Goal: Task Accomplishment & Management: Use online tool/utility

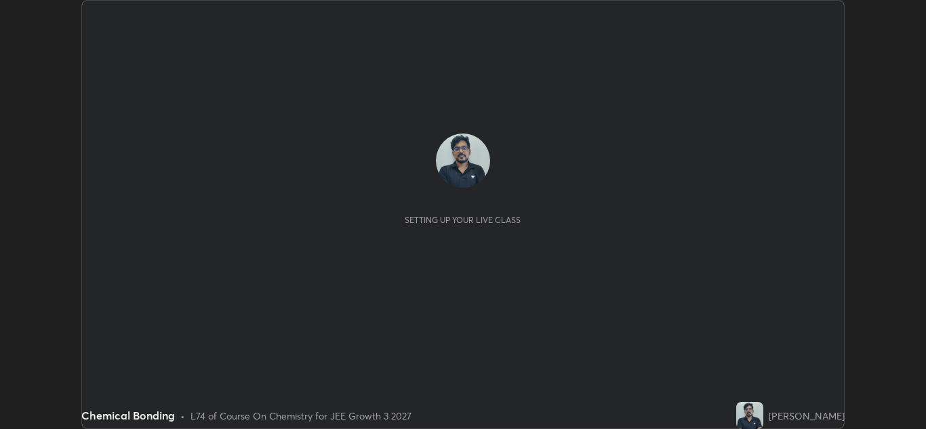
scroll to position [429, 926]
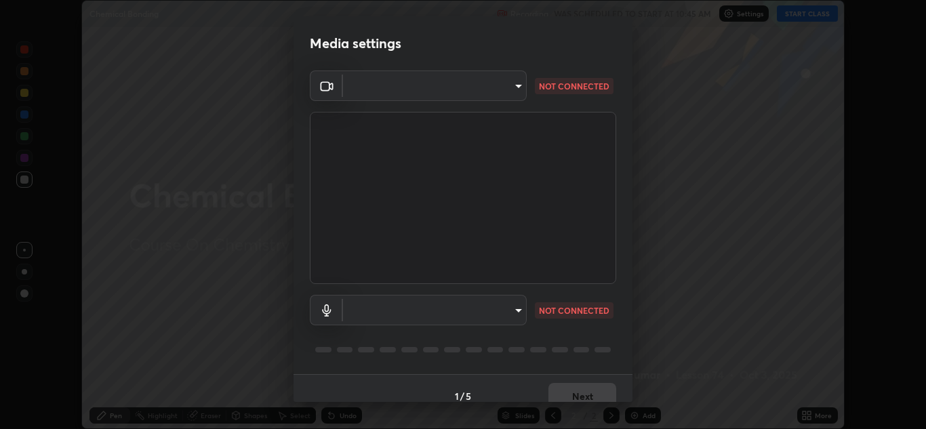
type input "00cb52ea7dbc067a4e9eba70c986ec13a5c87d59f38709f4e6374cce52915b34"
type input "default"
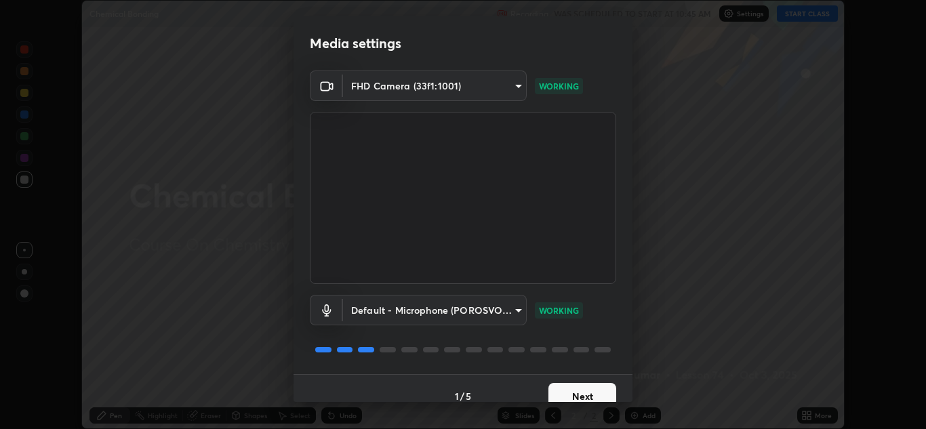
click at [587, 391] on button "Next" at bounding box center [583, 396] width 68 height 27
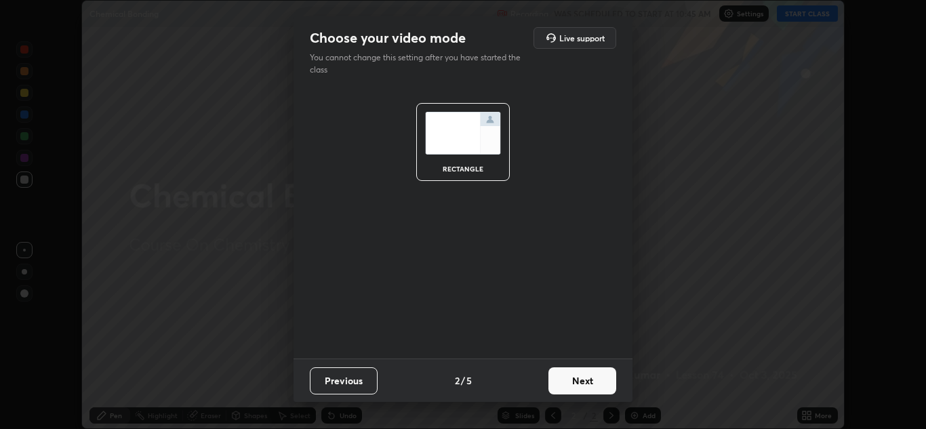
click at [588, 383] on button "Next" at bounding box center [583, 381] width 68 height 27
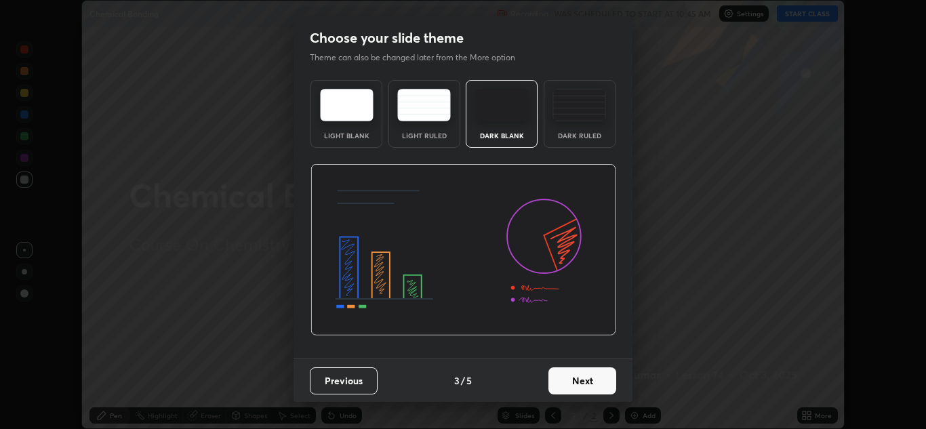
click at [583, 381] on button "Next" at bounding box center [583, 381] width 68 height 27
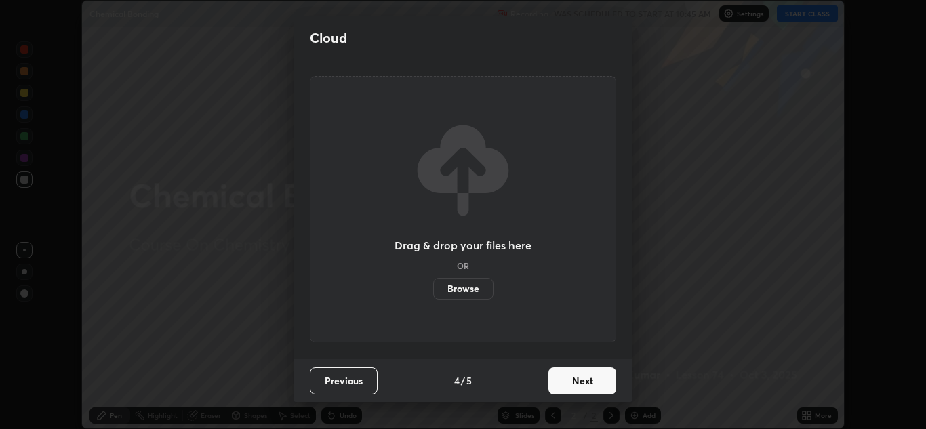
click at [583, 377] on button "Next" at bounding box center [583, 381] width 68 height 27
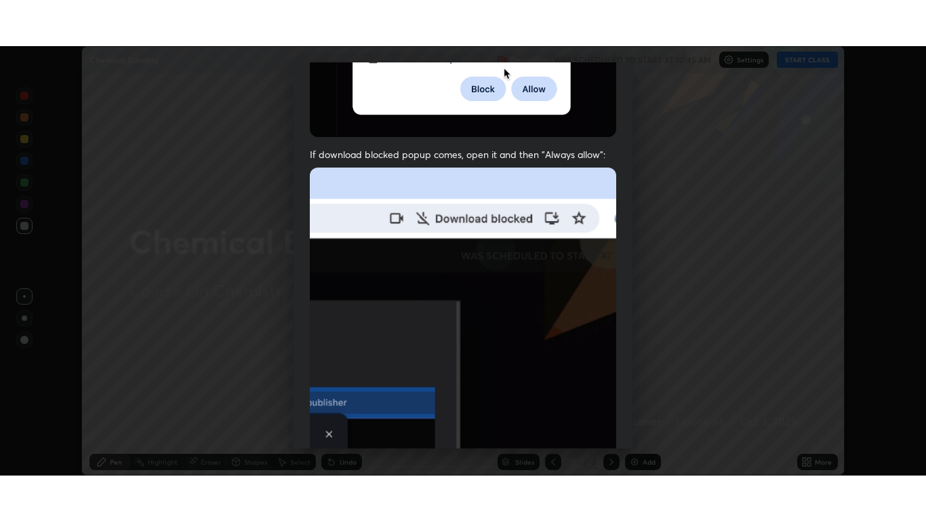
scroll to position [293, 0]
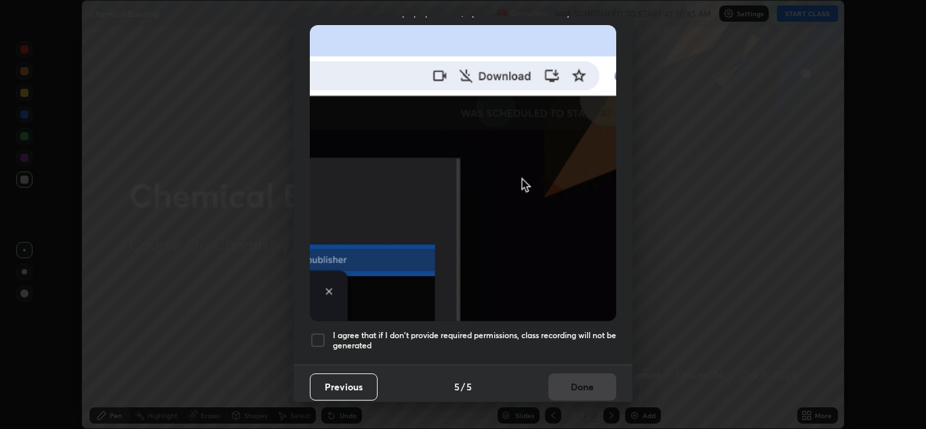
click at [324, 332] on div at bounding box center [318, 340] width 16 height 16
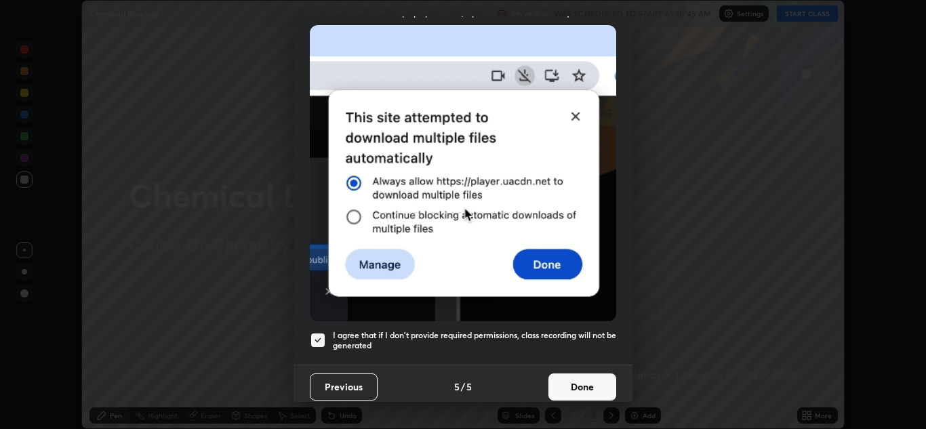
click at [580, 376] on button "Done" at bounding box center [583, 387] width 68 height 27
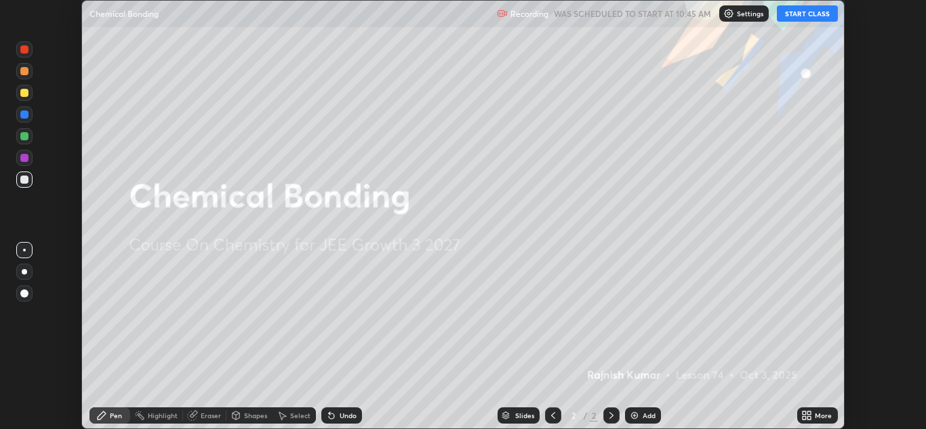
click at [810, 17] on button "START CLASS" at bounding box center [807, 13] width 61 height 16
click at [806, 418] on icon at bounding box center [804, 417] width 3 height 3
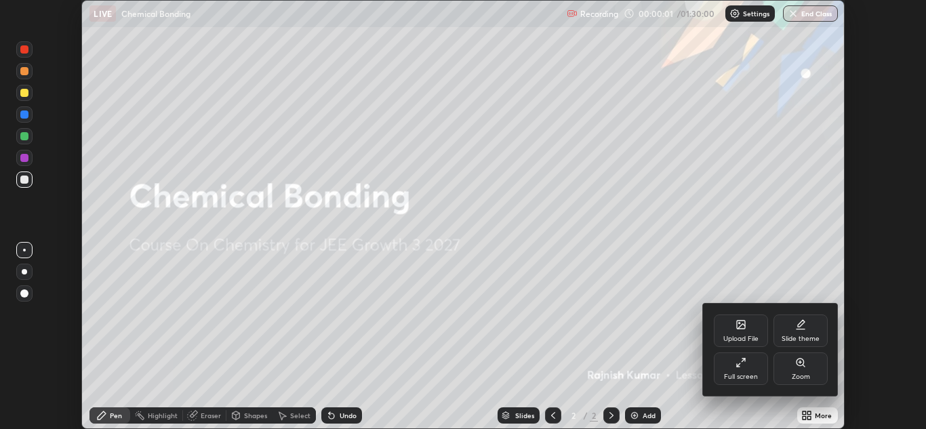
click at [749, 367] on div "Full screen" at bounding box center [741, 369] width 54 height 33
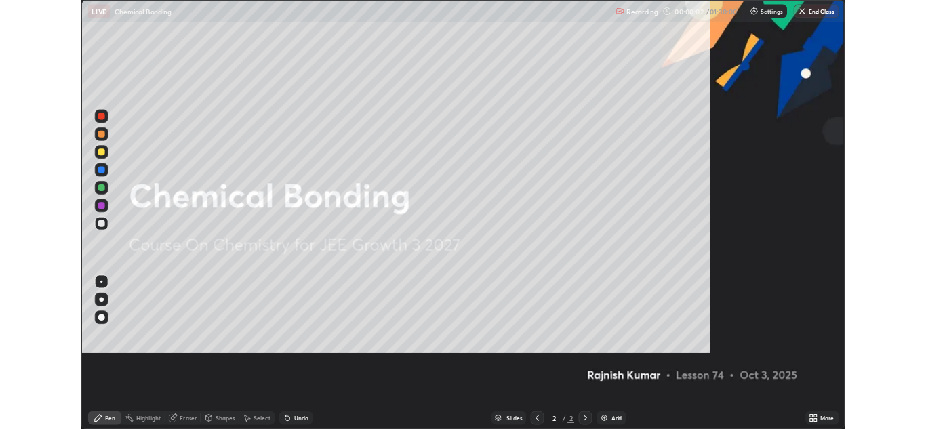
scroll to position [521, 926]
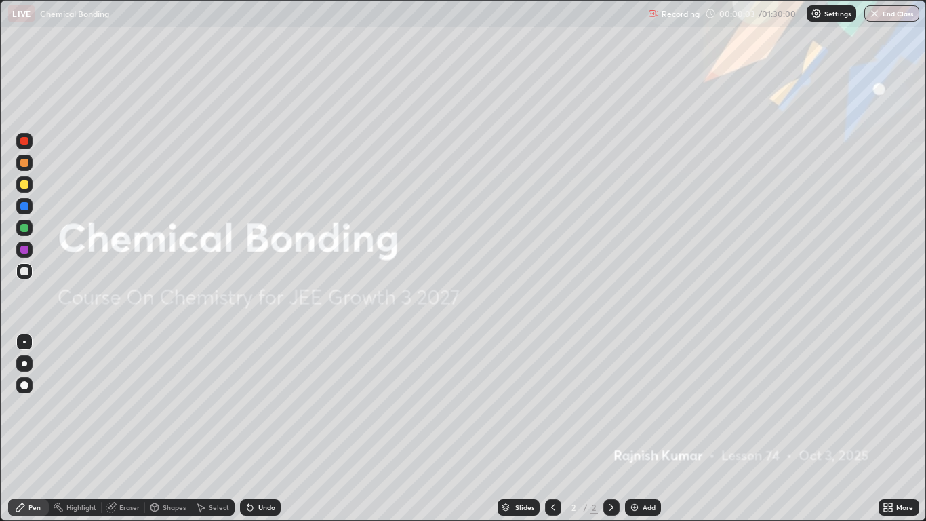
click at [640, 429] on div "Add" at bounding box center [643, 507] width 36 height 16
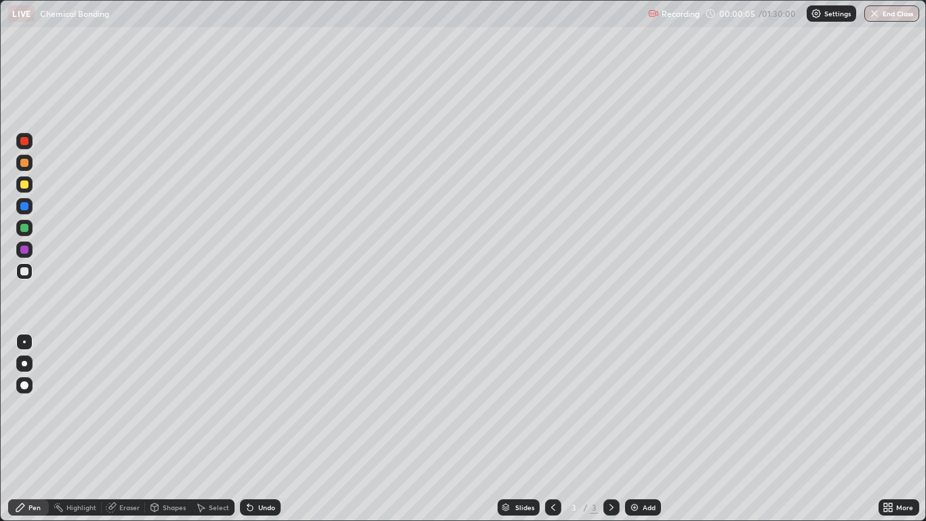
click at [24, 187] on div at bounding box center [24, 184] width 8 height 8
click at [26, 377] on div at bounding box center [24, 385] width 16 height 16
click at [122, 429] on div "Eraser" at bounding box center [129, 507] width 20 height 7
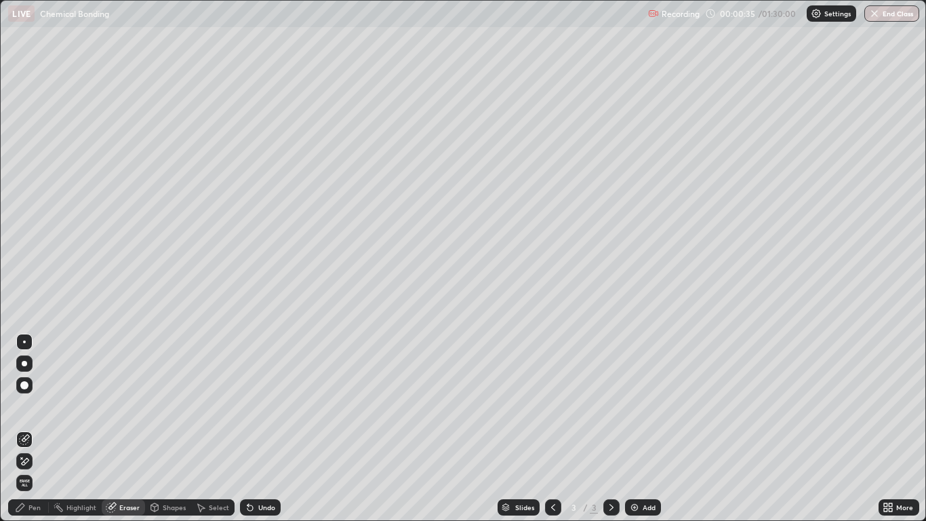
click at [35, 429] on div "Pen" at bounding box center [28, 507] width 41 height 16
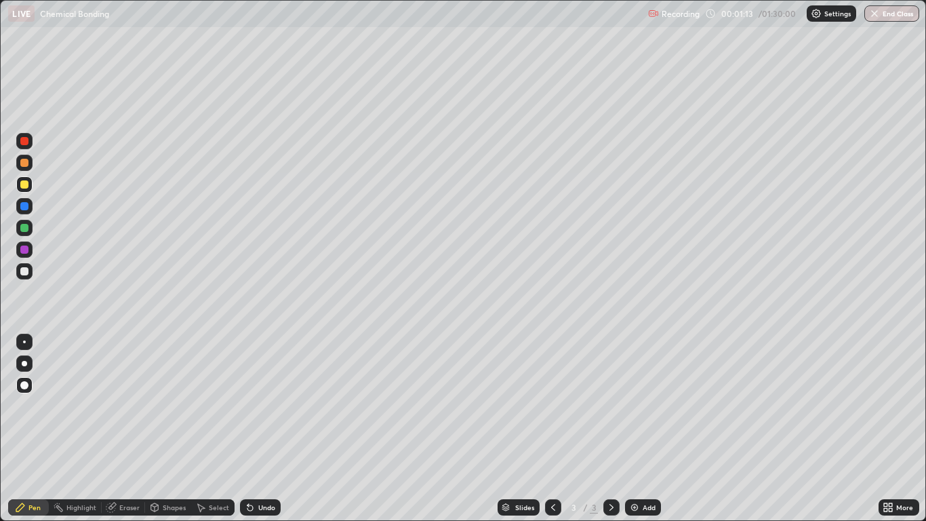
click at [266, 429] on div "Undo" at bounding box center [266, 507] width 17 height 7
click at [277, 429] on div "Undo" at bounding box center [260, 507] width 41 height 16
click at [271, 429] on div "Undo" at bounding box center [266, 507] width 17 height 7
click at [648, 429] on div "Add" at bounding box center [649, 507] width 13 height 7
click at [545, 429] on div at bounding box center [553, 507] width 16 height 16
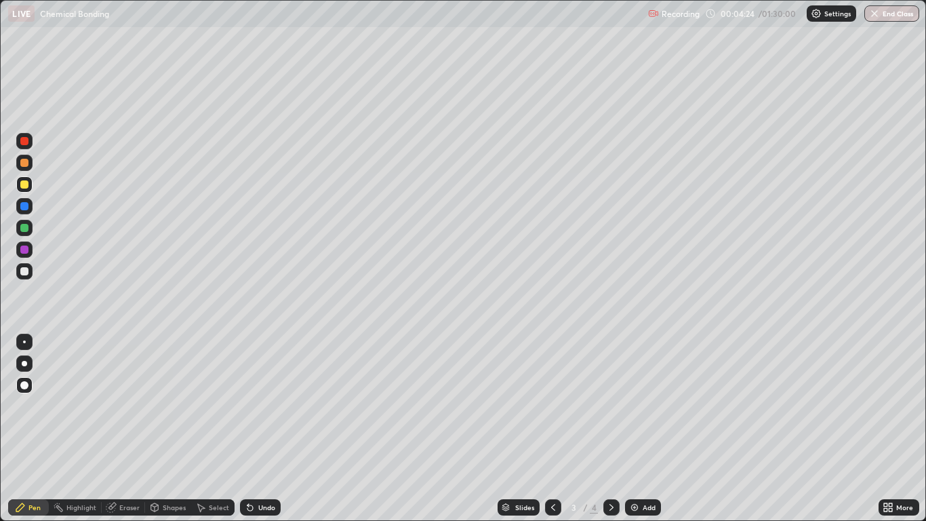
click at [604, 429] on div at bounding box center [612, 507] width 16 height 16
click at [267, 429] on div "Undo" at bounding box center [260, 507] width 41 height 16
click at [258, 429] on div "Undo" at bounding box center [266, 507] width 17 height 7
click at [216, 429] on div "Select" at bounding box center [219, 507] width 20 height 7
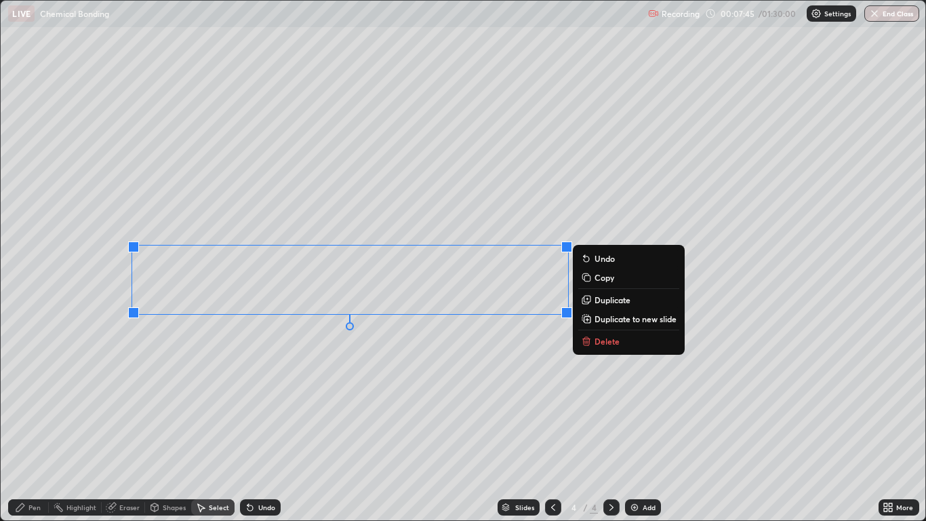
click at [602, 341] on p "Delete" at bounding box center [607, 341] width 25 height 11
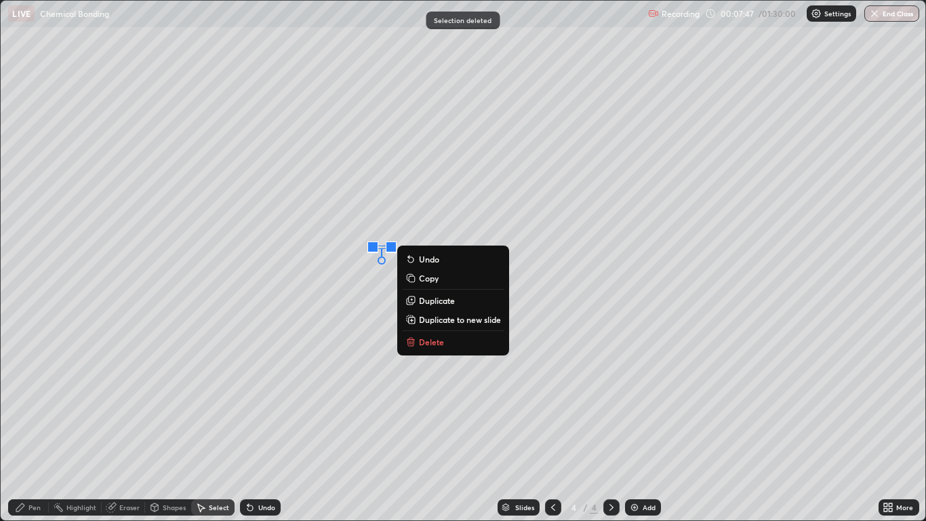
click at [444, 343] on p "Delete" at bounding box center [431, 341] width 25 height 11
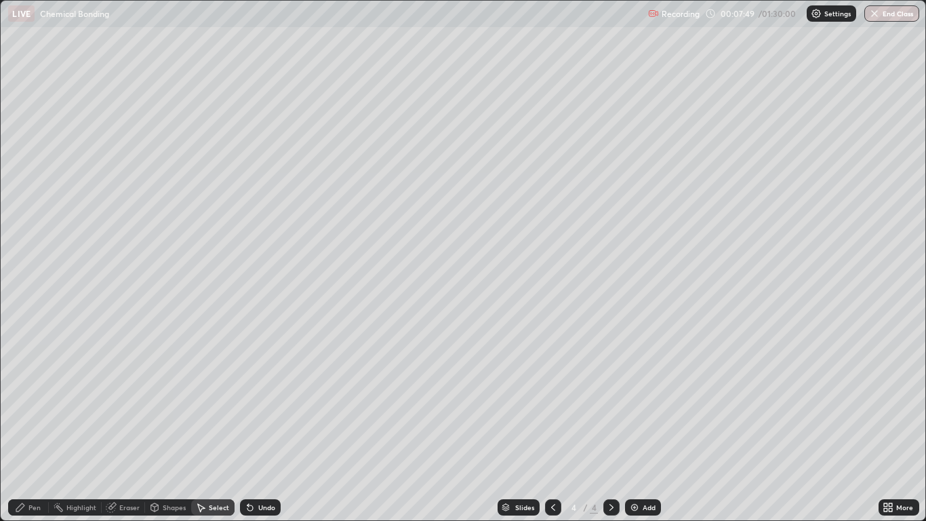
click at [82, 243] on div "0 ° Undo Copy Duplicate Duplicate to new slide Delete" at bounding box center [463, 261] width 924 height 520
click at [35, 429] on div "Pen" at bounding box center [28, 507] width 41 height 16
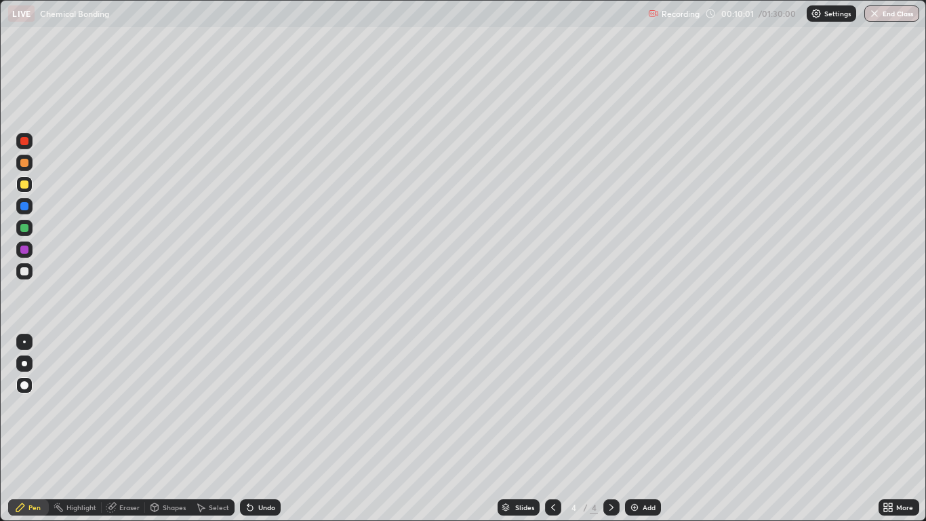
click at [644, 429] on div "Add" at bounding box center [649, 507] width 13 height 7
click at [26, 253] on div at bounding box center [24, 250] width 8 height 8
click at [25, 267] on div at bounding box center [24, 271] width 8 height 8
click at [273, 429] on div "Undo" at bounding box center [266, 507] width 17 height 7
click at [265, 429] on div "Undo" at bounding box center [266, 507] width 17 height 7
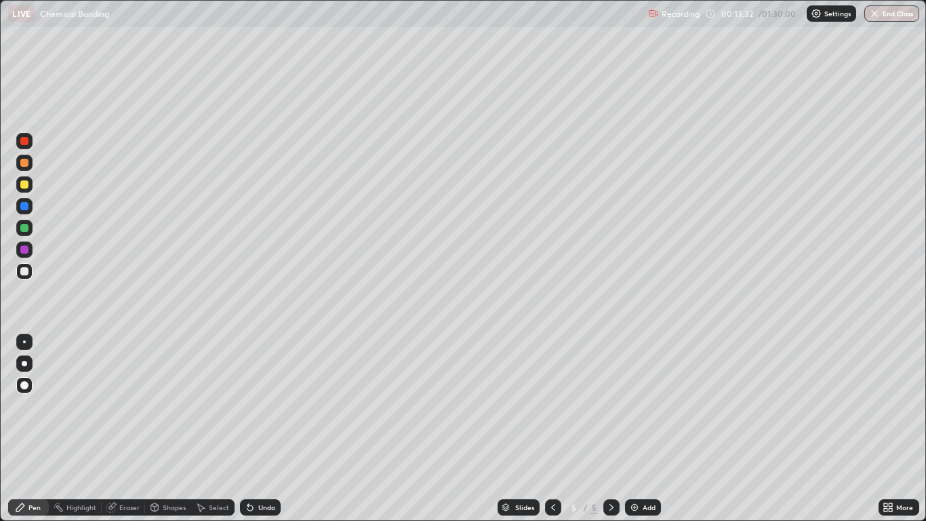
click at [644, 429] on div "Add" at bounding box center [649, 507] width 13 height 7
click at [554, 429] on icon at bounding box center [553, 507] width 4 height 7
click at [611, 429] on icon at bounding box center [611, 507] width 11 height 11
click at [553, 429] on icon at bounding box center [553, 507] width 11 height 11
click at [607, 429] on div at bounding box center [612, 507] width 16 height 16
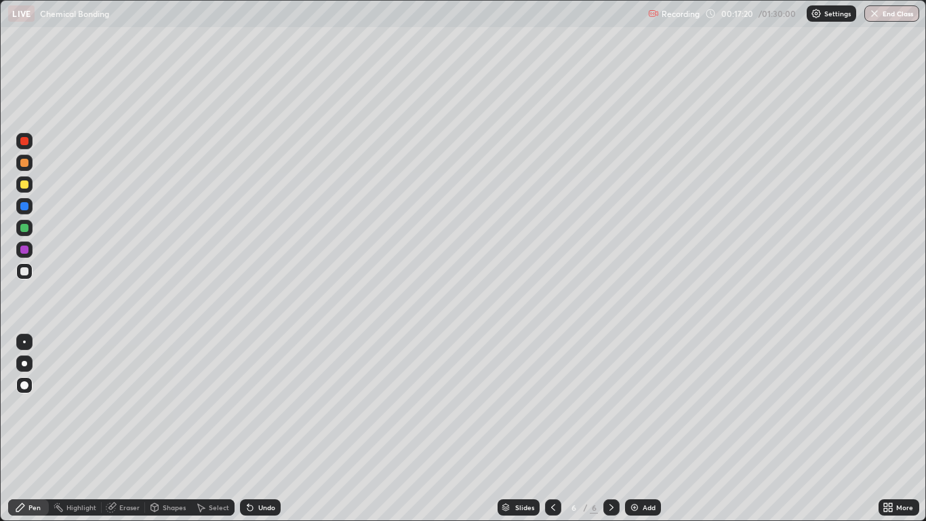
click at [648, 429] on div "Add" at bounding box center [649, 507] width 13 height 7
click at [266, 429] on div "Undo" at bounding box center [266, 507] width 17 height 7
click at [264, 429] on div "Undo" at bounding box center [260, 507] width 41 height 16
click at [262, 429] on div "Undo" at bounding box center [266, 507] width 17 height 7
click at [258, 429] on div "Undo" at bounding box center [266, 507] width 17 height 7
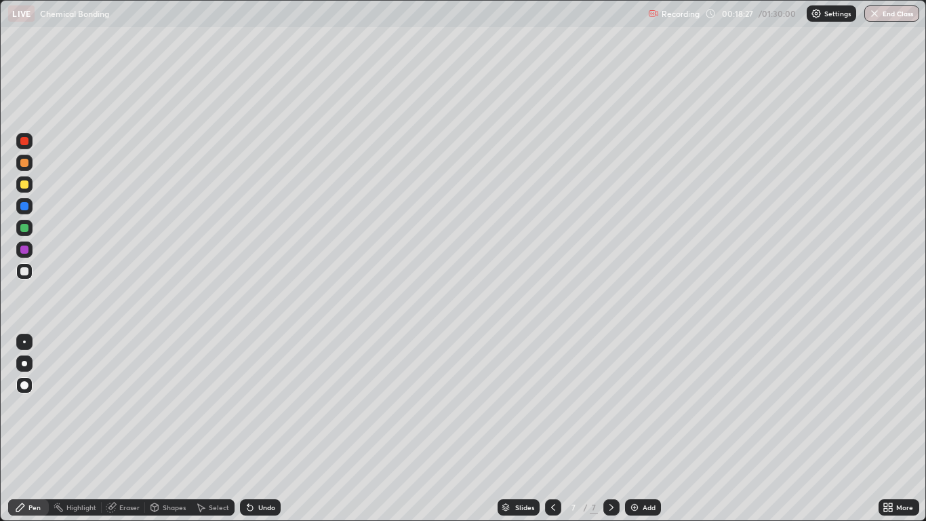
click at [259, 429] on div "Undo" at bounding box center [266, 507] width 17 height 7
click at [258, 429] on div "Undo" at bounding box center [266, 507] width 17 height 7
click at [639, 429] on img at bounding box center [634, 507] width 11 height 11
click at [262, 429] on div "Undo" at bounding box center [266, 507] width 17 height 7
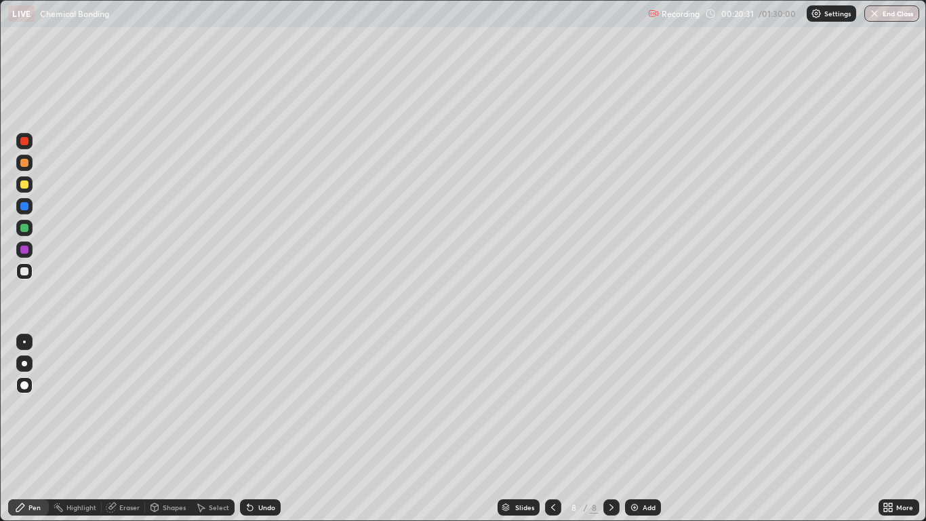
click at [260, 429] on div "Undo" at bounding box center [260, 507] width 41 height 16
click at [175, 429] on div "Shapes" at bounding box center [174, 507] width 23 height 7
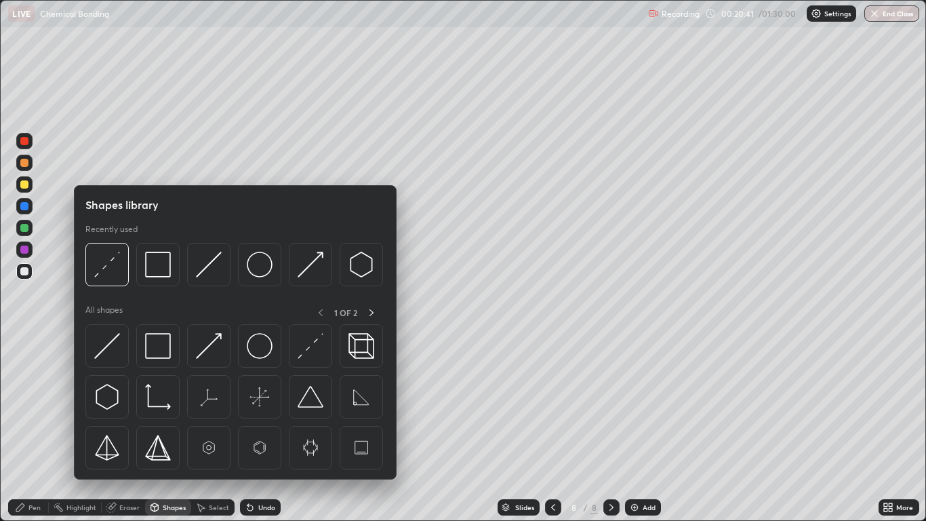
click at [153, 347] on img at bounding box center [158, 346] width 26 height 26
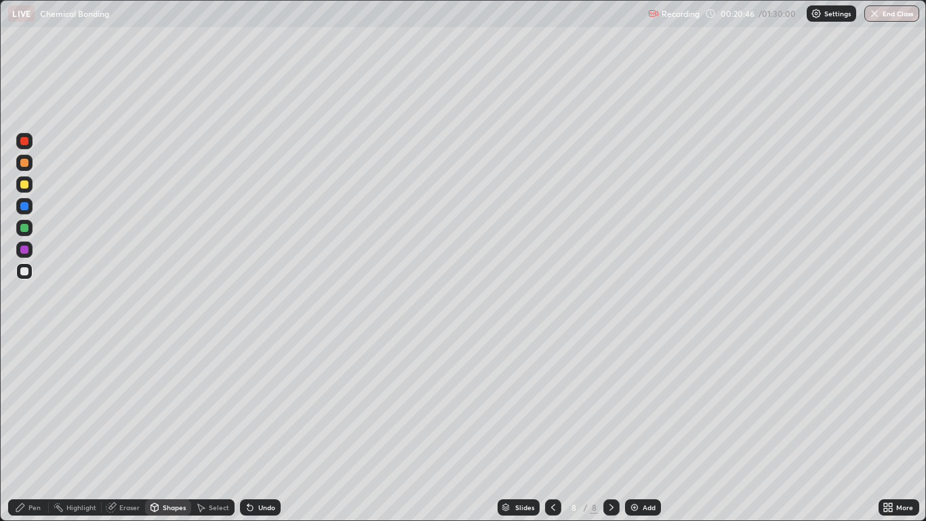
click at [37, 429] on div "Pen" at bounding box center [34, 507] width 12 height 7
click at [168, 429] on div "Shapes" at bounding box center [174, 507] width 23 height 7
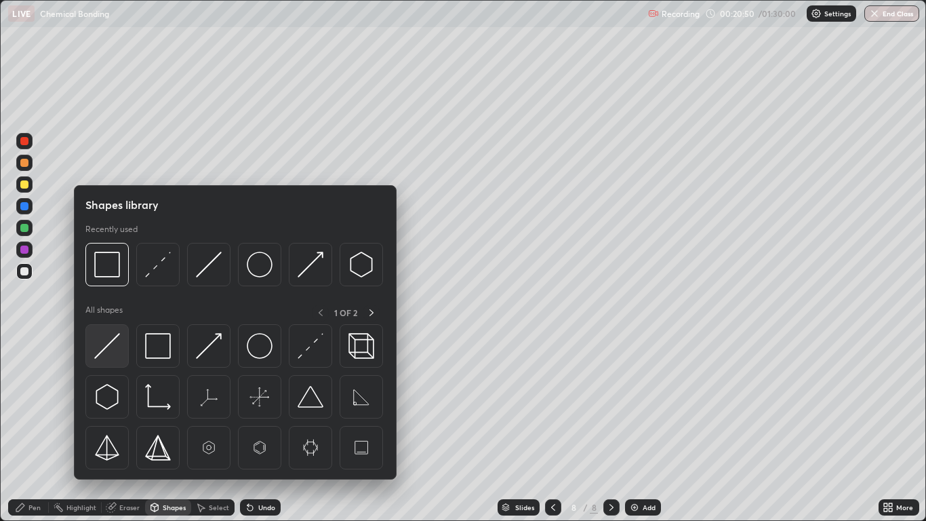
click at [111, 344] on img at bounding box center [107, 346] width 26 height 26
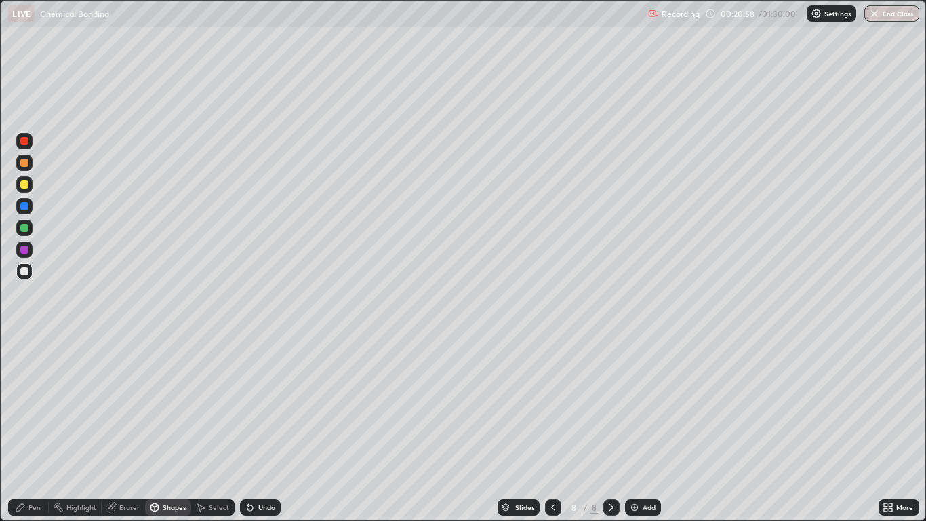
click at [33, 429] on div "Pen" at bounding box center [28, 507] width 41 height 16
click at [168, 429] on div "Shapes" at bounding box center [168, 507] width 46 height 16
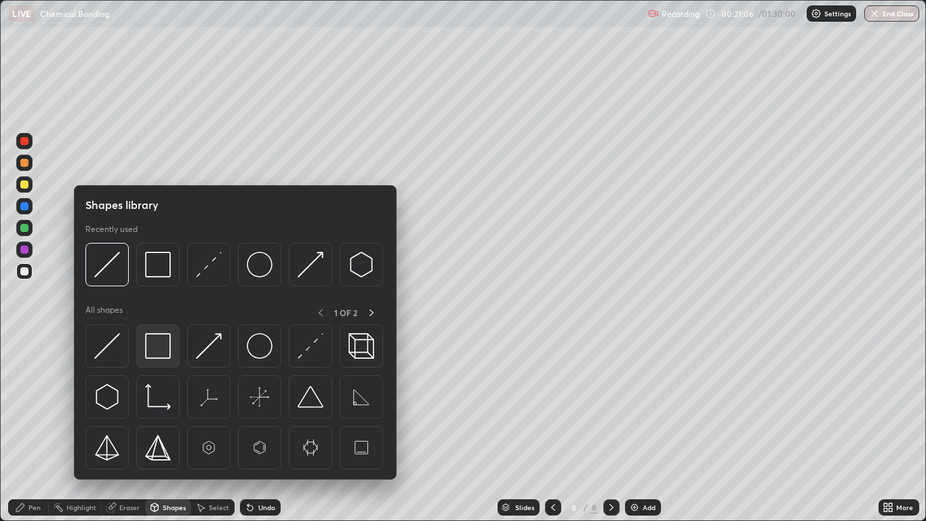
click at [159, 345] on img at bounding box center [158, 346] width 26 height 26
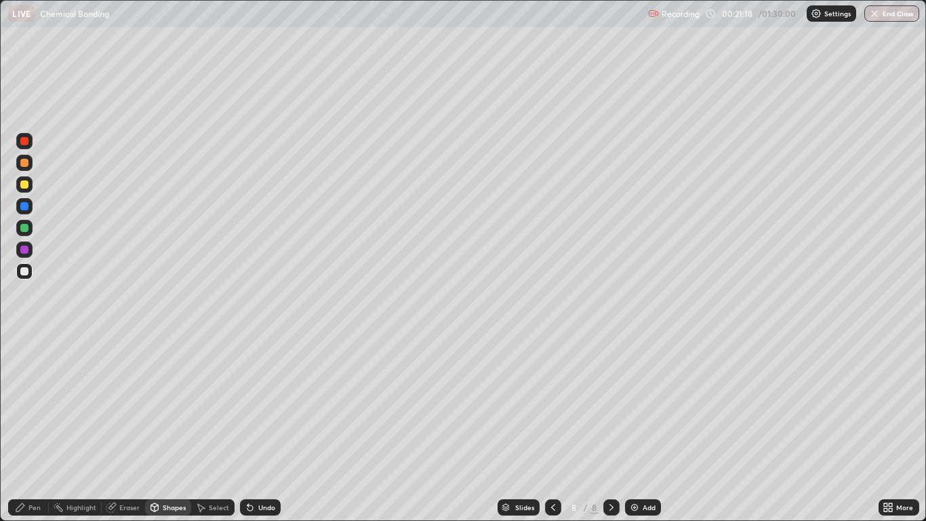
click at [262, 429] on div "Undo" at bounding box center [266, 507] width 17 height 7
click at [258, 429] on div "Undo" at bounding box center [260, 507] width 41 height 16
click at [35, 429] on div "Pen" at bounding box center [34, 507] width 12 height 7
click at [168, 429] on div "Shapes" at bounding box center [174, 507] width 23 height 7
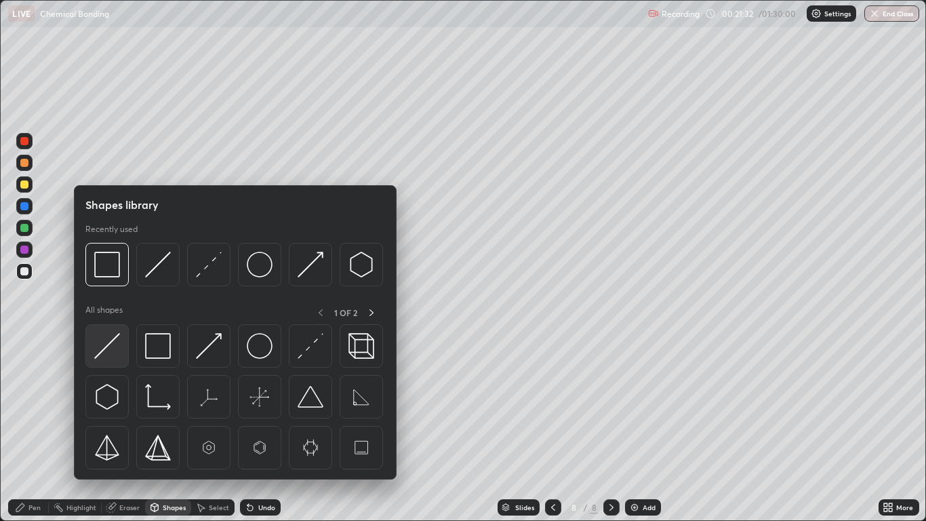
click at [112, 341] on img at bounding box center [107, 346] width 26 height 26
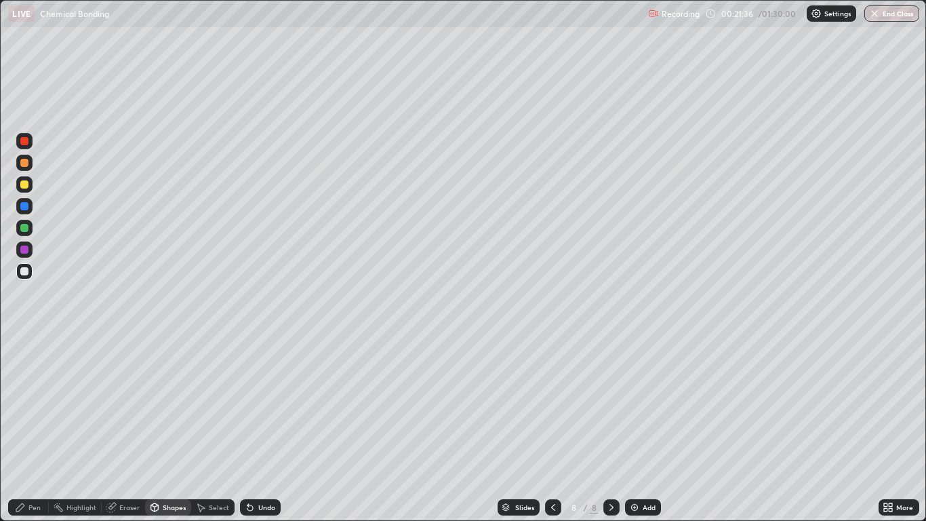
click at [218, 429] on div "Select" at bounding box center [219, 507] width 20 height 7
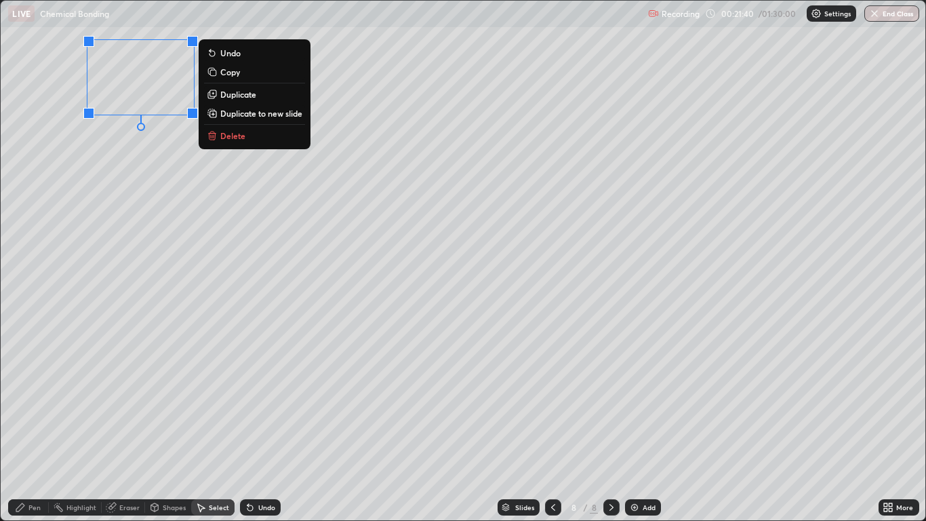
click at [149, 218] on div "0 ° Undo Copy Duplicate Duplicate to new slide Delete" at bounding box center [463, 261] width 924 height 520
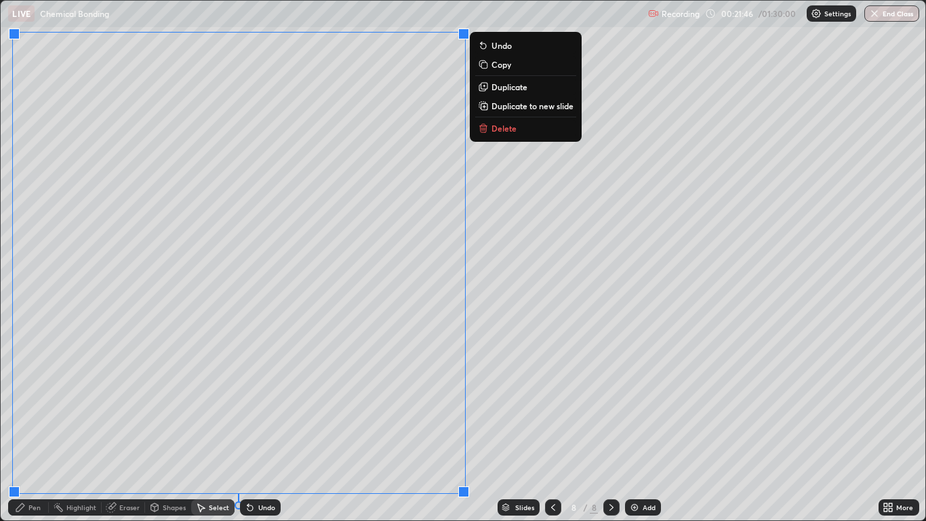
click at [531, 349] on div "0 ° Undo Copy Duplicate Duplicate to new slide Delete" at bounding box center [463, 261] width 924 height 520
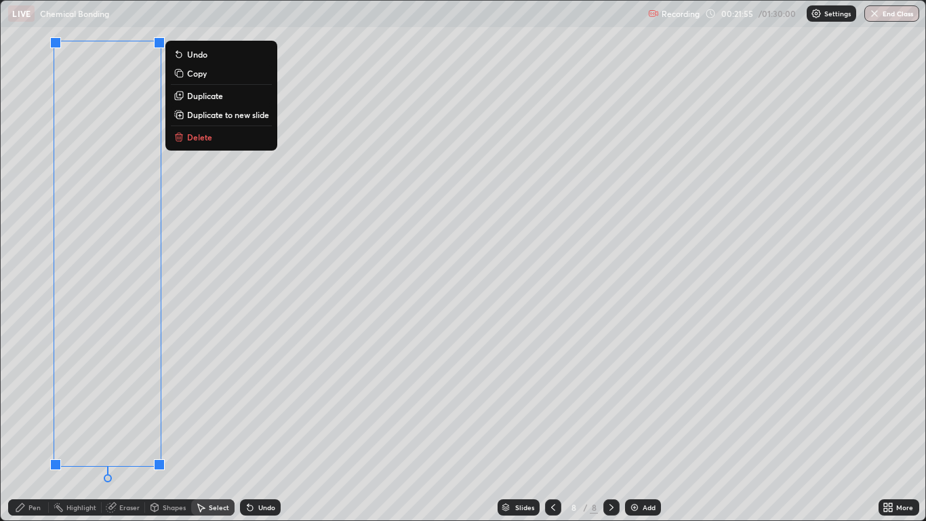
click at [272, 408] on div "0 ° Undo Copy Duplicate Duplicate to new slide Delete" at bounding box center [463, 261] width 924 height 520
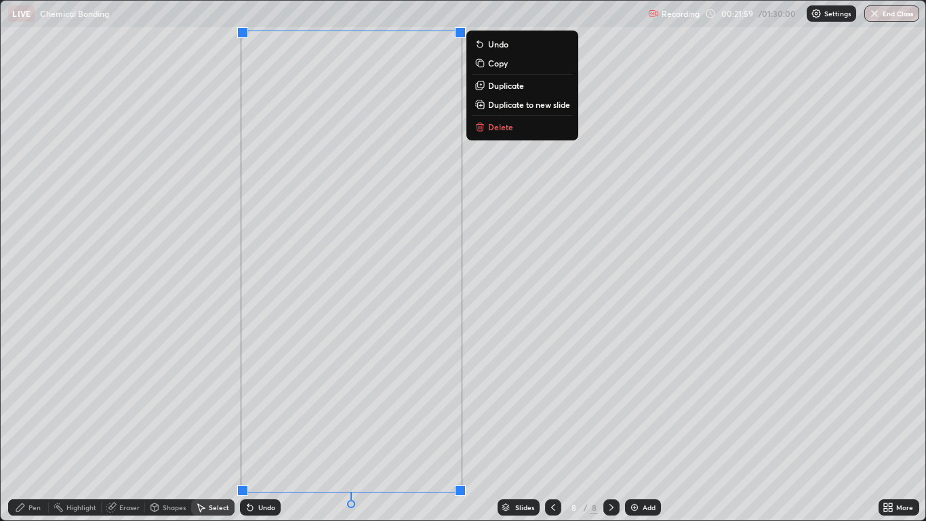
click at [530, 336] on div "0 ° Undo Copy Duplicate Duplicate to new slide Delete" at bounding box center [463, 261] width 924 height 520
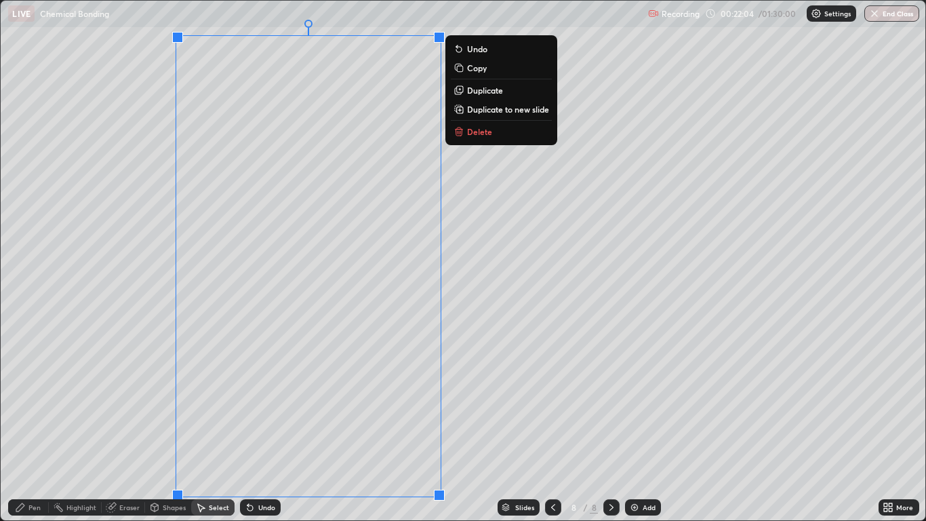
click at [493, 296] on div "0 ° Undo Copy Duplicate Duplicate to new slide Delete" at bounding box center [463, 261] width 924 height 520
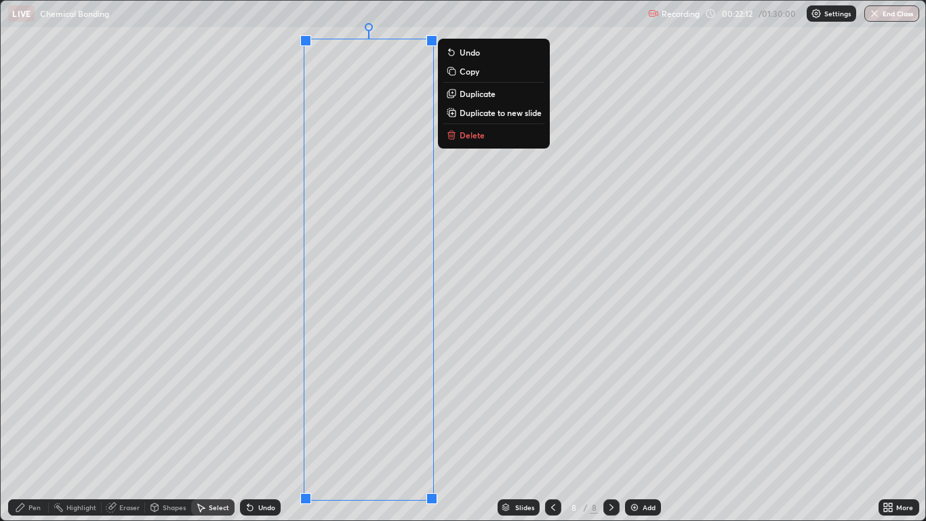
click at [428, 429] on div "Slides 8 / 8 Add" at bounding box center [580, 507] width 598 height 27
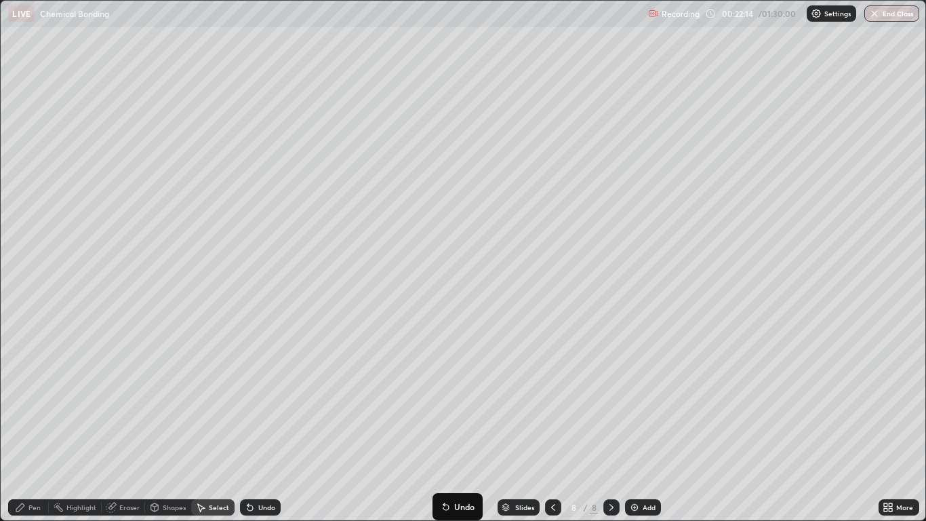
click at [501, 402] on div "0 ° Undo Copy Duplicate Duplicate to new slide Delete" at bounding box center [463, 261] width 924 height 520
click at [34, 429] on div "Pen" at bounding box center [34, 507] width 12 height 7
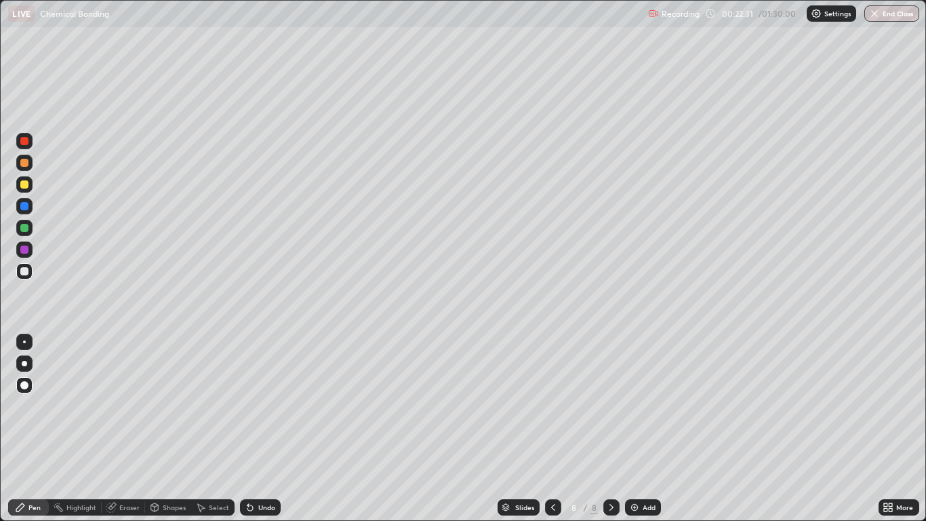
click at [165, 429] on div "Shapes" at bounding box center [168, 507] width 46 height 16
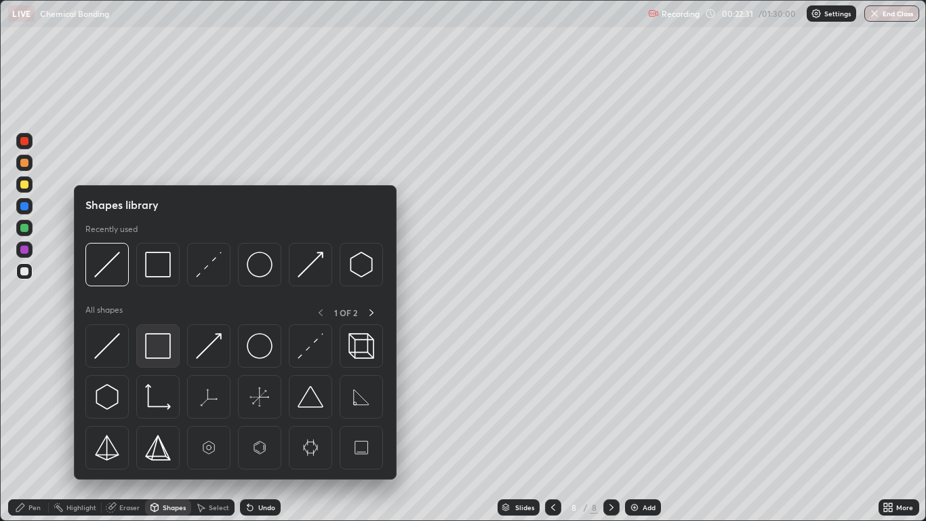
click at [155, 348] on img at bounding box center [158, 346] width 26 height 26
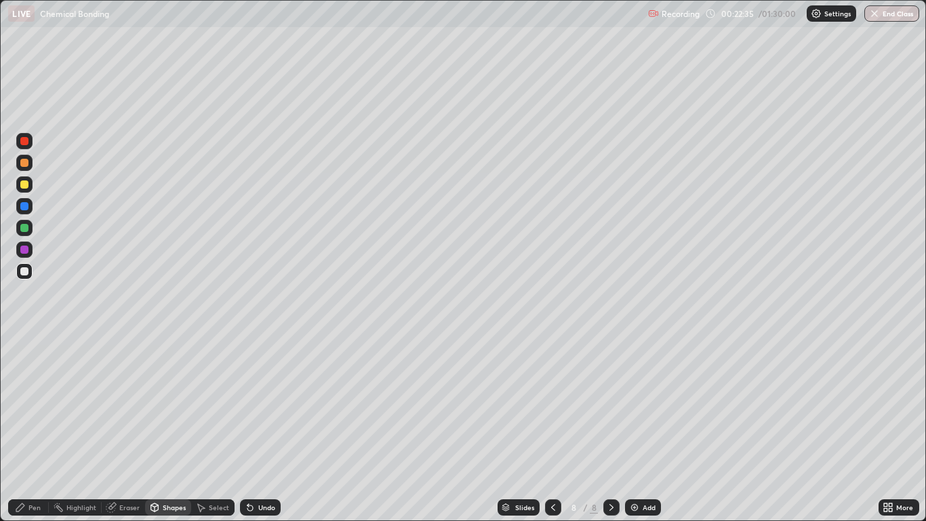
click at [34, 429] on div "Pen" at bounding box center [34, 507] width 12 height 7
click at [175, 429] on div "Shapes" at bounding box center [168, 507] width 46 height 16
click at [35, 429] on div "Pen" at bounding box center [34, 507] width 12 height 7
click at [171, 429] on div "Shapes" at bounding box center [174, 507] width 23 height 7
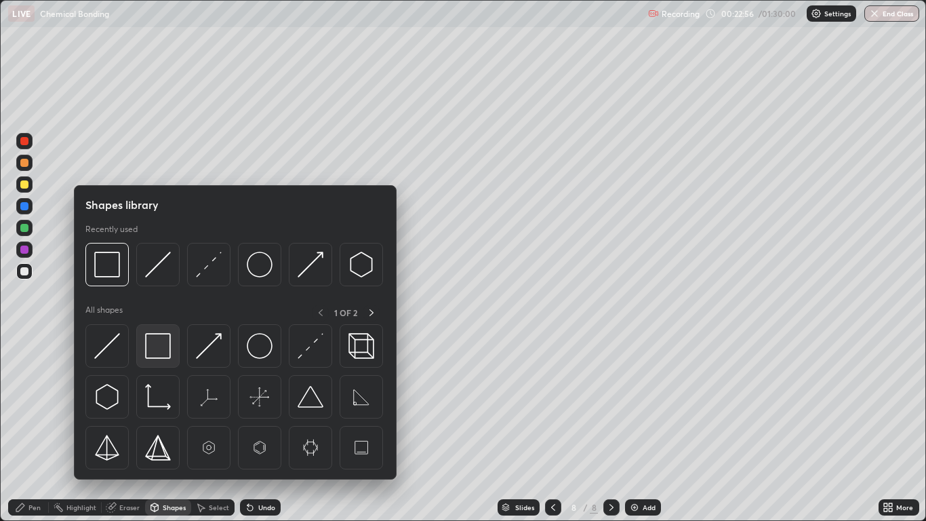
click at [159, 349] on img at bounding box center [158, 346] width 26 height 26
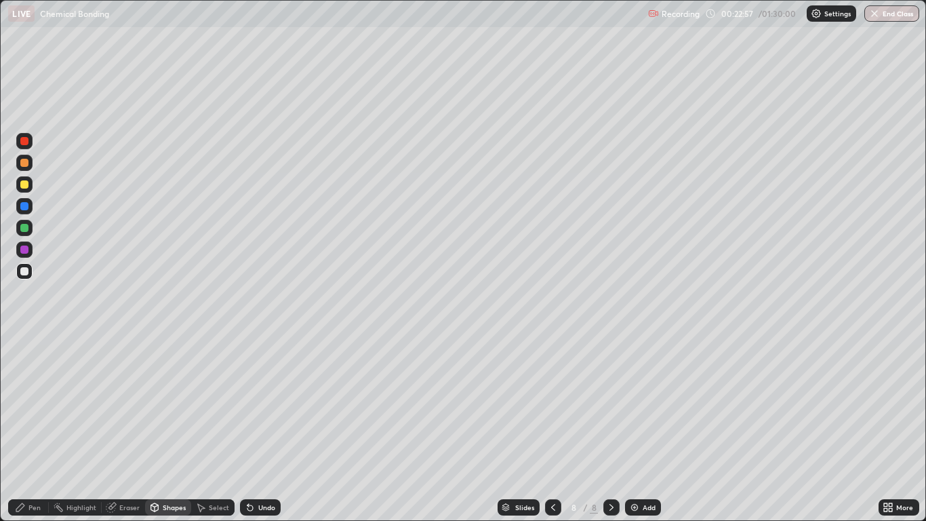
click at [25, 250] on div at bounding box center [24, 250] width 8 height 8
click at [37, 429] on div "Pen" at bounding box center [34, 507] width 12 height 7
click at [209, 429] on div "Select" at bounding box center [219, 507] width 20 height 7
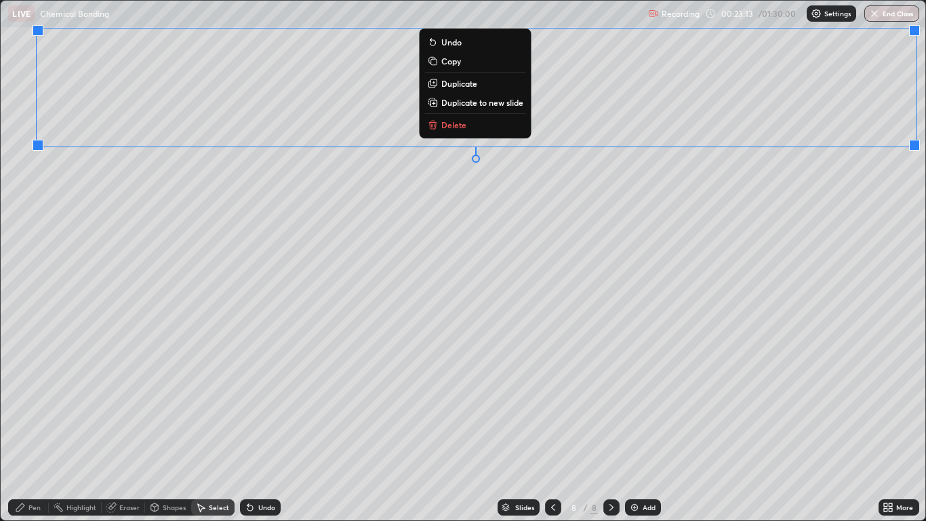
click at [37, 429] on div "Pen" at bounding box center [34, 507] width 12 height 7
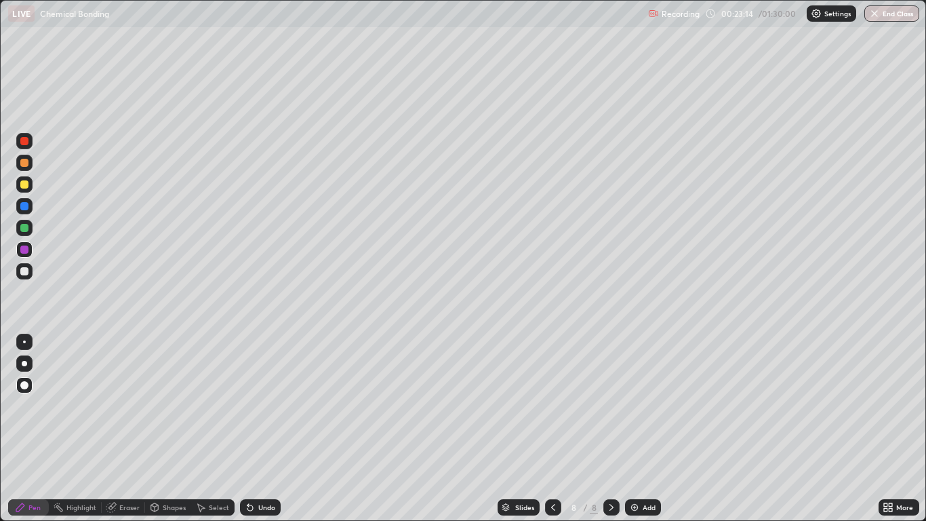
click at [24, 188] on div at bounding box center [24, 184] width 8 height 8
click at [20, 273] on div at bounding box center [24, 271] width 8 height 8
click at [26, 255] on div at bounding box center [24, 249] width 16 height 16
click at [26, 226] on div at bounding box center [24, 228] width 8 height 8
click at [24, 271] on div at bounding box center [24, 271] width 8 height 8
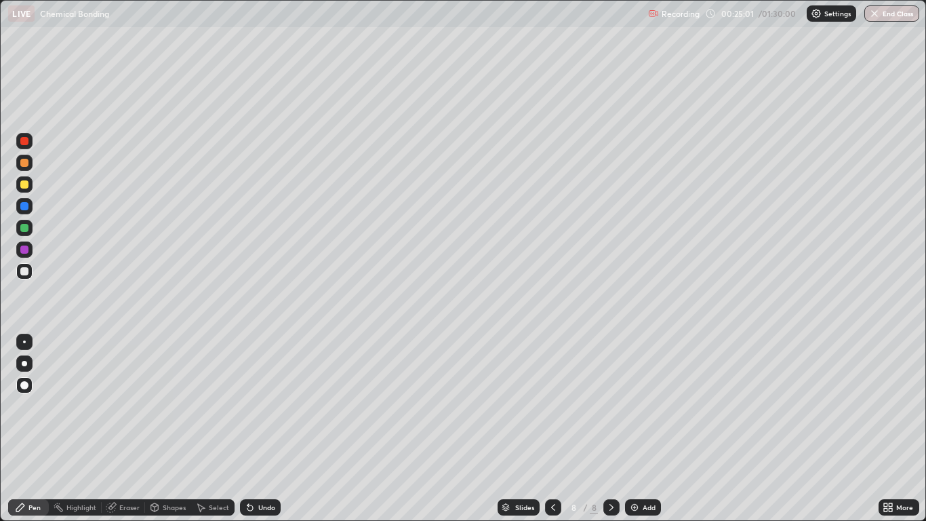
click at [26, 186] on div at bounding box center [24, 184] width 8 height 8
click at [256, 429] on div "Undo" at bounding box center [260, 507] width 41 height 16
click at [248, 429] on icon at bounding box center [250, 507] width 5 height 5
click at [247, 429] on icon at bounding box center [250, 507] width 11 height 11
click at [28, 273] on div at bounding box center [24, 271] width 8 height 8
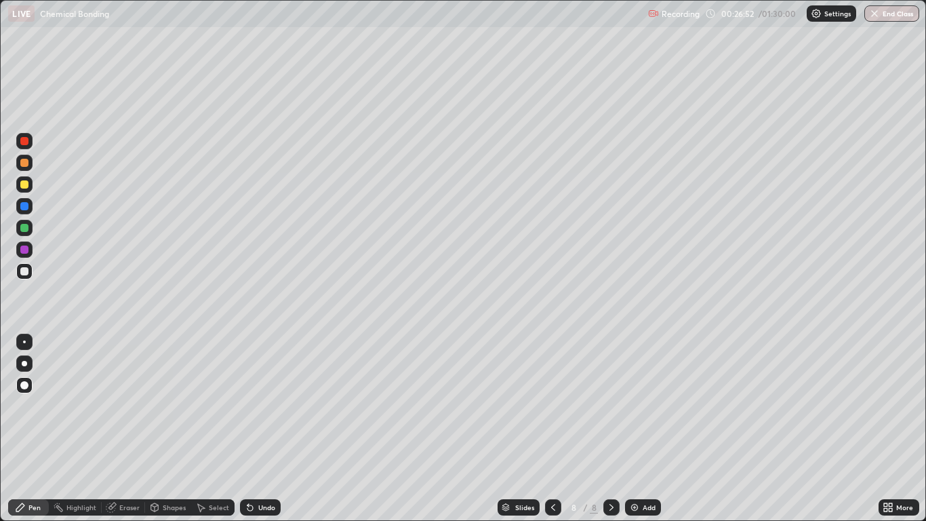
click at [258, 429] on div "Undo" at bounding box center [260, 507] width 41 height 16
click at [260, 429] on div "Undo" at bounding box center [266, 507] width 17 height 7
click at [216, 429] on div "Select" at bounding box center [212, 507] width 43 height 16
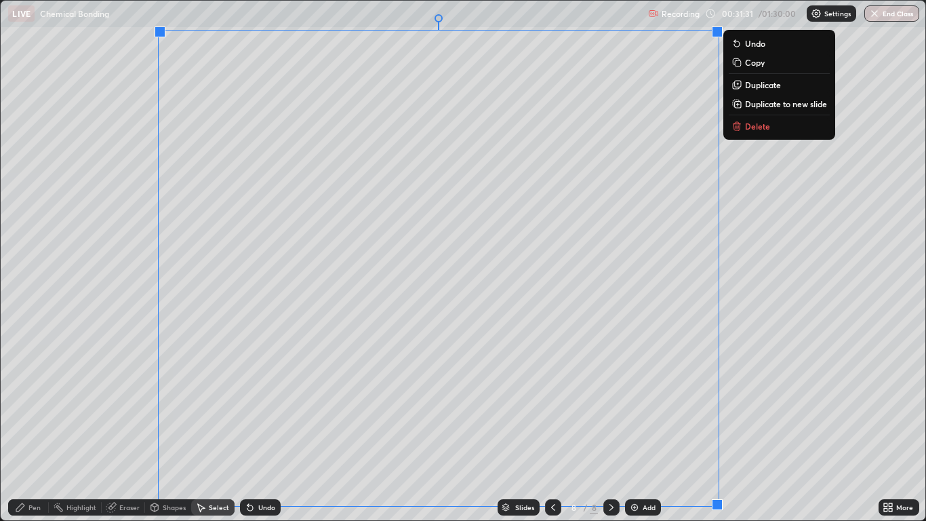
click at [754, 60] on p "Copy" at bounding box center [755, 62] width 20 height 11
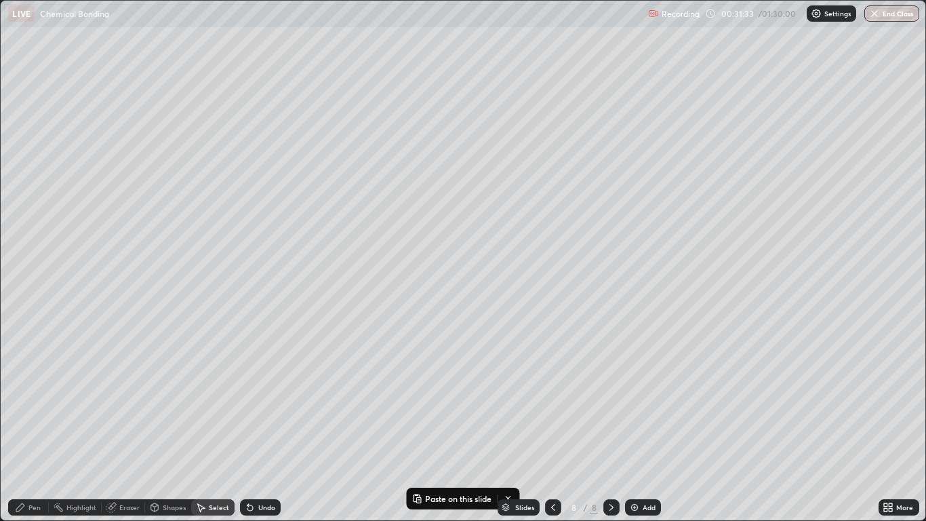
click at [642, 429] on div "Add" at bounding box center [643, 507] width 36 height 16
click at [322, 81] on p "Paste here" at bounding box center [323, 76] width 40 height 11
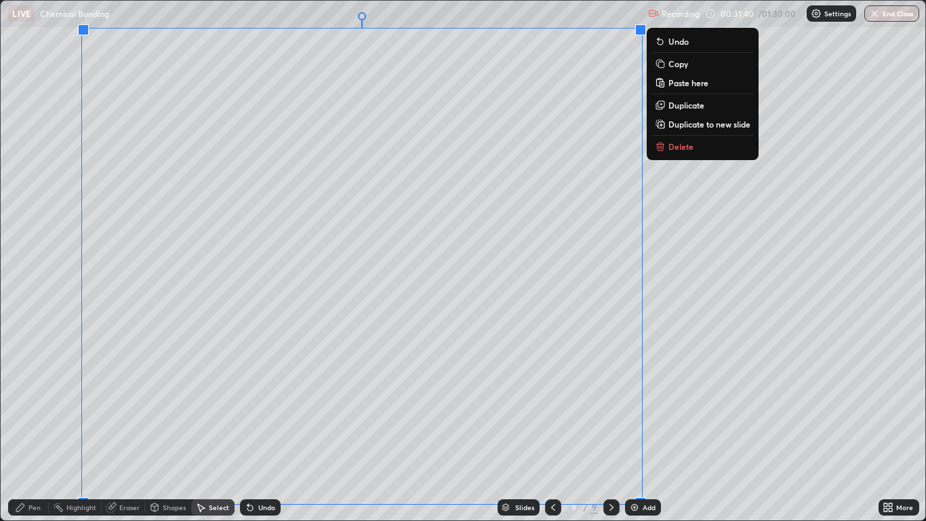
click at [35, 429] on div "Erase all" at bounding box center [24, 260] width 33 height 467
click at [118, 429] on div "Eraser" at bounding box center [123, 507] width 43 height 16
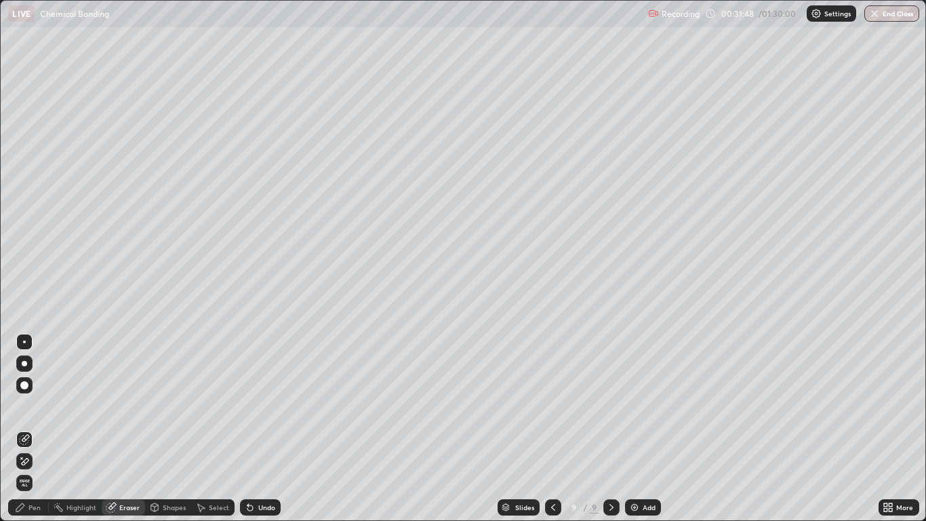
click at [212, 429] on div "Select" at bounding box center [219, 507] width 20 height 7
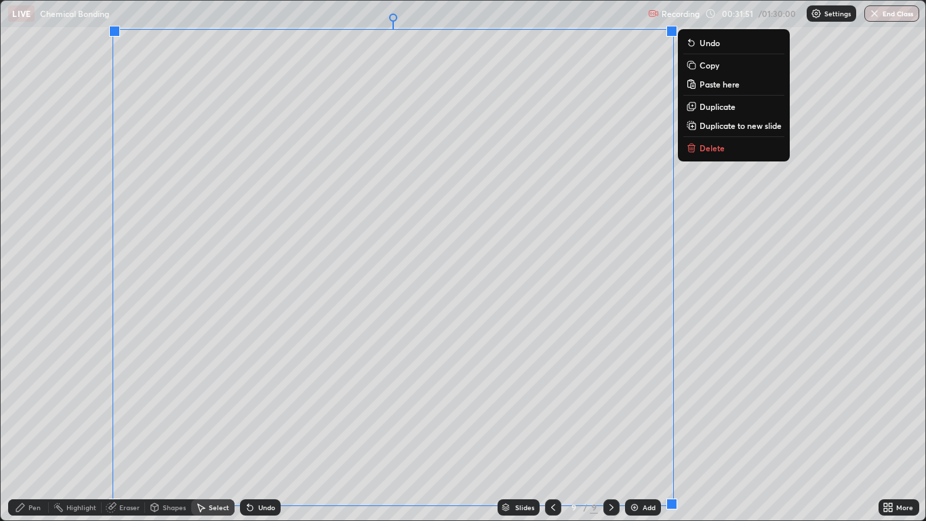
click at [73, 382] on div "0 ° Undo Copy Paste here Duplicate Duplicate to new slide Delete" at bounding box center [463, 261] width 924 height 520
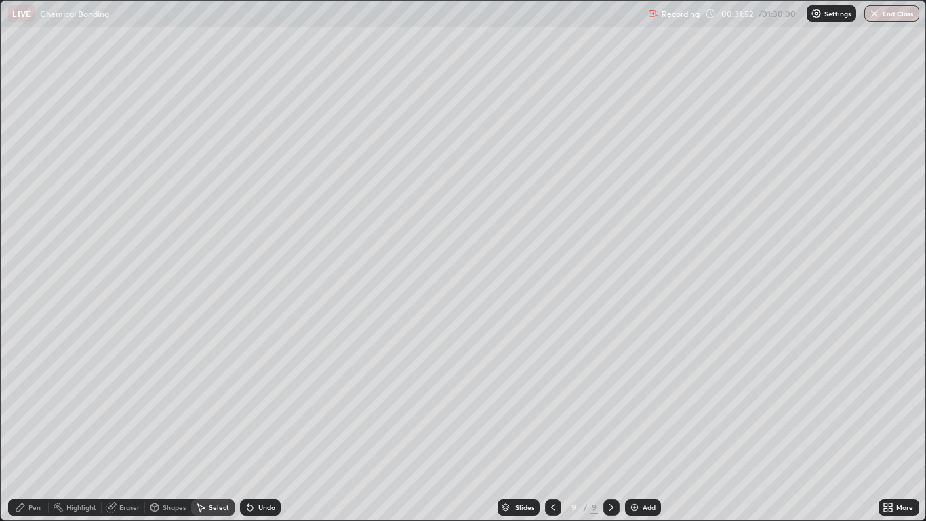
click at [26, 429] on div "Pen" at bounding box center [28, 507] width 41 height 16
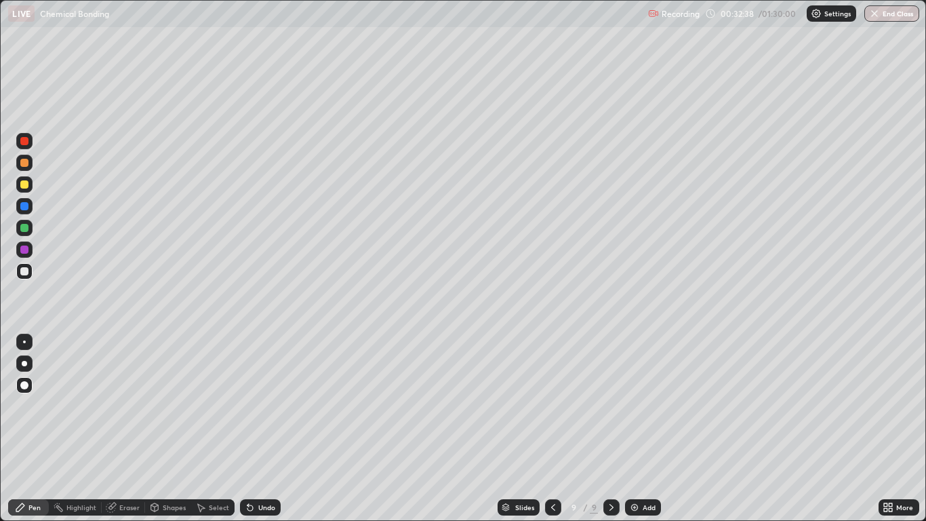
click at [26, 210] on div at bounding box center [24, 206] width 8 height 8
click at [264, 429] on div "Undo" at bounding box center [260, 507] width 41 height 16
click at [29, 229] on div at bounding box center [24, 228] width 16 height 16
click at [271, 429] on div "Undo" at bounding box center [266, 507] width 17 height 7
click at [636, 429] on img at bounding box center [634, 507] width 11 height 11
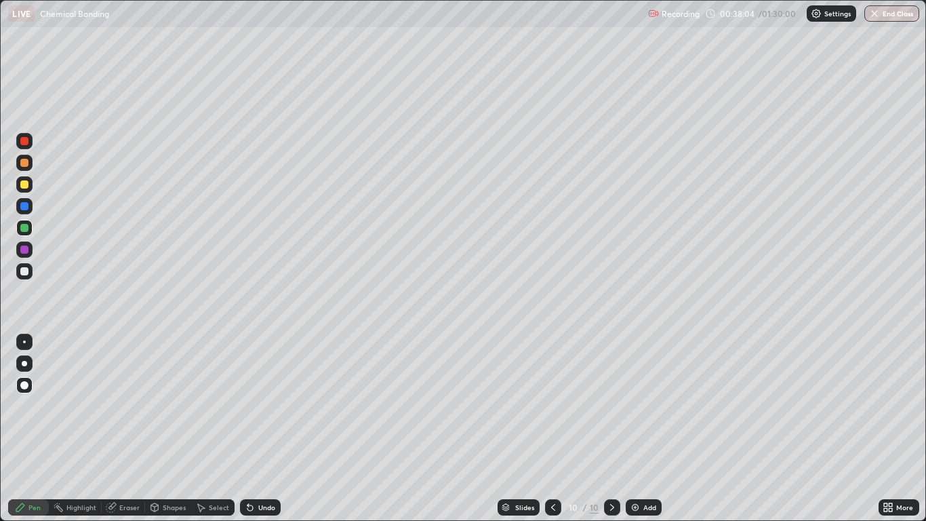
click at [212, 429] on div "Select" at bounding box center [219, 507] width 20 height 7
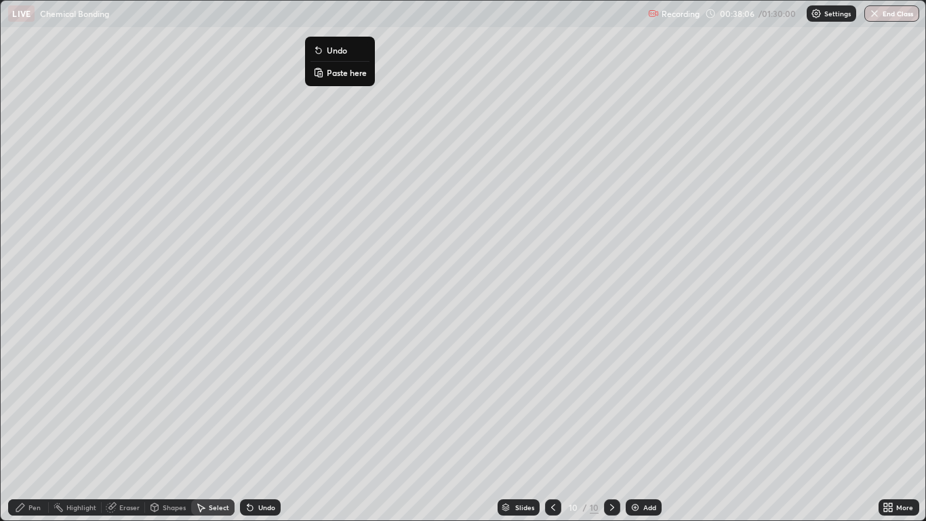
click at [345, 73] on p "Paste here" at bounding box center [347, 72] width 40 height 11
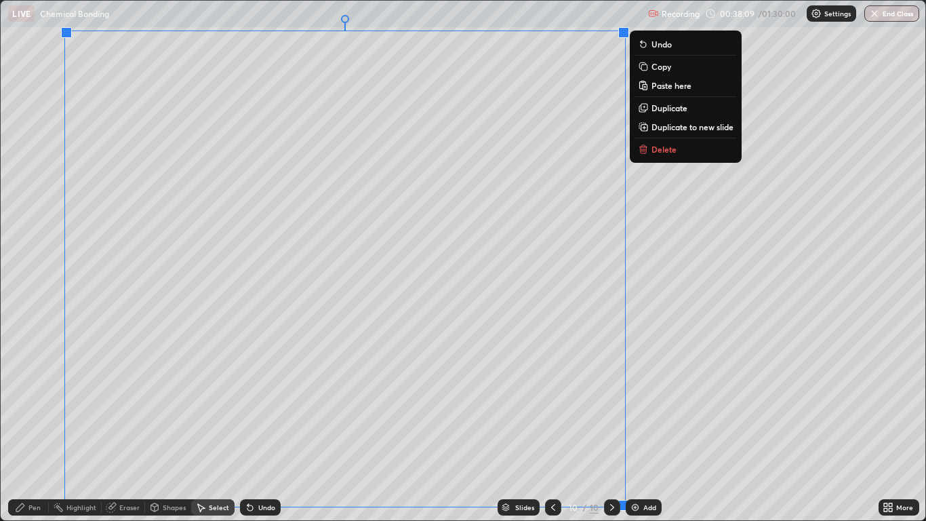
click at [30, 364] on div "Erase all" at bounding box center [24, 260] width 33 height 467
click at [123, 429] on div "Eraser" at bounding box center [123, 507] width 43 height 16
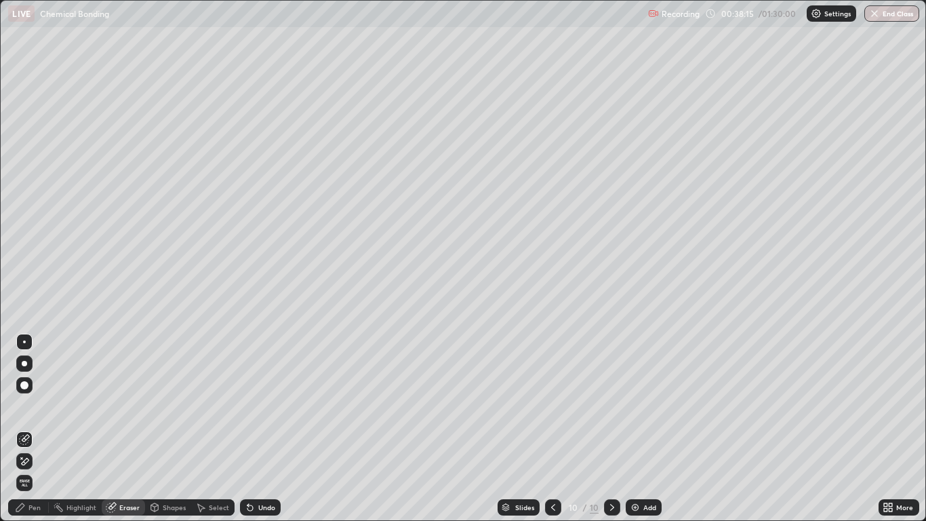
click at [217, 429] on div "Select" at bounding box center [219, 507] width 20 height 7
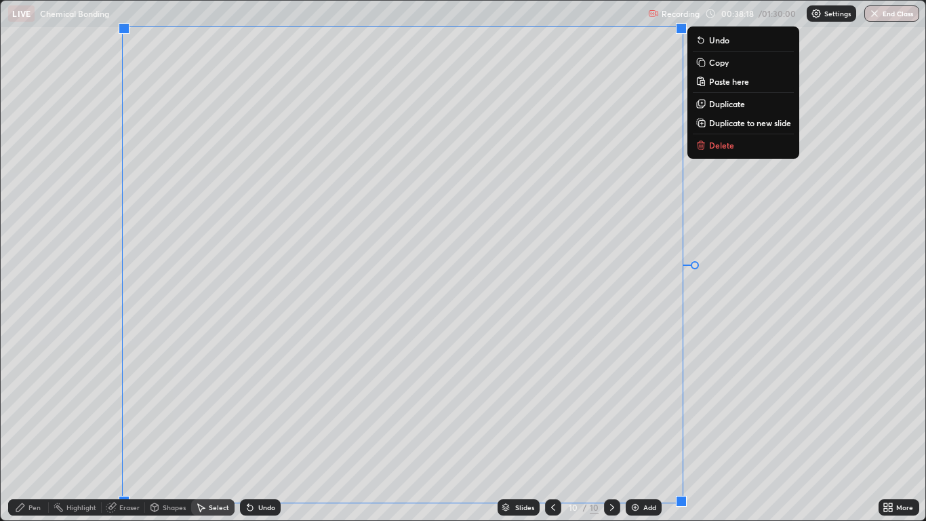
click at [62, 343] on div "0 ° Undo Copy Paste here Duplicate Duplicate to new slide Delete" at bounding box center [463, 261] width 924 height 520
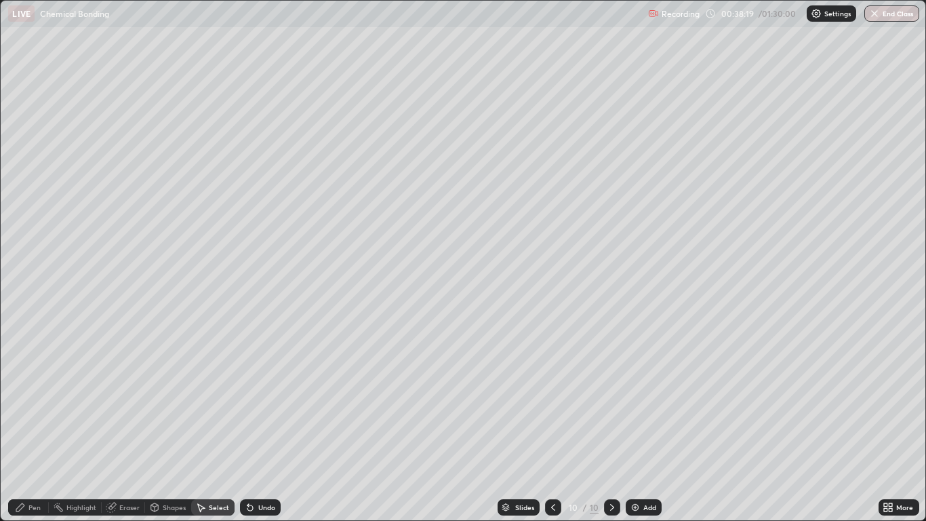
click at [27, 429] on div "Pen" at bounding box center [28, 507] width 41 height 16
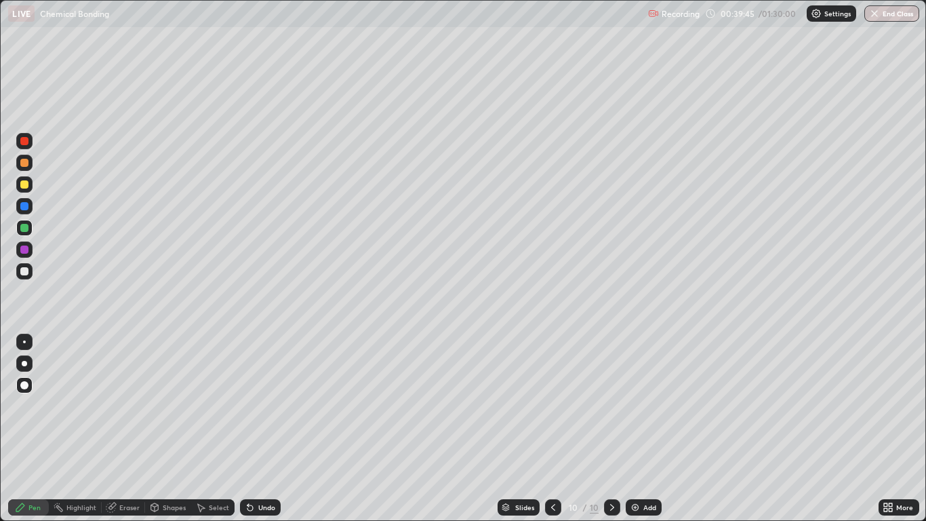
click at [271, 429] on div "Undo" at bounding box center [266, 507] width 17 height 7
click at [26, 206] on div at bounding box center [24, 206] width 8 height 8
click at [262, 429] on div "Undo" at bounding box center [266, 507] width 17 height 7
click at [254, 429] on icon at bounding box center [250, 507] width 11 height 11
click at [257, 429] on div "Undo" at bounding box center [260, 507] width 41 height 16
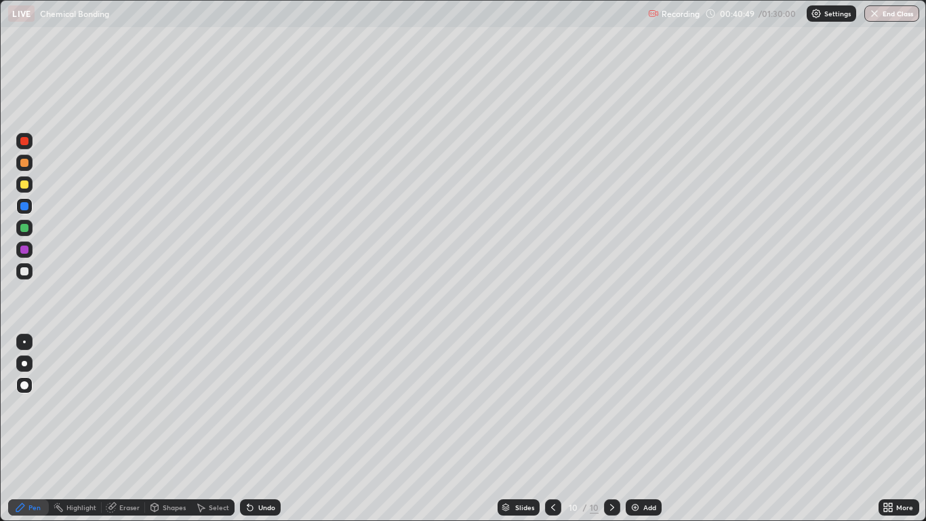
click at [24, 228] on div at bounding box center [24, 228] width 8 height 8
click at [481, 429] on div "Slides 10 / 10 Add" at bounding box center [580, 507] width 598 height 27
click at [258, 429] on div "Undo" at bounding box center [266, 507] width 17 height 7
click at [207, 429] on div "Select" at bounding box center [212, 507] width 43 height 16
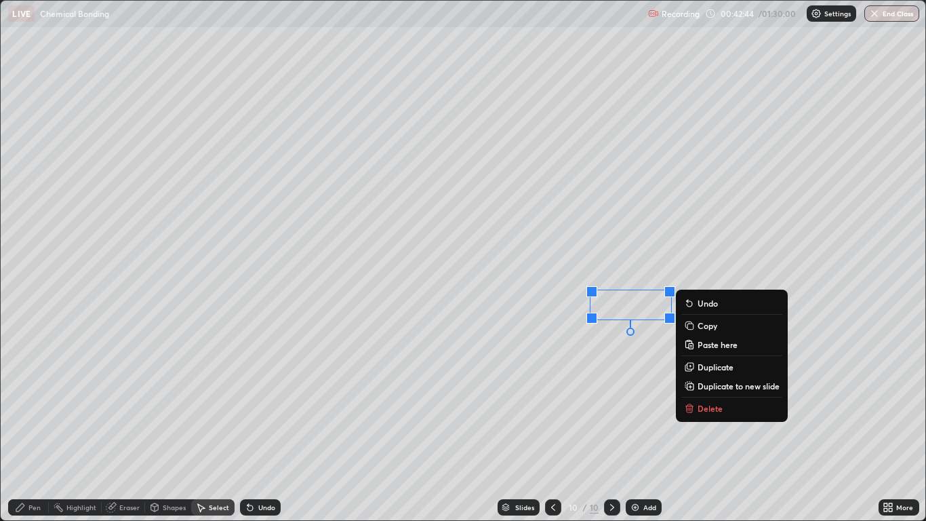
click at [28, 429] on div "Pen" at bounding box center [34, 507] width 12 height 7
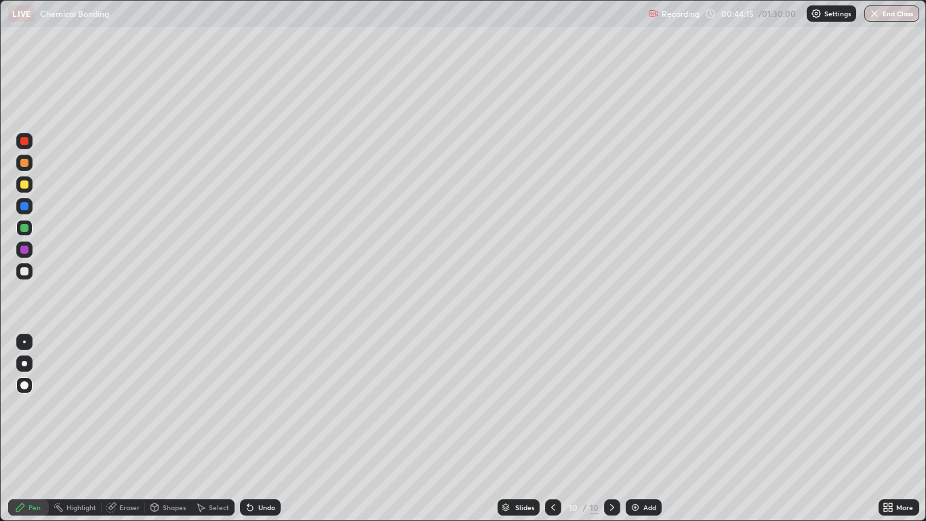
click at [221, 429] on div "Select" at bounding box center [219, 507] width 20 height 7
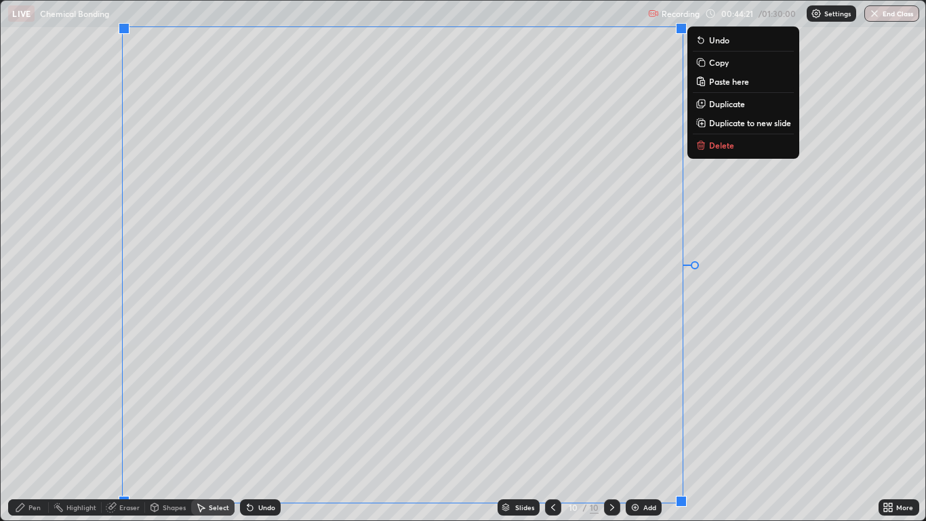
click at [62, 382] on div "0 ° Undo Copy Paste here Duplicate Duplicate to new slide Delete" at bounding box center [463, 261] width 924 height 520
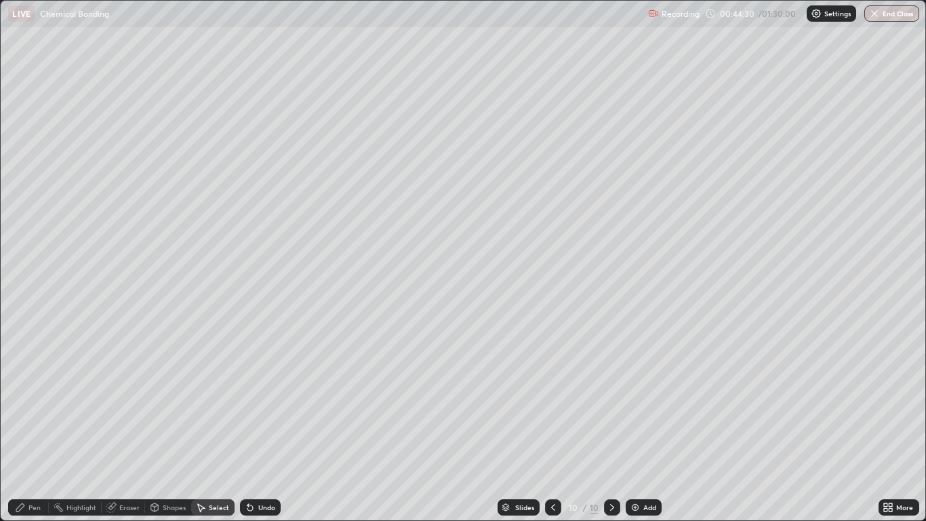
click at [641, 429] on div "Add" at bounding box center [644, 507] width 36 height 16
click at [298, 75] on button "Paste here" at bounding box center [268, 72] width 59 height 16
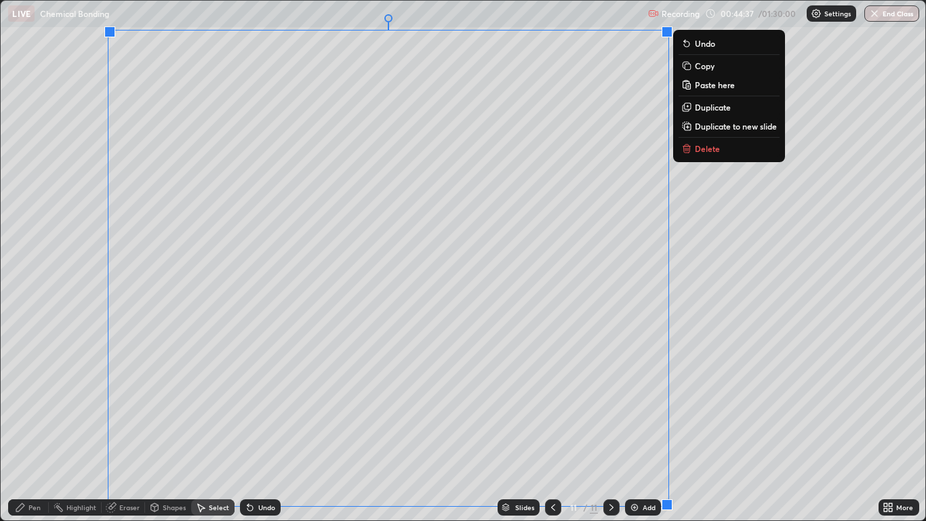
click at [50, 429] on div "0 ° Undo Copy Paste here Duplicate Duplicate to new slide Delete" at bounding box center [463, 261] width 924 height 520
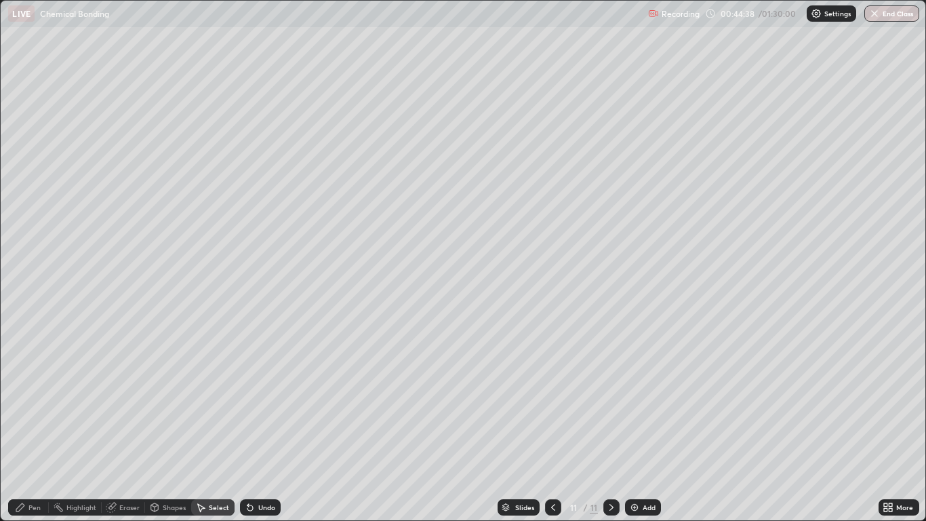
click at [120, 429] on div "Eraser" at bounding box center [129, 507] width 20 height 7
click at [29, 429] on div "Pen" at bounding box center [28, 507] width 41 height 16
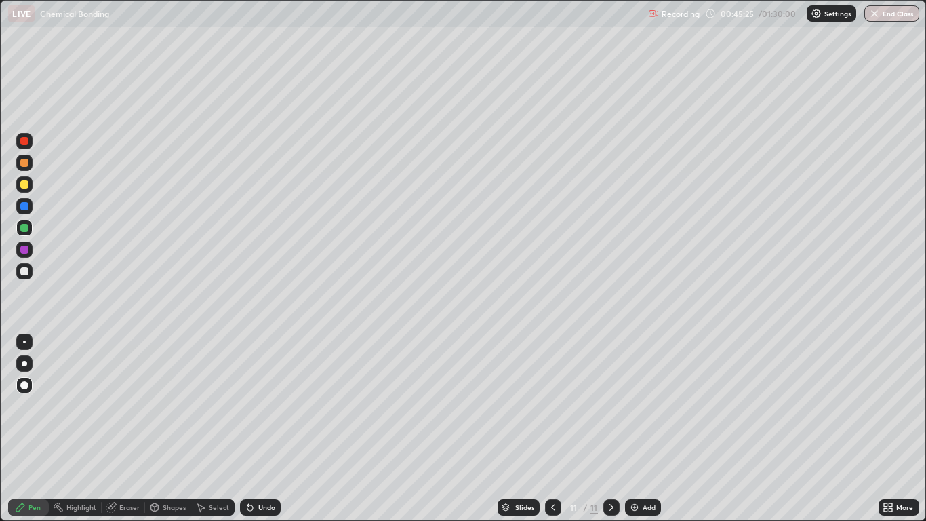
click at [259, 429] on div "Undo" at bounding box center [266, 507] width 17 height 7
click at [24, 249] on div at bounding box center [24, 250] width 8 height 8
click at [23, 185] on div at bounding box center [24, 184] width 8 height 8
click at [130, 429] on div "Eraser" at bounding box center [129, 507] width 20 height 7
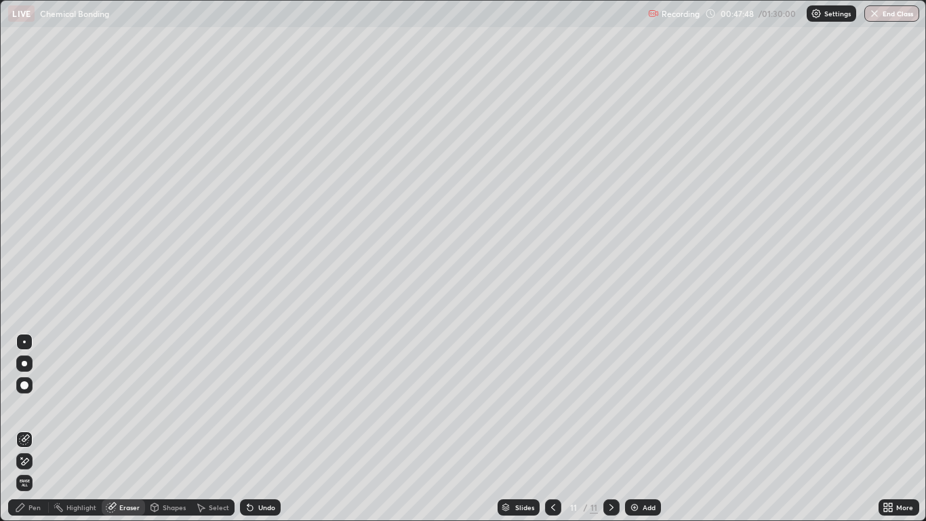
click at [166, 429] on div "Shapes" at bounding box center [174, 507] width 23 height 7
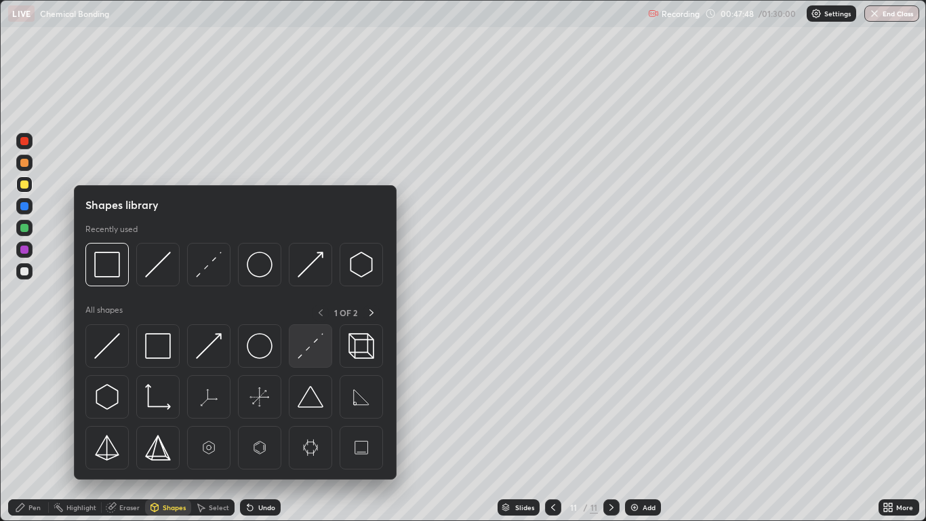
click at [319, 352] on img at bounding box center [311, 346] width 26 height 26
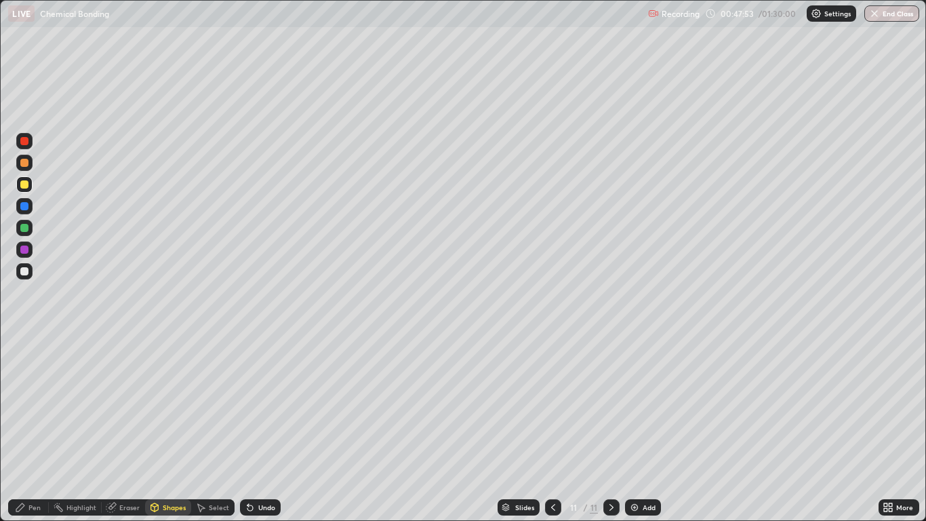
click at [24, 250] on div at bounding box center [24, 250] width 8 height 8
click at [30, 429] on div "Pen" at bounding box center [28, 507] width 41 height 16
click at [23, 250] on div at bounding box center [24, 250] width 8 height 8
click at [260, 429] on div "Undo" at bounding box center [266, 507] width 17 height 7
click at [215, 429] on div "Select" at bounding box center [212, 507] width 43 height 16
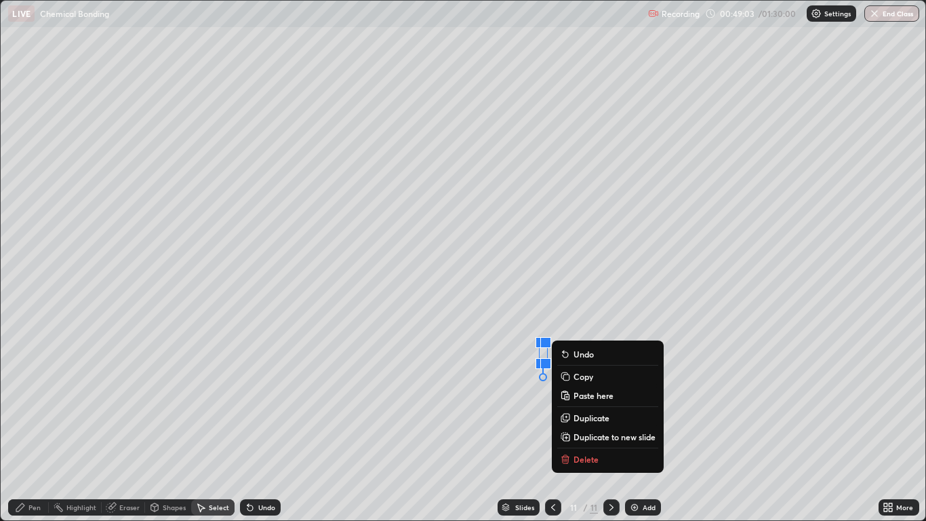
click at [584, 429] on p "Delete" at bounding box center [586, 459] width 25 height 11
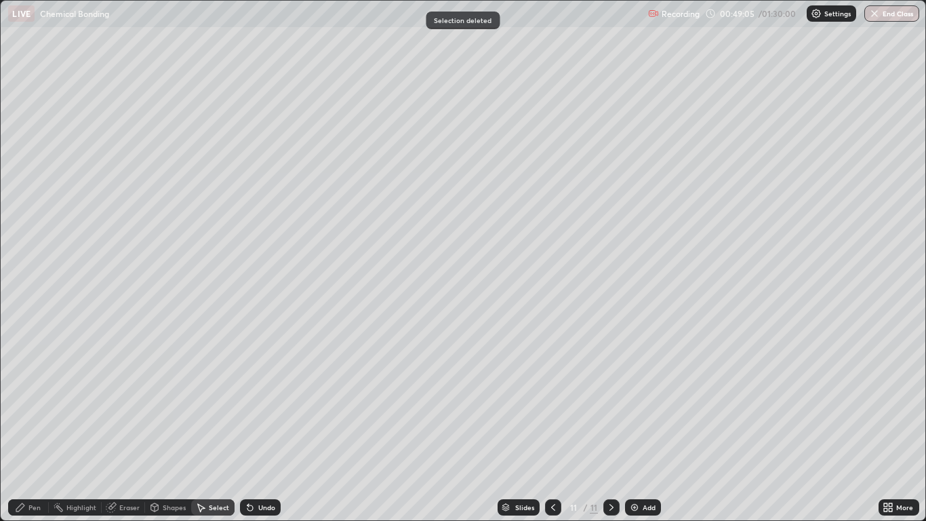
click at [23, 429] on icon at bounding box center [20, 507] width 11 height 11
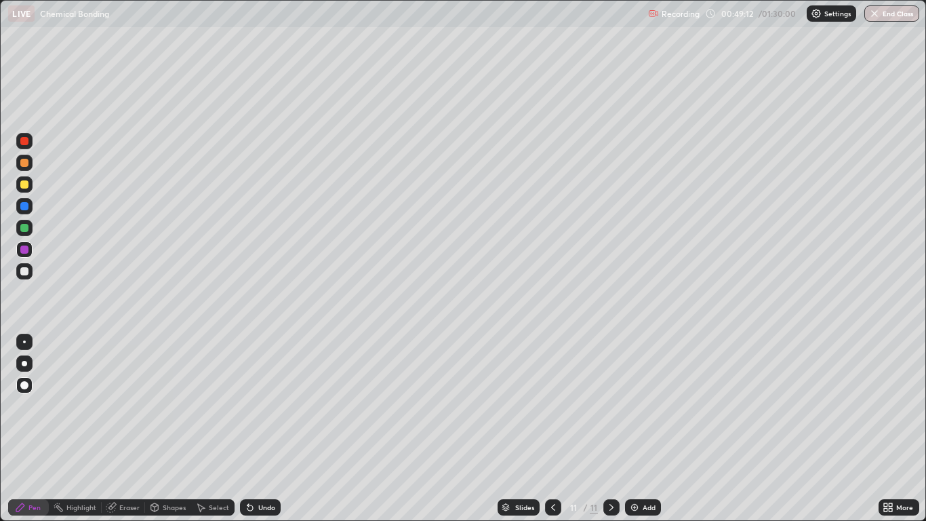
click at [261, 429] on div "Undo" at bounding box center [266, 507] width 17 height 7
click at [262, 429] on div "Undo" at bounding box center [266, 507] width 17 height 7
click at [26, 210] on div at bounding box center [24, 206] width 8 height 8
click at [21, 227] on div at bounding box center [24, 228] width 8 height 8
click at [132, 429] on div "Eraser" at bounding box center [129, 507] width 20 height 7
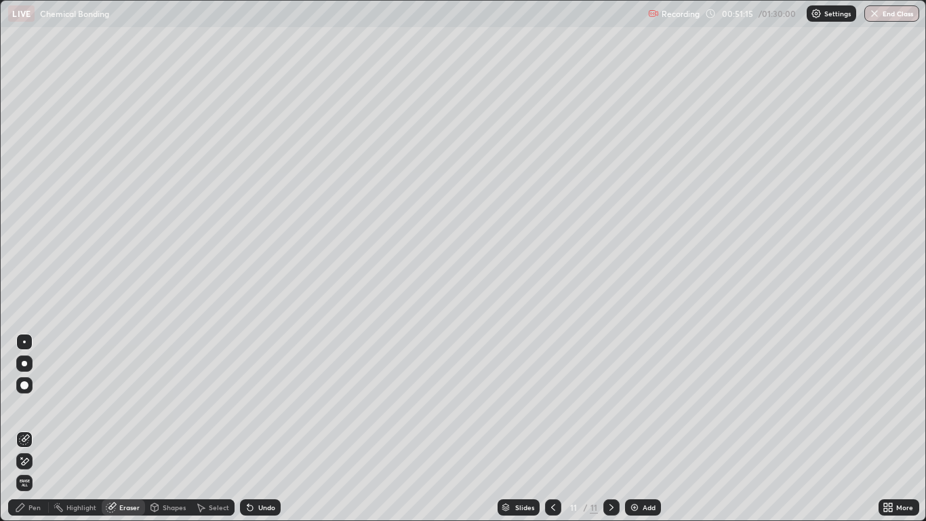
click at [33, 429] on div "Pen" at bounding box center [34, 507] width 12 height 7
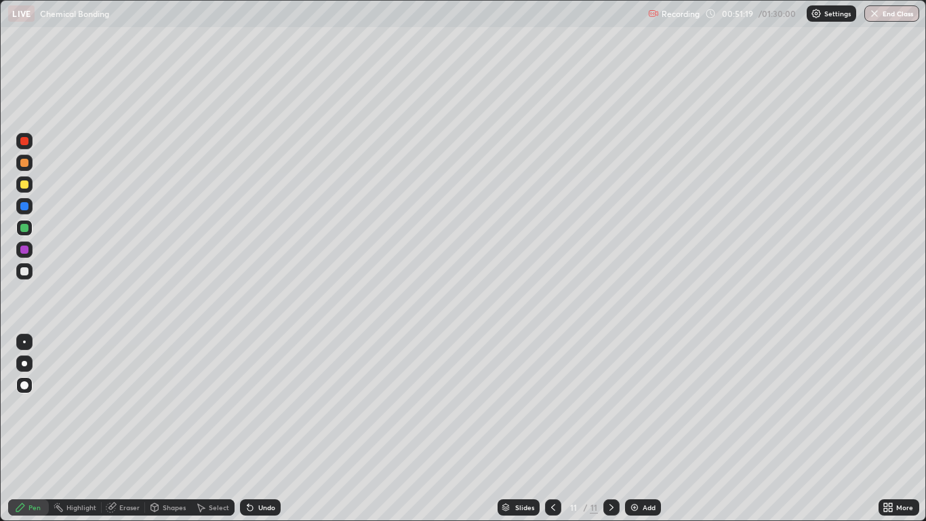
click at [32, 185] on div at bounding box center [24, 184] width 16 height 16
click at [24, 250] on div at bounding box center [24, 250] width 8 height 8
click at [23, 185] on div at bounding box center [24, 184] width 8 height 8
click at [134, 429] on div "Eraser" at bounding box center [129, 507] width 20 height 7
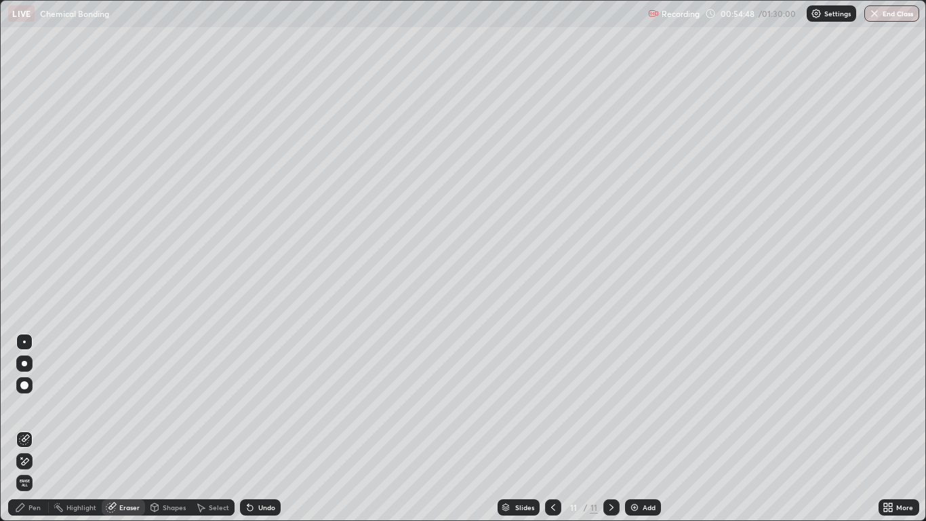
click at [132, 429] on div "Eraser" at bounding box center [123, 507] width 43 height 16
click at [214, 429] on div "Select" at bounding box center [219, 507] width 20 height 7
click at [261, 429] on div "Undo" at bounding box center [260, 507] width 41 height 16
click at [129, 429] on div "Eraser" at bounding box center [129, 507] width 20 height 7
click at [43, 429] on div "Pen" at bounding box center [28, 507] width 41 height 16
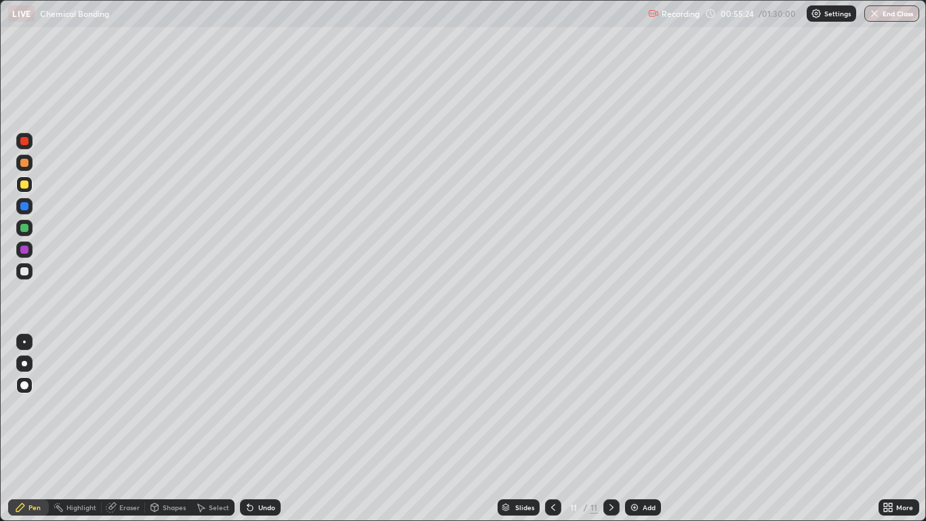
click at [644, 429] on div "Add" at bounding box center [649, 507] width 13 height 7
click at [216, 429] on div "Select" at bounding box center [212, 507] width 43 height 16
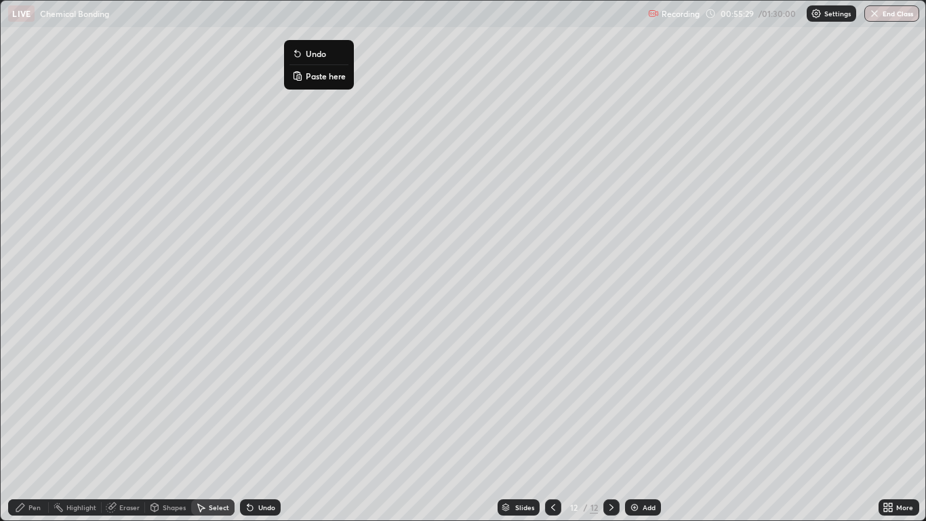
click at [328, 77] on p "Paste here" at bounding box center [326, 76] width 40 height 11
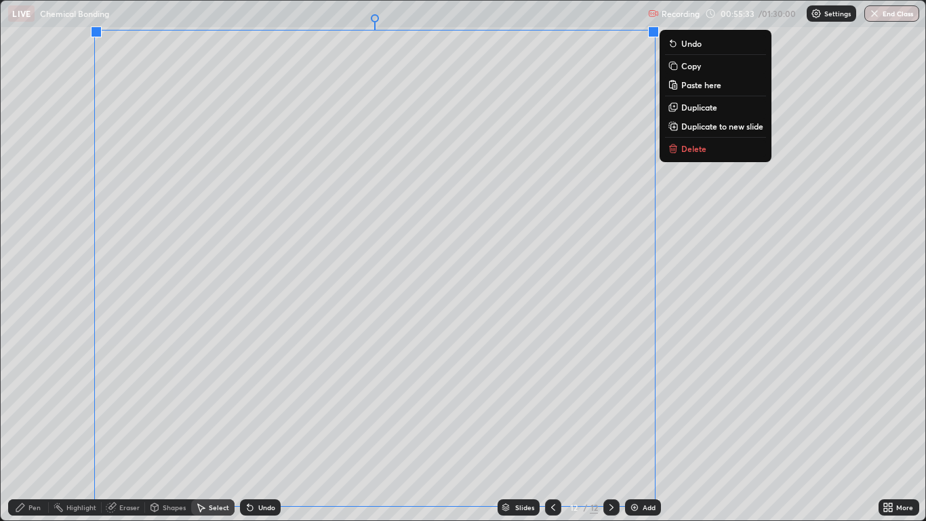
click at [22, 429] on icon at bounding box center [20, 507] width 8 height 8
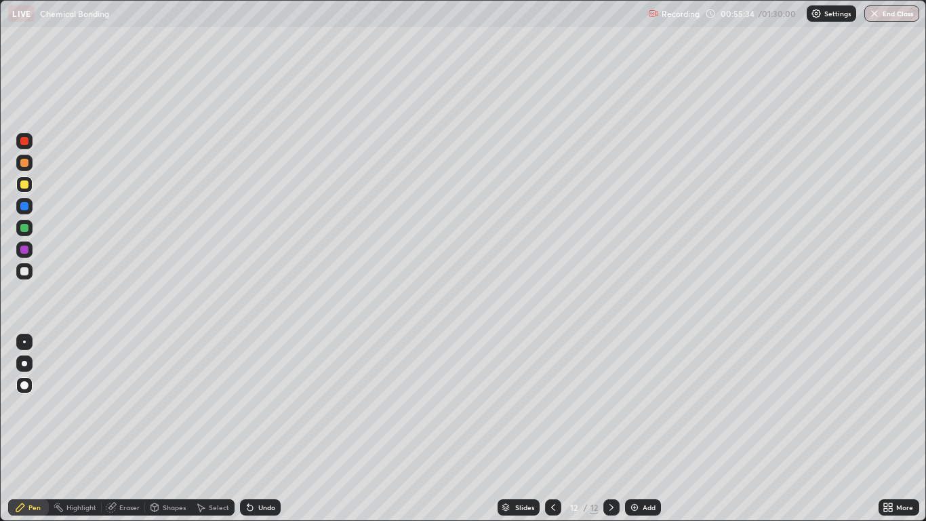
click at [125, 429] on div "Eraser" at bounding box center [129, 507] width 20 height 7
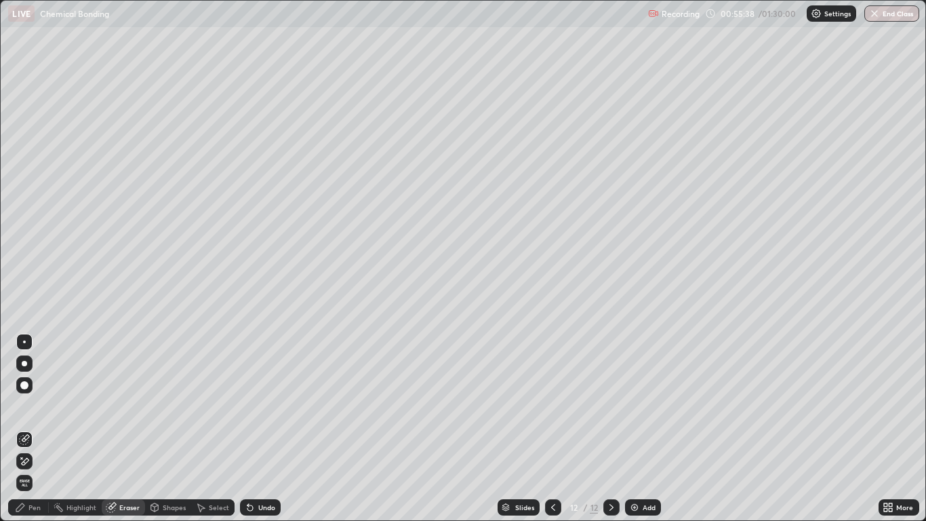
click at [29, 429] on div "Pen" at bounding box center [34, 507] width 12 height 7
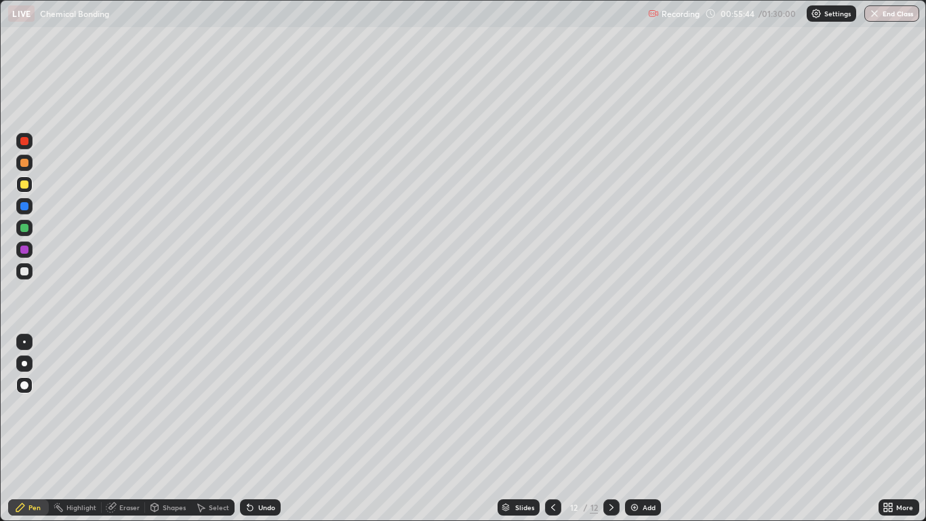
click at [553, 429] on icon at bounding box center [553, 507] width 11 height 11
click at [612, 429] on icon at bounding box center [611, 507] width 11 height 11
click at [166, 429] on div "Shapes" at bounding box center [174, 507] width 23 height 7
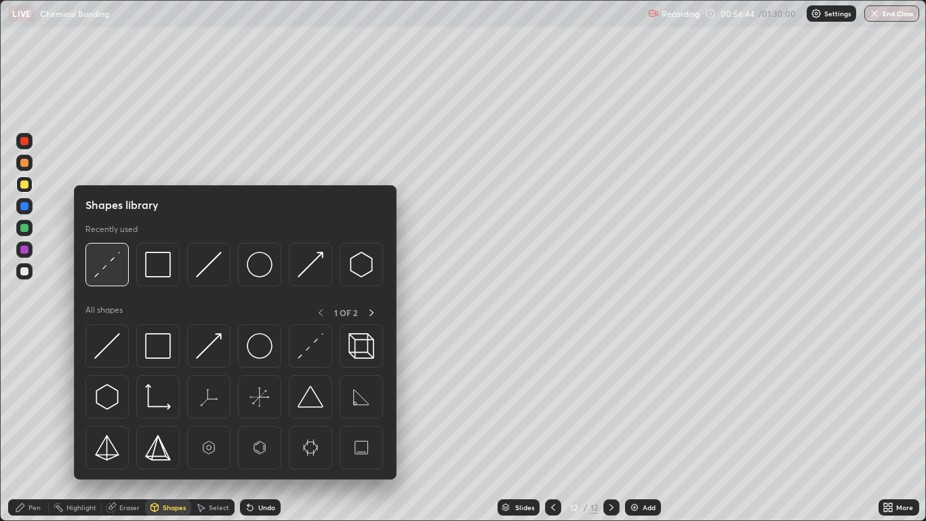
click at [109, 270] on img at bounding box center [107, 265] width 26 height 26
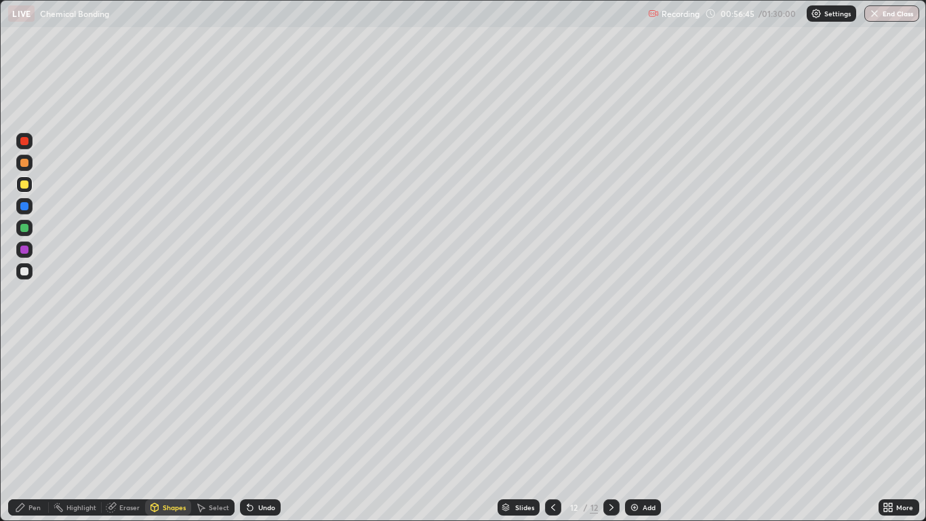
click at [25, 228] on div at bounding box center [24, 228] width 8 height 8
click at [24, 249] on div at bounding box center [24, 250] width 8 height 8
click at [263, 429] on div "Undo" at bounding box center [260, 507] width 41 height 16
click at [28, 429] on div "Pen" at bounding box center [34, 507] width 12 height 7
click at [22, 269] on div at bounding box center [24, 271] width 8 height 8
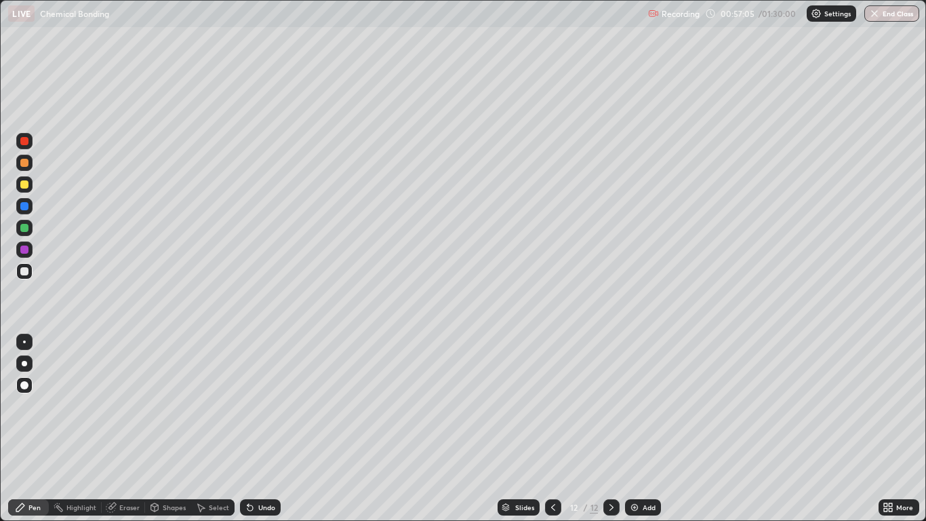
click at [269, 429] on div "Undo" at bounding box center [266, 507] width 17 height 7
click at [26, 183] on div at bounding box center [24, 184] width 8 height 8
click at [24, 227] on div at bounding box center [24, 228] width 8 height 8
click at [24, 254] on div at bounding box center [24, 249] width 16 height 16
click at [254, 429] on div "Undo" at bounding box center [260, 507] width 41 height 16
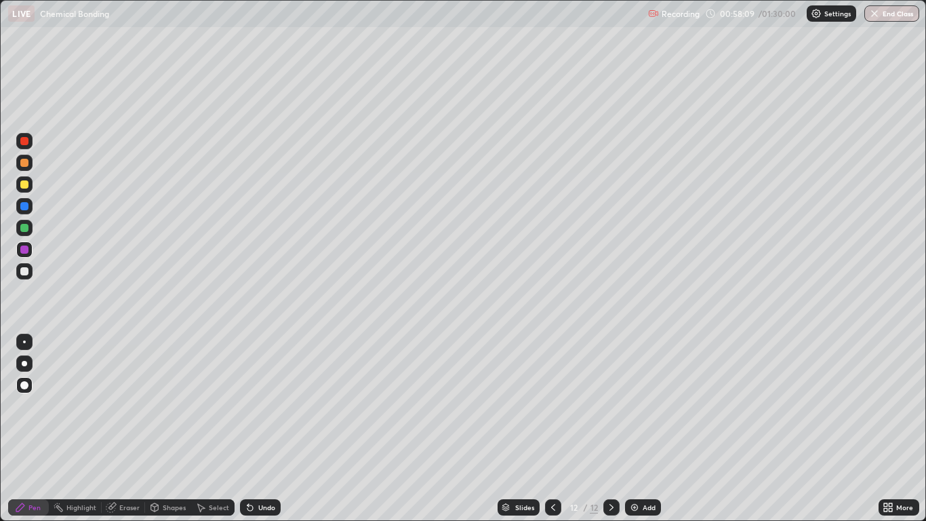
click at [253, 429] on div "Undo" at bounding box center [260, 507] width 41 height 16
click at [255, 429] on div "Undo" at bounding box center [260, 507] width 41 height 16
click at [256, 429] on div "Undo" at bounding box center [260, 507] width 41 height 16
click at [25, 206] on div at bounding box center [24, 206] width 8 height 8
click at [265, 429] on div "Undo" at bounding box center [266, 507] width 17 height 7
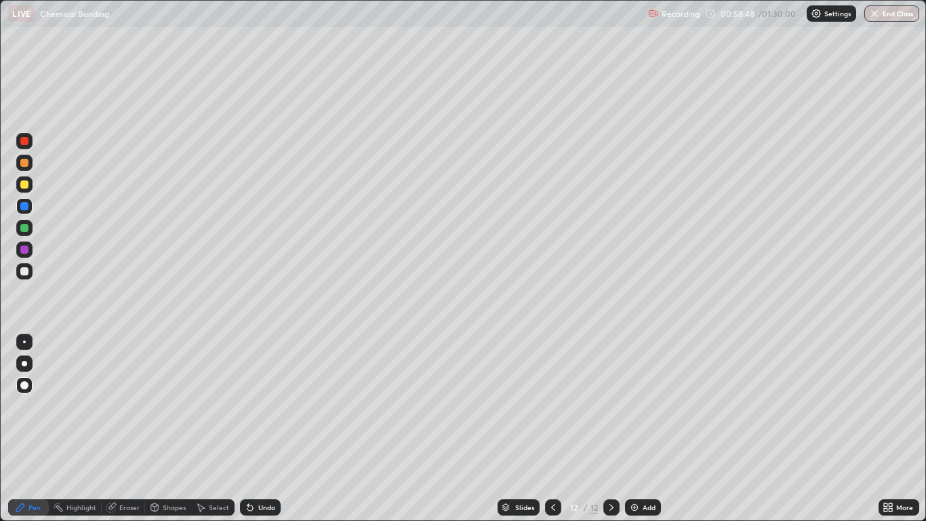
click at [268, 429] on div "Undo" at bounding box center [260, 507] width 41 height 16
click at [267, 429] on div "Undo" at bounding box center [260, 507] width 41 height 16
click at [25, 190] on div at bounding box center [24, 184] width 16 height 16
click at [261, 429] on div "Undo" at bounding box center [266, 507] width 17 height 7
click at [262, 429] on div "Undo" at bounding box center [266, 507] width 17 height 7
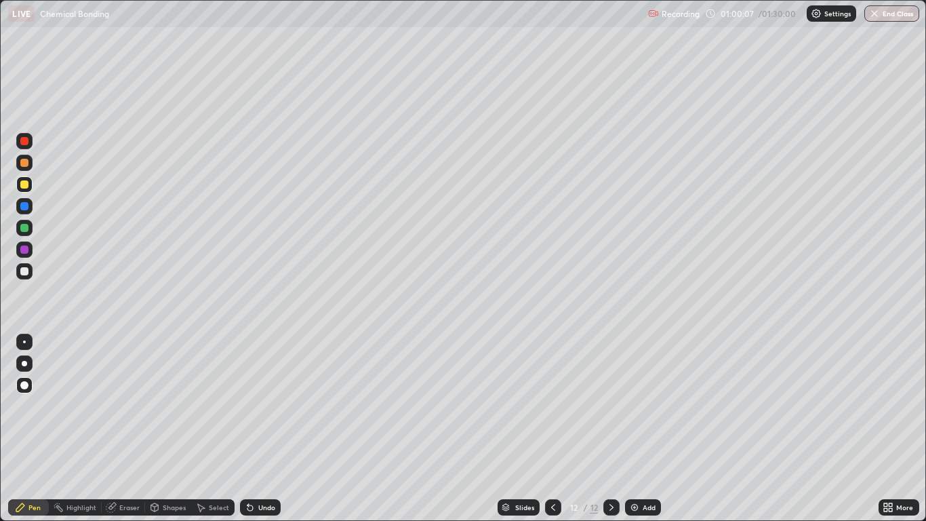
click at [30, 210] on div at bounding box center [24, 206] width 16 height 16
click at [164, 429] on div "Shapes" at bounding box center [174, 507] width 23 height 7
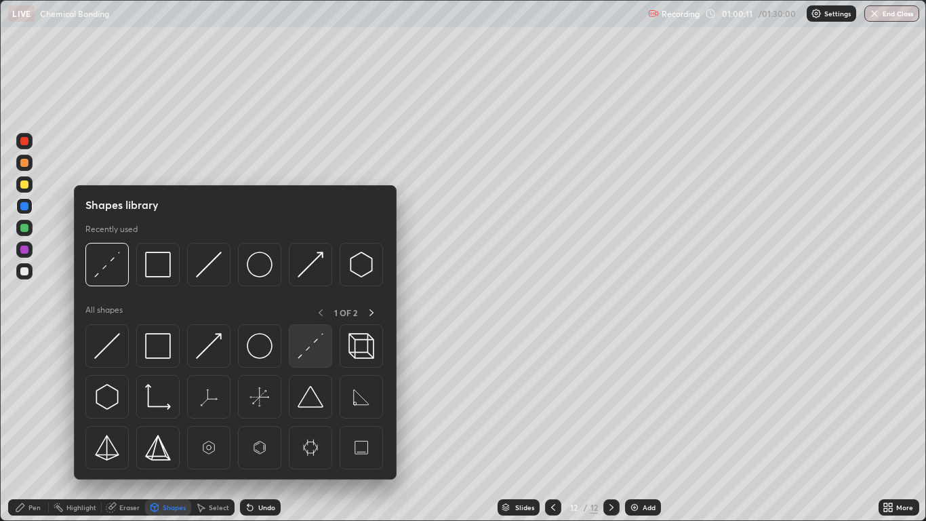
click at [312, 345] on img at bounding box center [311, 346] width 26 height 26
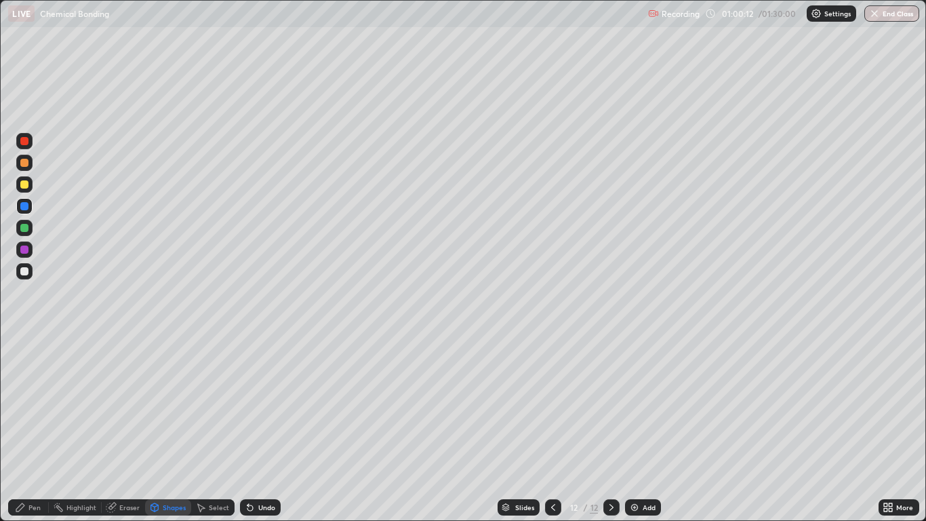
click at [25, 250] on div at bounding box center [24, 250] width 8 height 8
click at [28, 429] on div "Pen" at bounding box center [28, 507] width 41 height 16
click at [23, 205] on div at bounding box center [24, 206] width 8 height 8
click at [172, 429] on div "Shapes" at bounding box center [174, 507] width 23 height 7
click at [130, 429] on div "Eraser" at bounding box center [129, 507] width 20 height 7
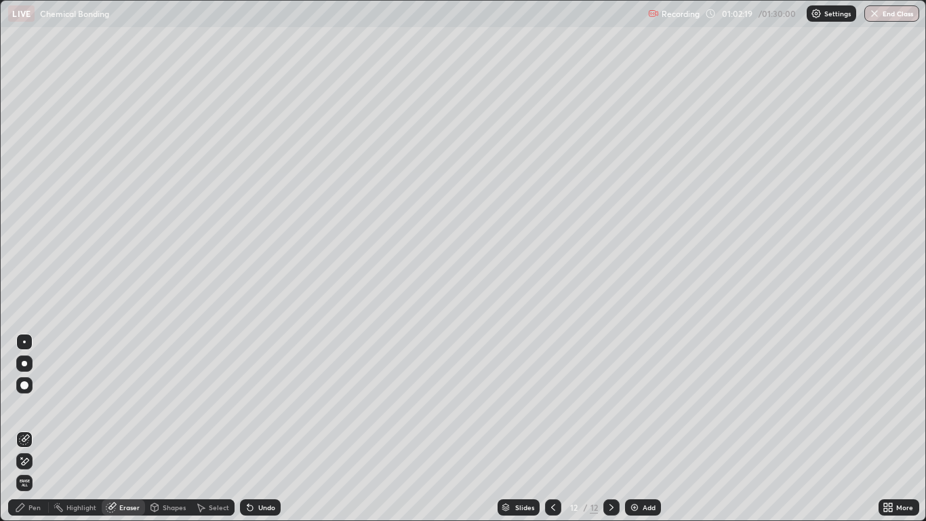
click at [35, 429] on div "Pen" at bounding box center [28, 507] width 41 height 16
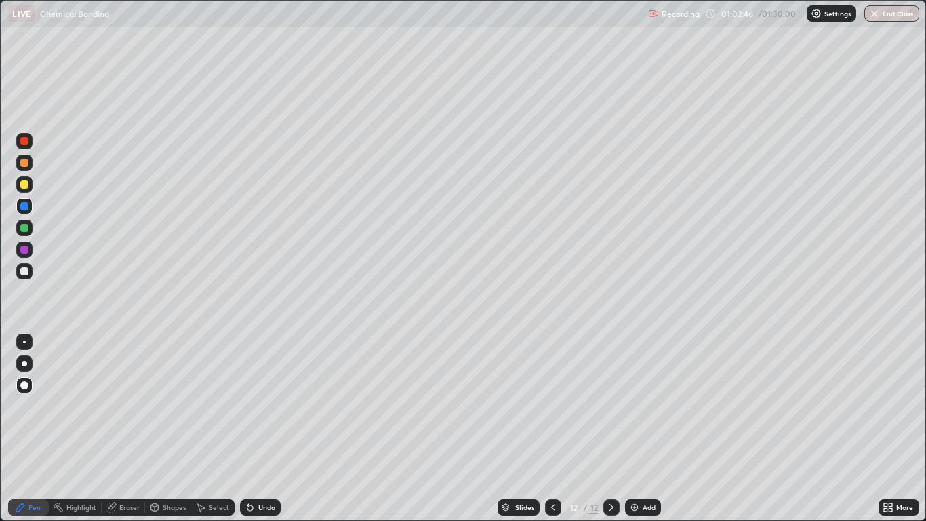
click at [265, 429] on div "Undo" at bounding box center [266, 507] width 17 height 7
click at [266, 429] on div "Undo" at bounding box center [260, 507] width 41 height 16
click at [645, 429] on div "Add" at bounding box center [649, 507] width 13 height 7
click at [209, 429] on div "Select" at bounding box center [219, 507] width 20 height 7
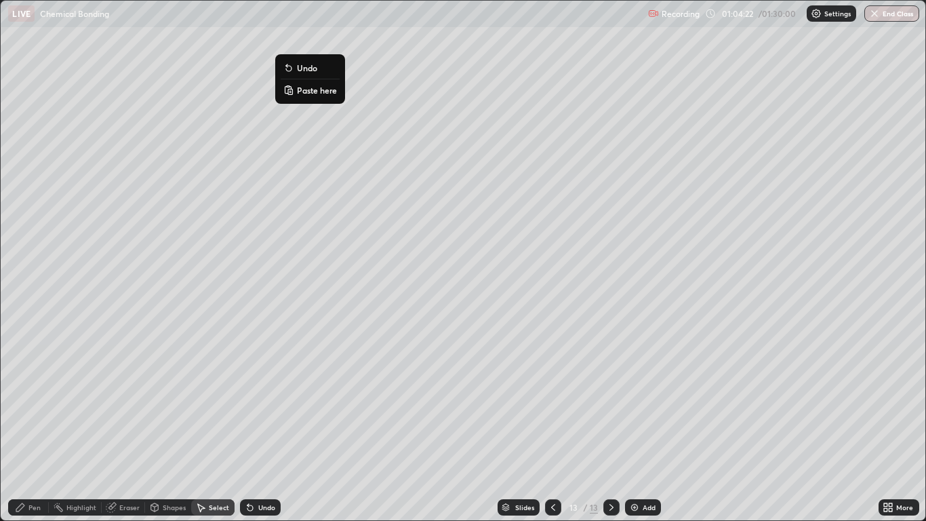
click at [310, 90] on p "Paste here" at bounding box center [317, 90] width 40 height 11
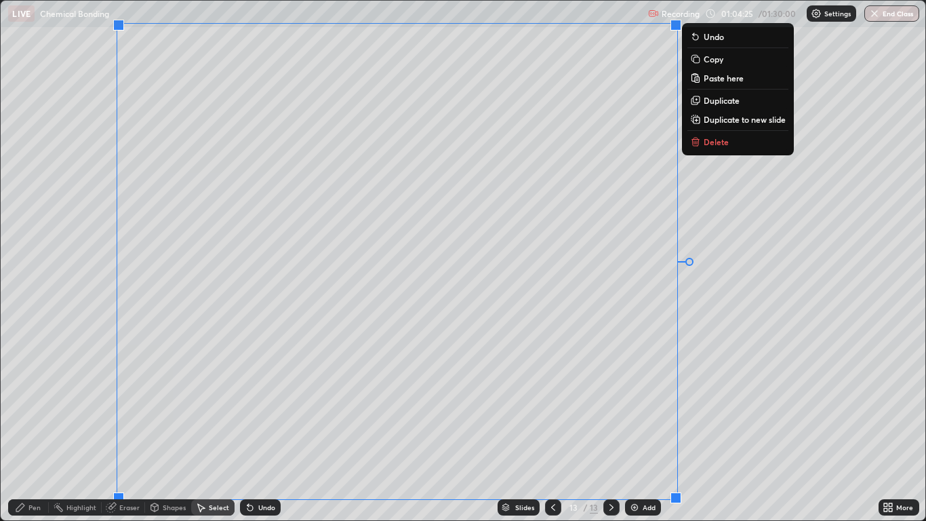
click at [74, 322] on div "0 ° Undo Copy Paste here Duplicate Duplicate to new slide Delete" at bounding box center [463, 261] width 924 height 520
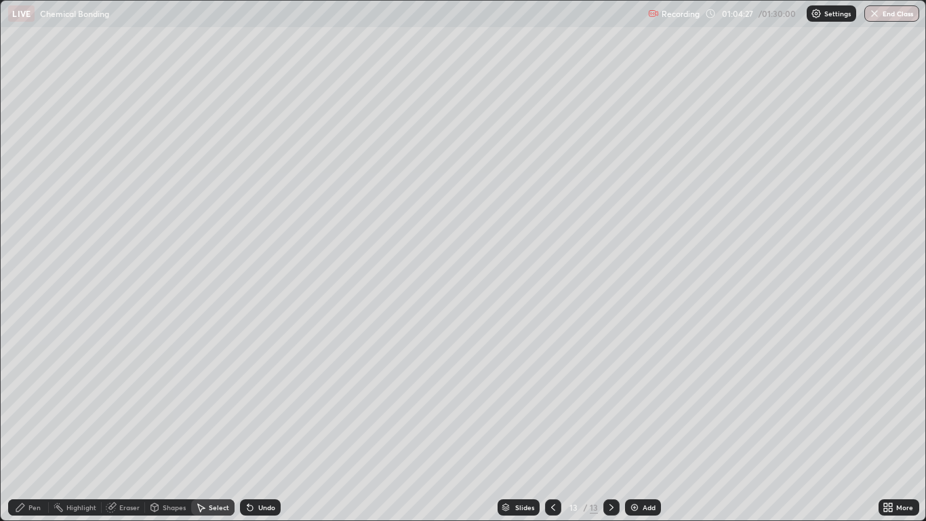
click at [126, 429] on div "Eraser" at bounding box center [129, 507] width 20 height 7
click at [28, 429] on div "Pen" at bounding box center [28, 507] width 41 height 16
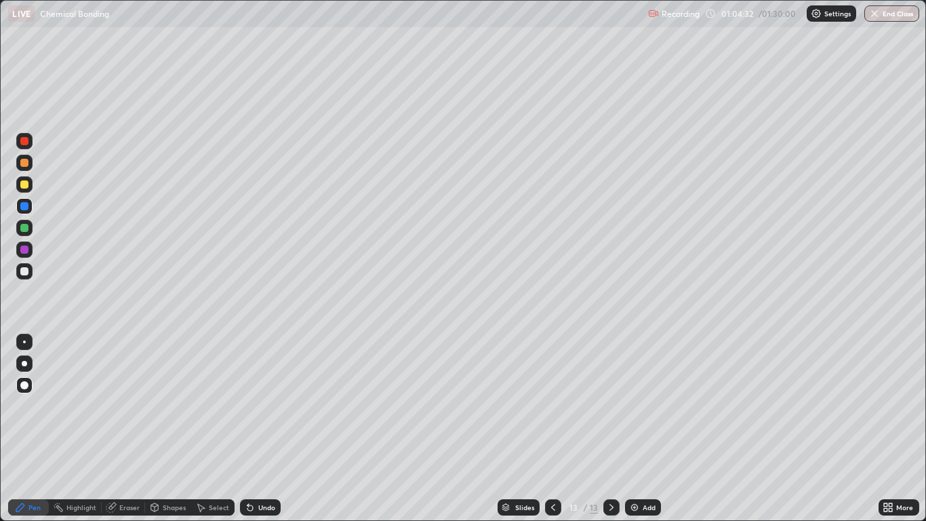
click at [26, 187] on div at bounding box center [24, 184] width 8 height 8
click at [555, 429] on icon at bounding box center [553, 507] width 11 height 11
click at [618, 429] on div at bounding box center [612, 507] width 16 height 16
click at [265, 429] on div "Undo" at bounding box center [266, 507] width 17 height 7
click at [26, 230] on div at bounding box center [24, 228] width 8 height 8
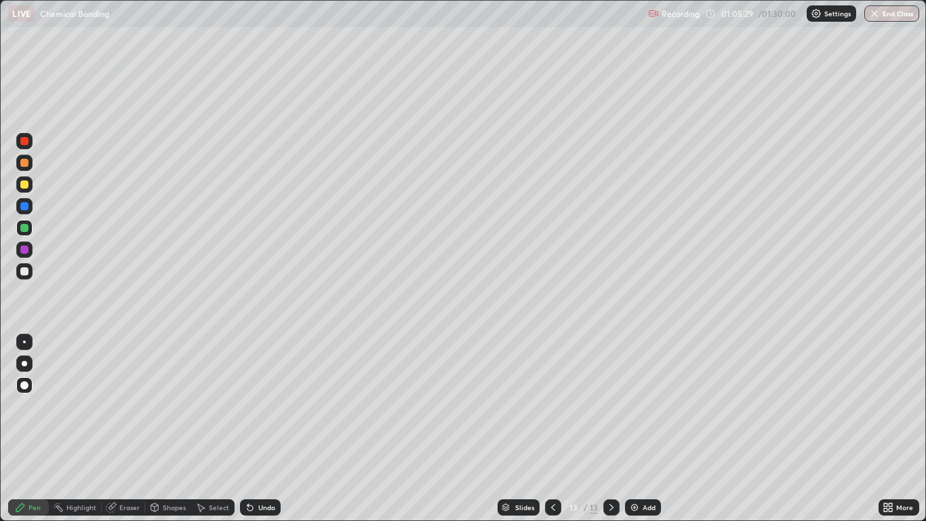
click at [26, 271] on div at bounding box center [24, 271] width 8 height 8
click at [31, 204] on div at bounding box center [24, 206] width 16 height 16
click at [254, 429] on div "Undo" at bounding box center [260, 507] width 41 height 16
click at [248, 429] on icon at bounding box center [250, 507] width 5 height 5
click at [253, 429] on icon at bounding box center [250, 507] width 11 height 11
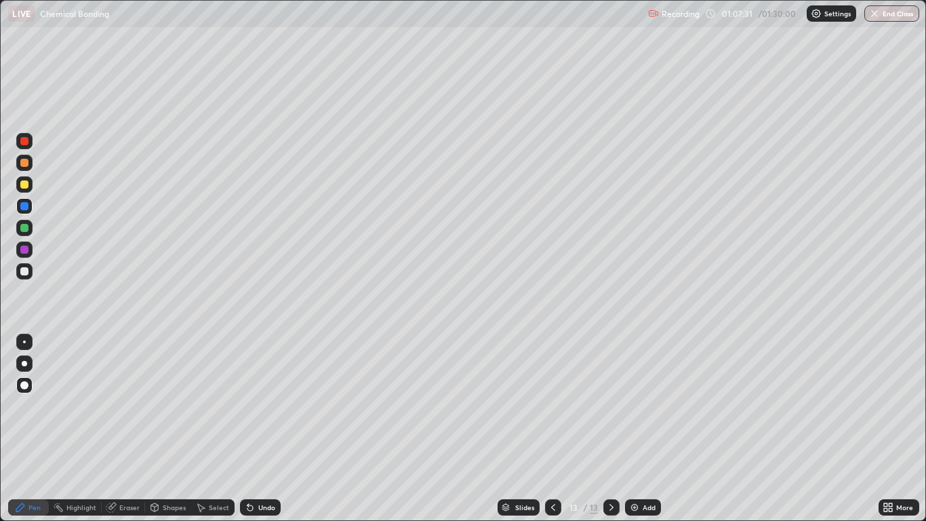
click at [262, 429] on div "Undo" at bounding box center [266, 507] width 17 height 7
click at [254, 429] on div "Undo" at bounding box center [260, 507] width 41 height 16
click at [212, 429] on div "Select" at bounding box center [212, 507] width 43 height 16
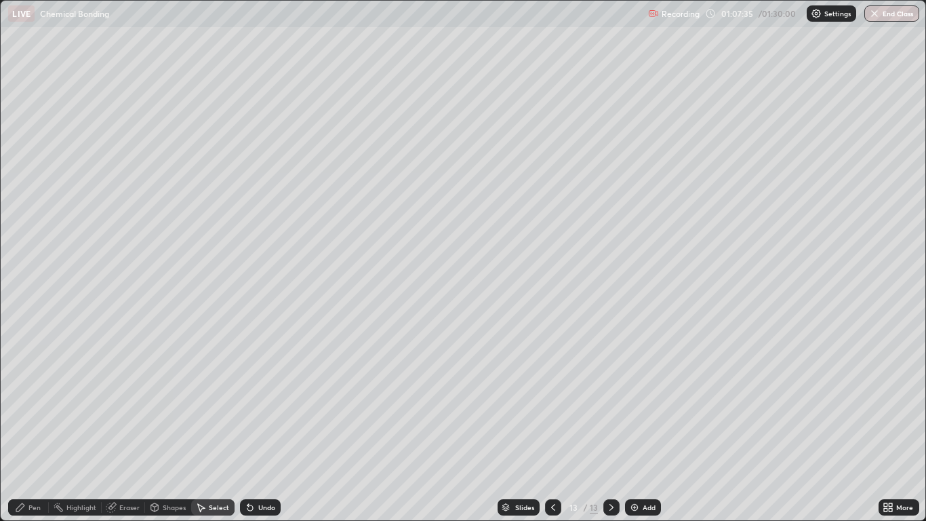
click at [259, 429] on div "Undo" at bounding box center [260, 507] width 41 height 16
click at [28, 429] on div "Pen" at bounding box center [28, 507] width 41 height 16
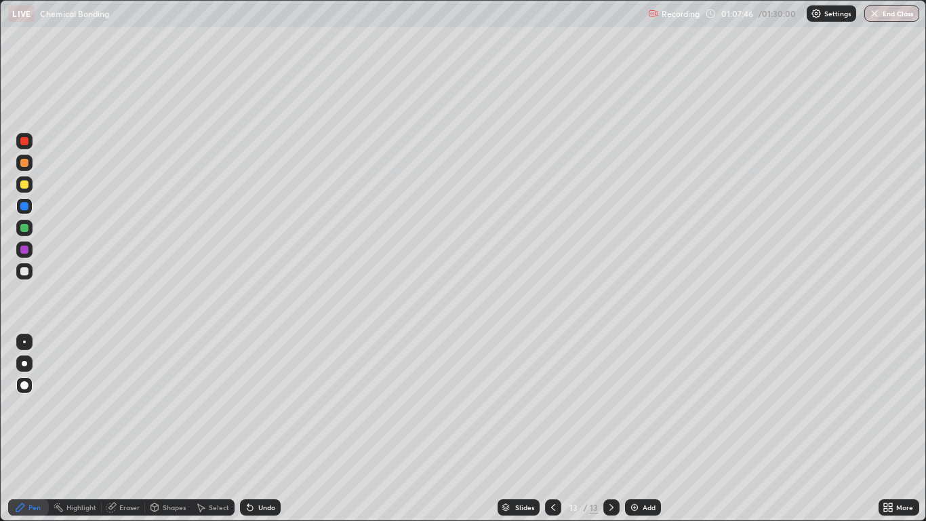
click at [169, 429] on div "Shapes" at bounding box center [174, 507] width 23 height 7
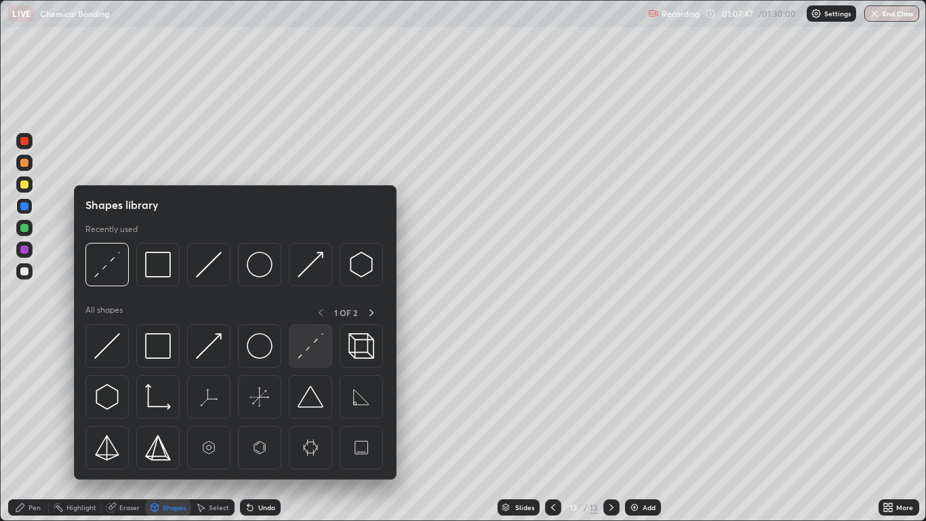
click at [309, 351] on img at bounding box center [311, 346] width 26 height 26
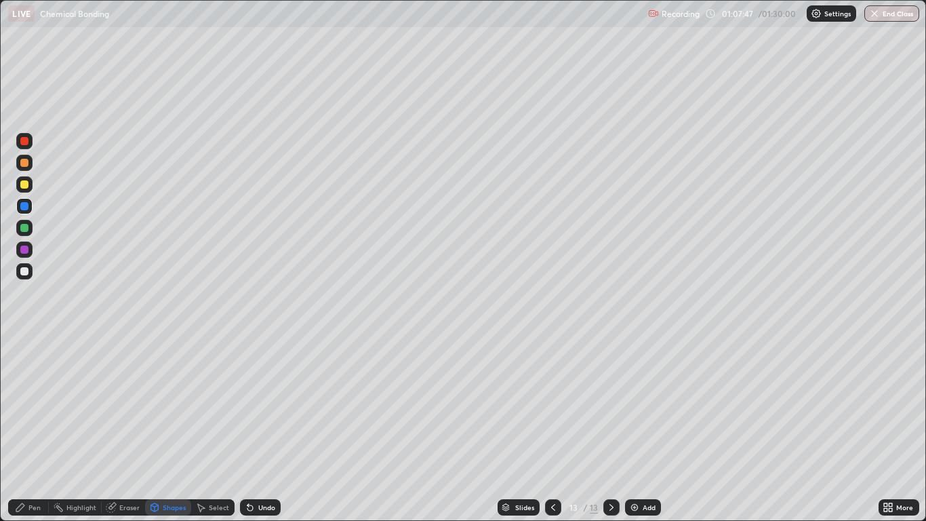
click at [25, 231] on div at bounding box center [24, 228] width 8 height 8
click at [25, 429] on icon at bounding box center [20, 507] width 11 height 11
click at [24, 272] on div at bounding box center [24, 271] width 8 height 8
click at [646, 429] on div "Add" at bounding box center [649, 507] width 13 height 7
click at [212, 429] on div "Select" at bounding box center [219, 507] width 20 height 7
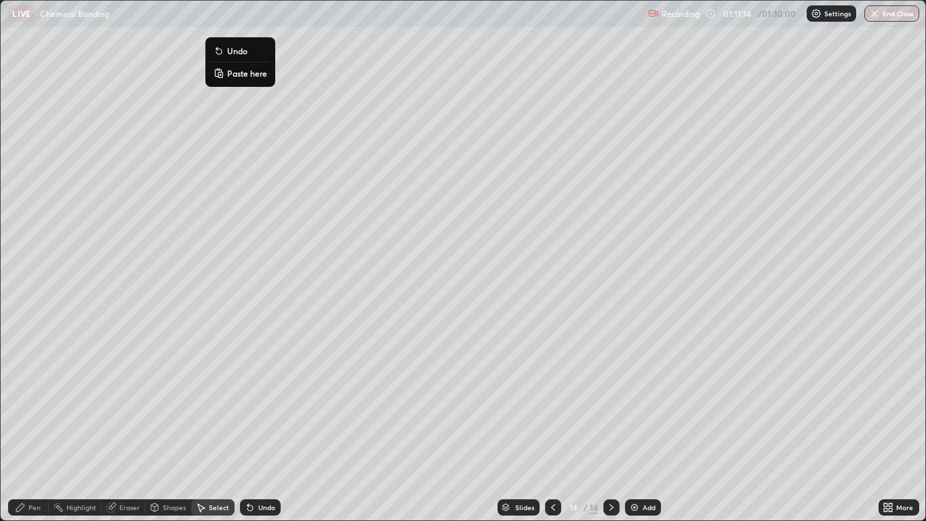
click at [245, 73] on p "Paste here" at bounding box center [247, 73] width 40 height 11
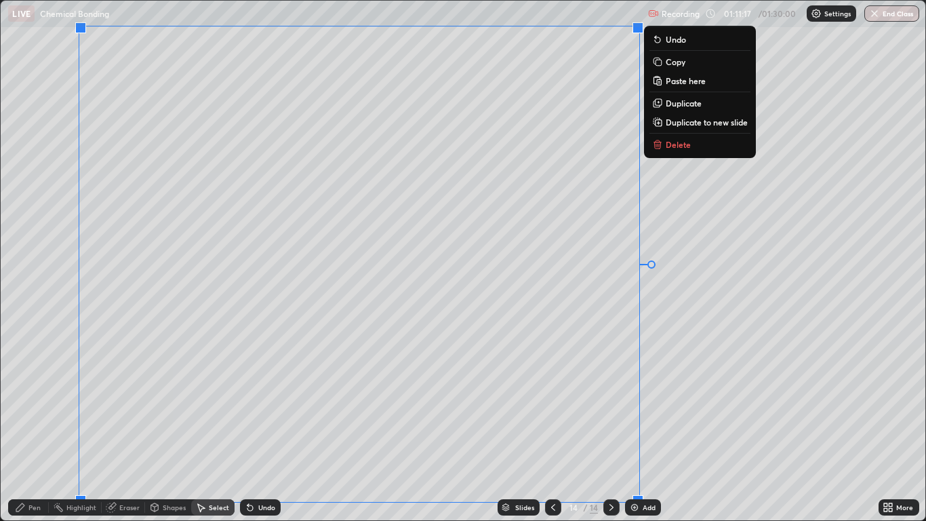
click at [30, 429] on div "Pen" at bounding box center [34, 507] width 12 height 7
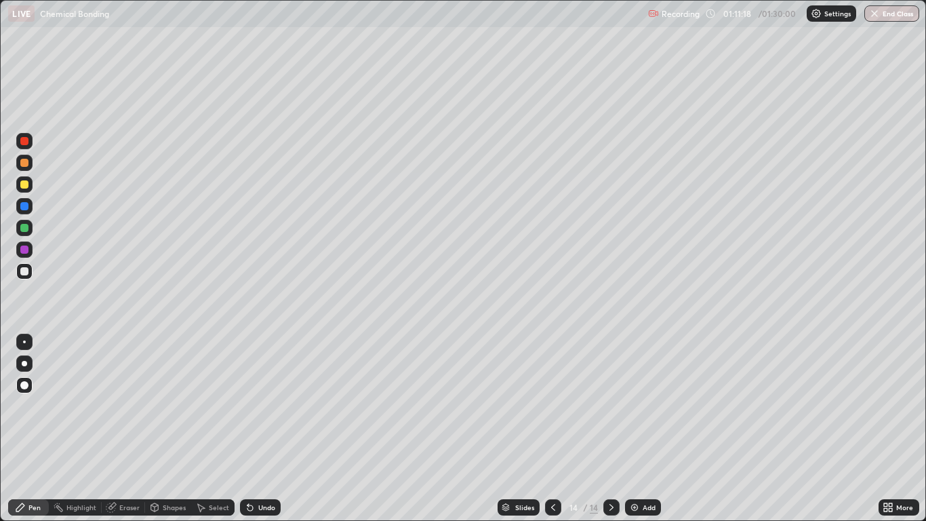
click at [121, 429] on div "Eraser" at bounding box center [129, 507] width 20 height 7
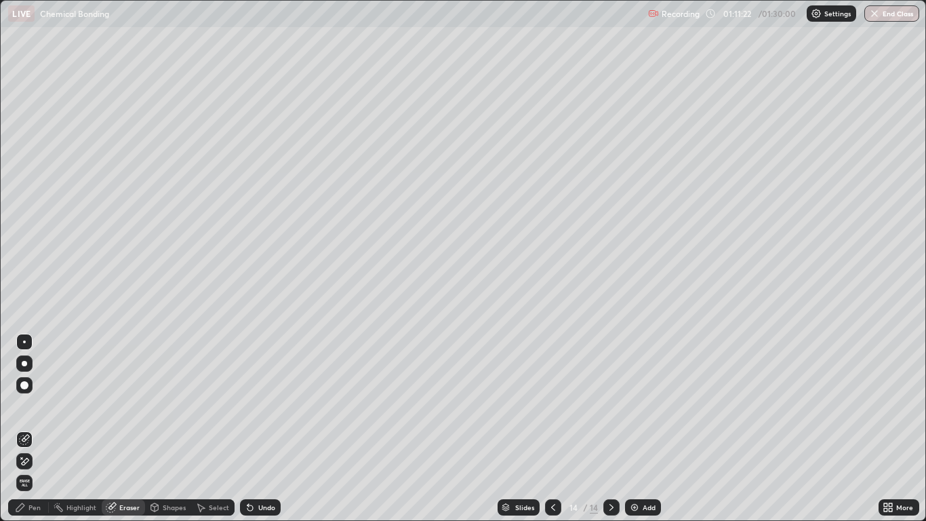
click at [28, 429] on div "Pen" at bounding box center [28, 507] width 41 height 16
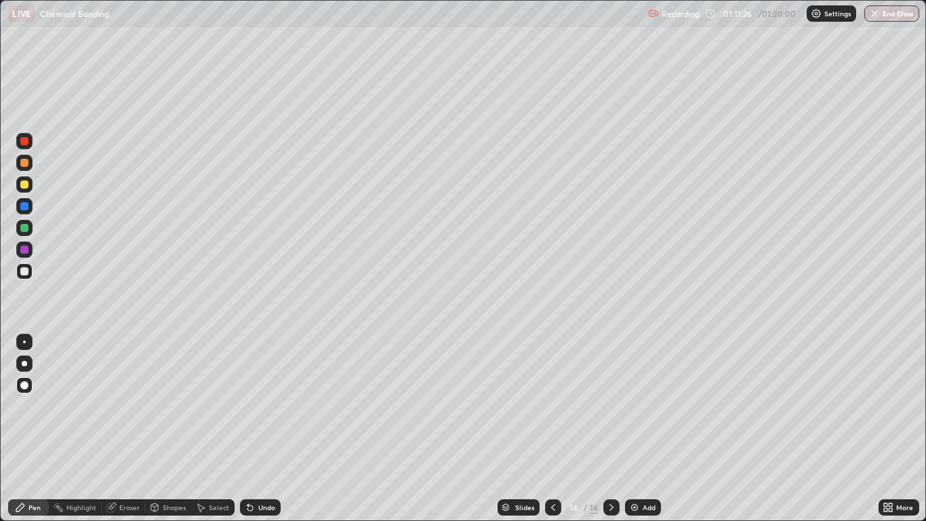
click at [24, 184] on div at bounding box center [24, 184] width 8 height 8
click at [174, 429] on div "Shapes" at bounding box center [174, 507] width 23 height 7
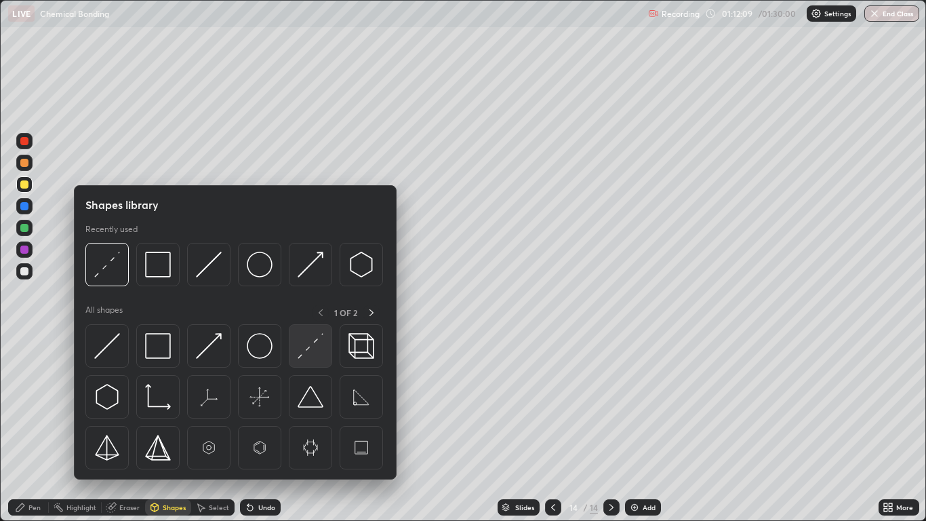
click at [309, 349] on img at bounding box center [311, 346] width 26 height 26
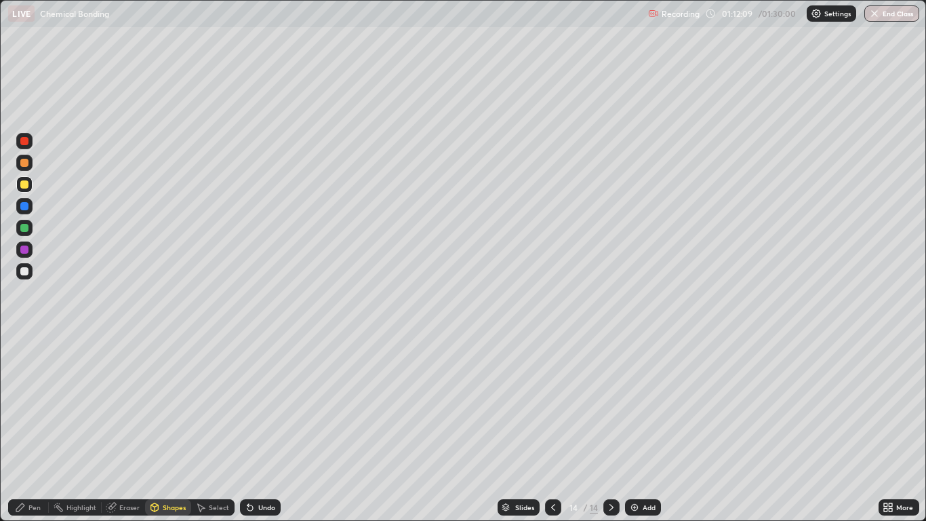
click at [30, 231] on div at bounding box center [24, 228] width 16 height 16
click at [127, 429] on div "Eraser" at bounding box center [129, 507] width 20 height 7
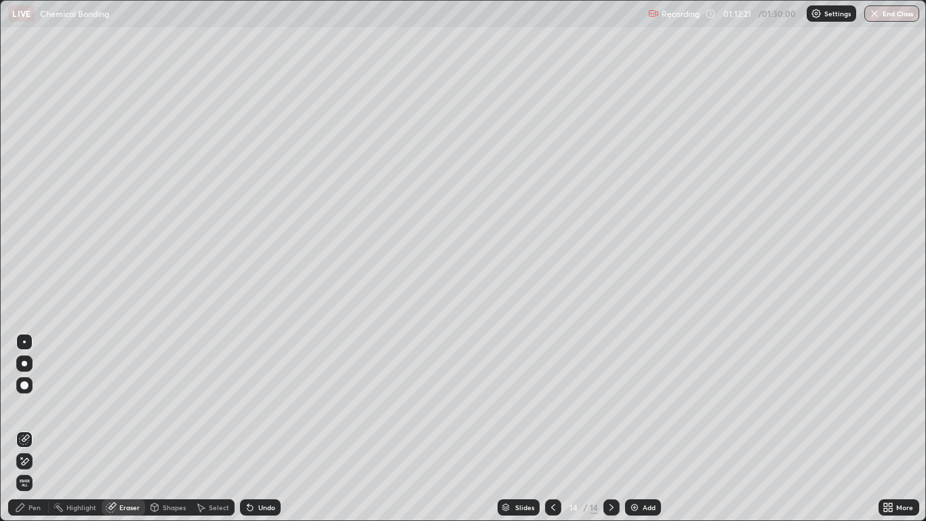
click at [27, 429] on div "Pen" at bounding box center [28, 507] width 41 height 16
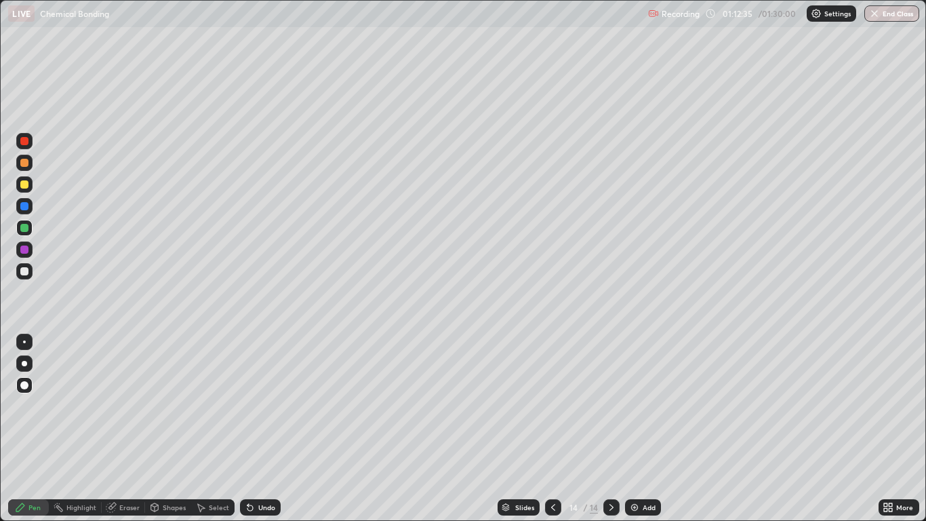
click at [252, 429] on icon at bounding box center [250, 507] width 11 height 11
click at [25, 206] on div at bounding box center [24, 206] width 8 height 8
click at [262, 429] on div "Undo" at bounding box center [266, 507] width 17 height 7
click at [260, 429] on div "Undo" at bounding box center [260, 507] width 41 height 16
click at [27, 208] on div at bounding box center [24, 206] width 8 height 8
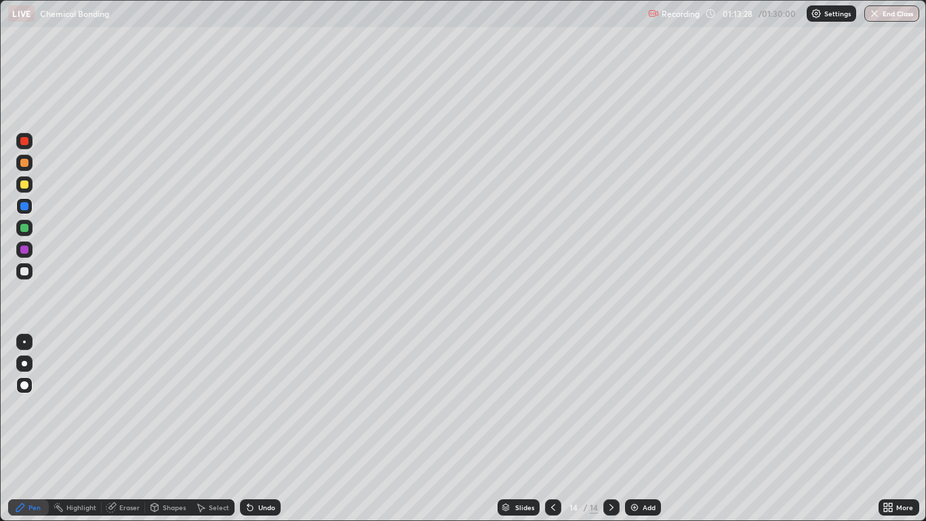
click at [30, 186] on div at bounding box center [24, 184] width 16 height 16
click at [265, 429] on div "Undo" at bounding box center [266, 507] width 17 height 7
click at [267, 429] on div "Undo" at bounding box center [266, 507] width 17 height 7
click at [125, 429] on div "Eraser" at bounding box center [123, 507] width 43 height 16
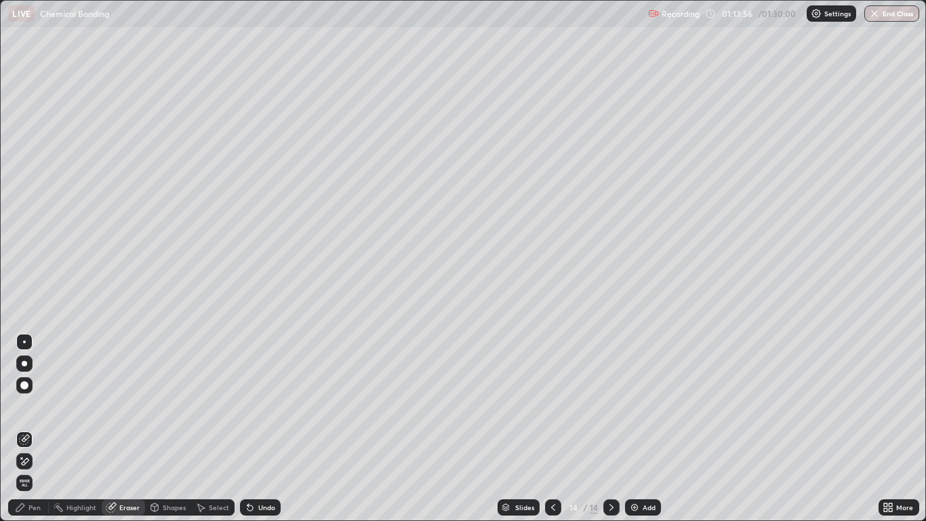
click at [163, 429] on div "Shapes" at bounding box center [174, 507] width 23 height 7
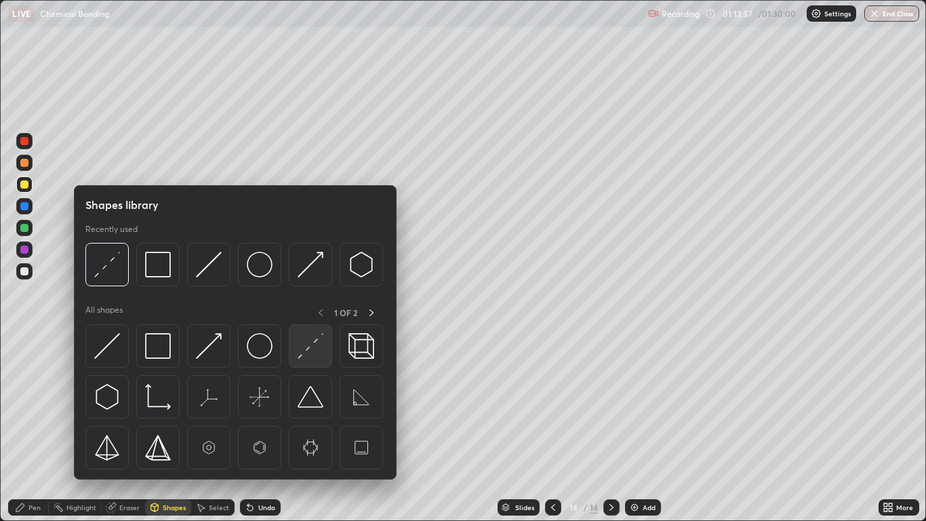
click at [312, 347] on img at bounding box center [311, 346] width 26 height 26
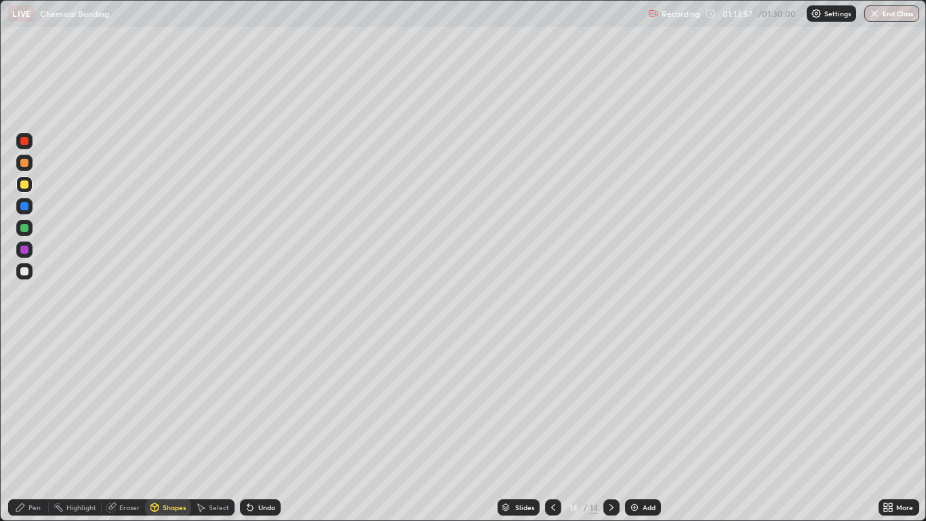
click at [30, 250] on div at bounding box center [24, 249] width 16 height 16
click at [213, 429] on div "Select" at bounding box center [219, 507] width 20 height 7
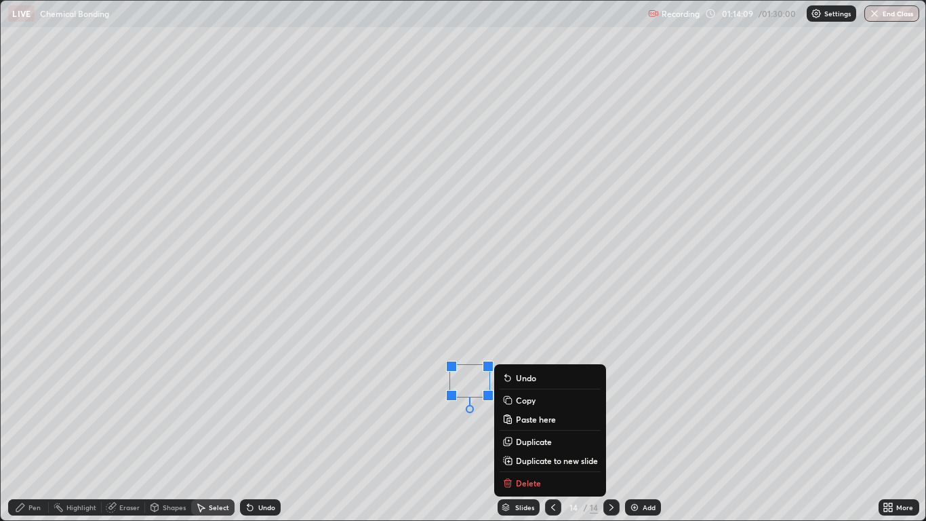
click at [530, 429] on p "Delete" at bounding box center [528, 482] width 25 height 11
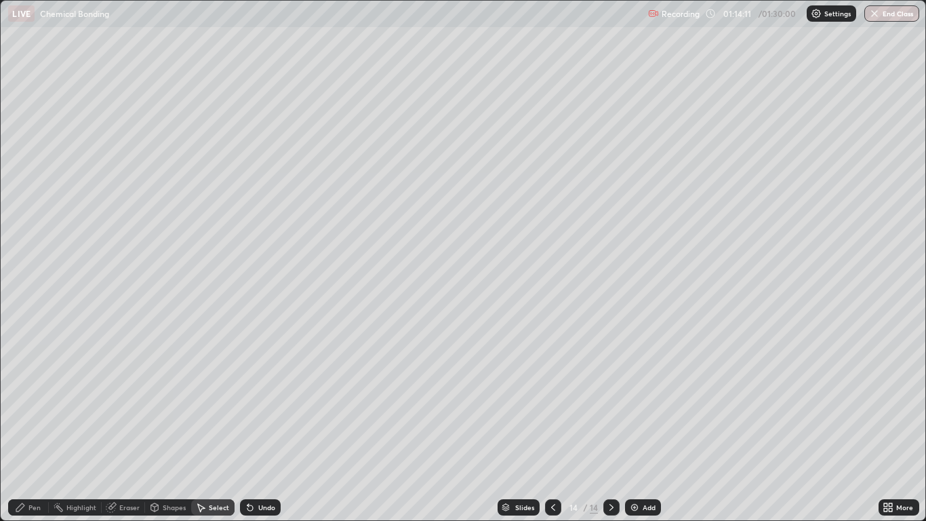
click at [31, 429] on div "Pen" at bounding box center [34, 507] width 12 height 7
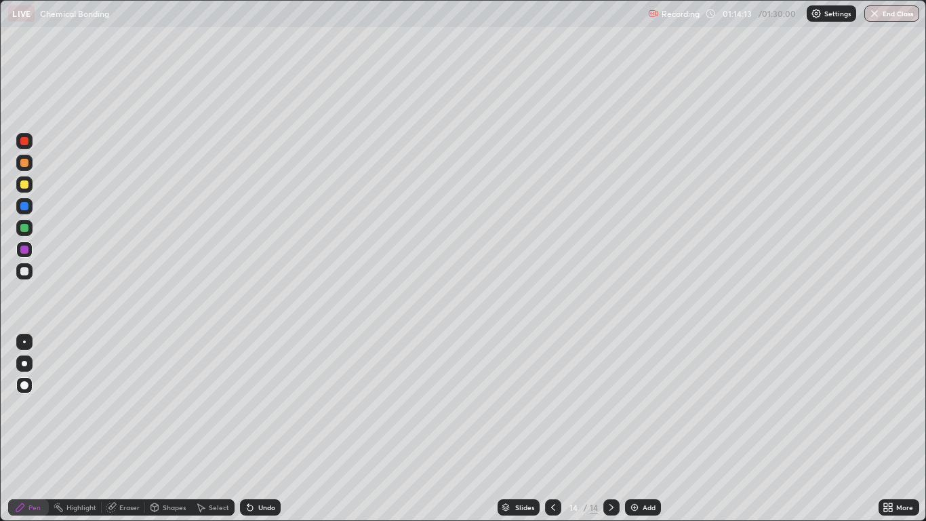
click at [28, 186] on div at bounding box center [24, 184] width 8 height 8
click at [641, 429] on div "Add" at bounding box center [643, 507] width 36 height 16
click at [214, 429] on div "Select" at bounding box center [219, 507] width 20 height 7
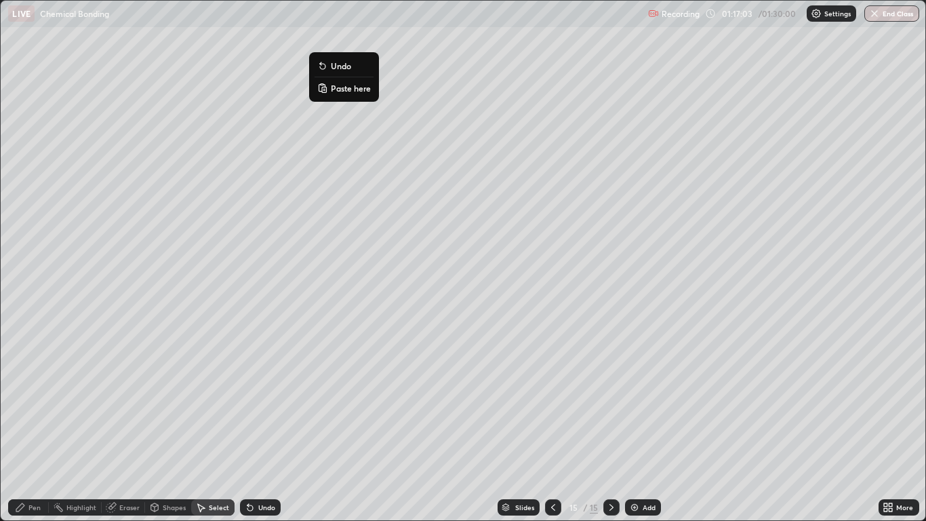
click at [352, 91] on p "Paste here" at bounding box center [351, 88] width 40 height 11
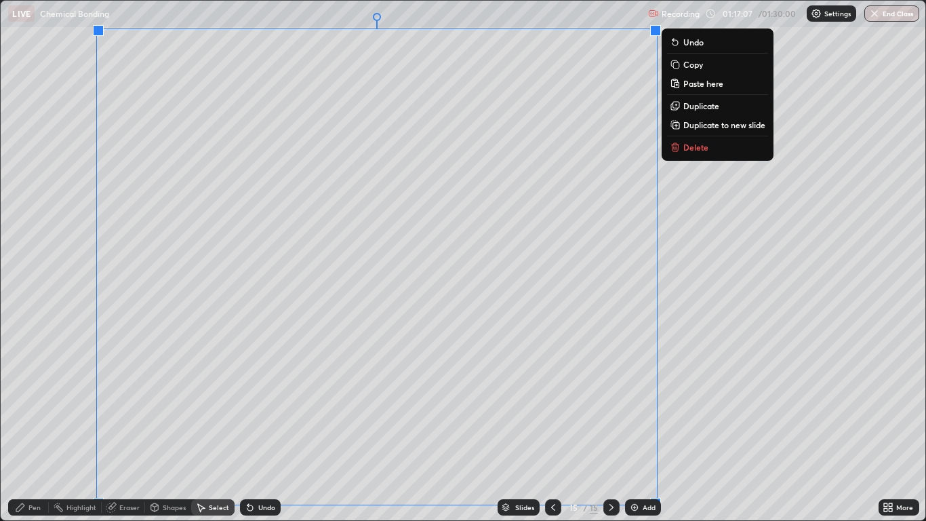
click at [128, 429] on div "Eraser" at bounding box center [129, 507] width 20 height 7
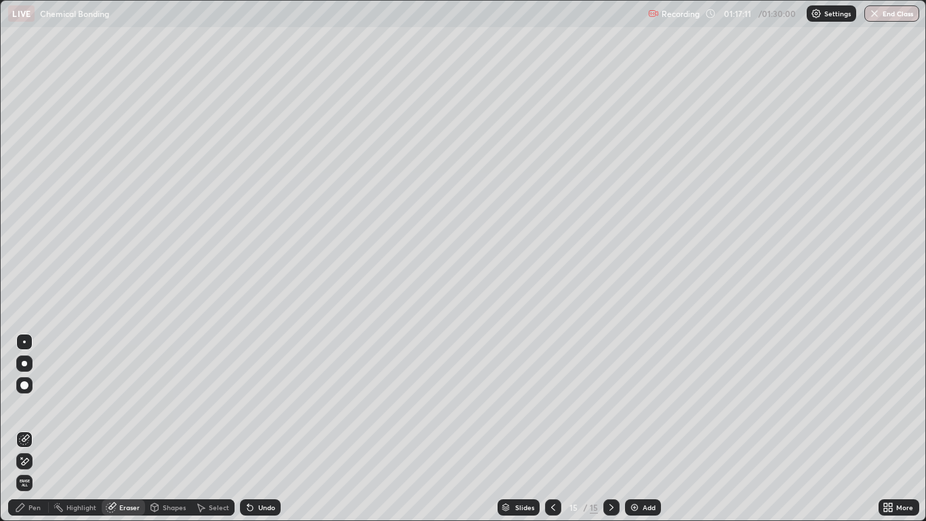
click at [25, 429] on icon at bounding box center [20, 507] width 11 height 11
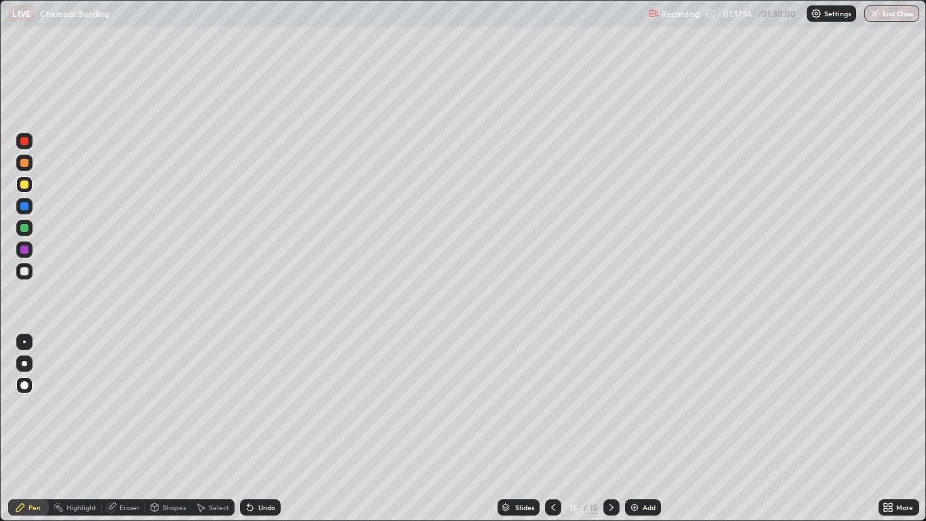
click at [24, 187] on div at bounding box center [24, 184] width 8 height 8
click at [30, 208] on div at bounding box center [24, 206] width 16 height 16
click at [168, 429] on div "Shapes" at bounding box center [174, 507] width 23 height 7
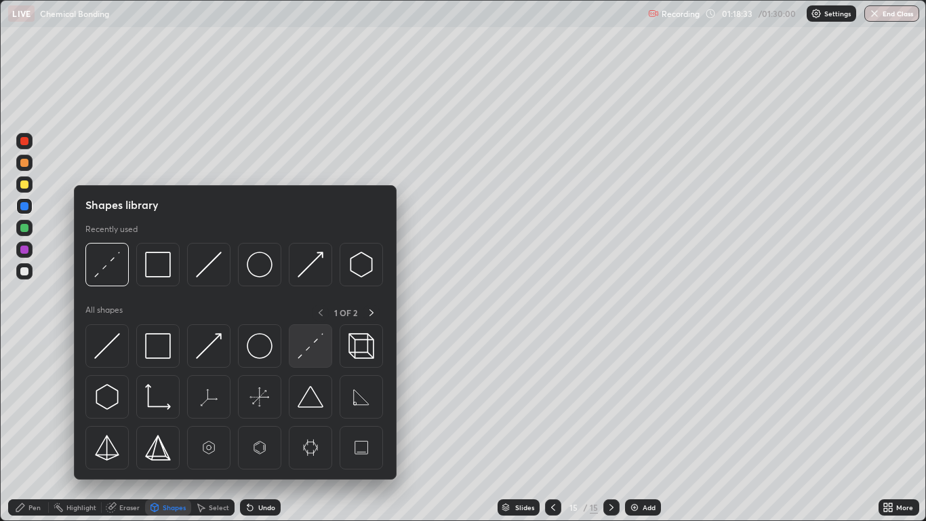
click at [309, 348] on img at bounding box center [311, 346] width 26 height 26
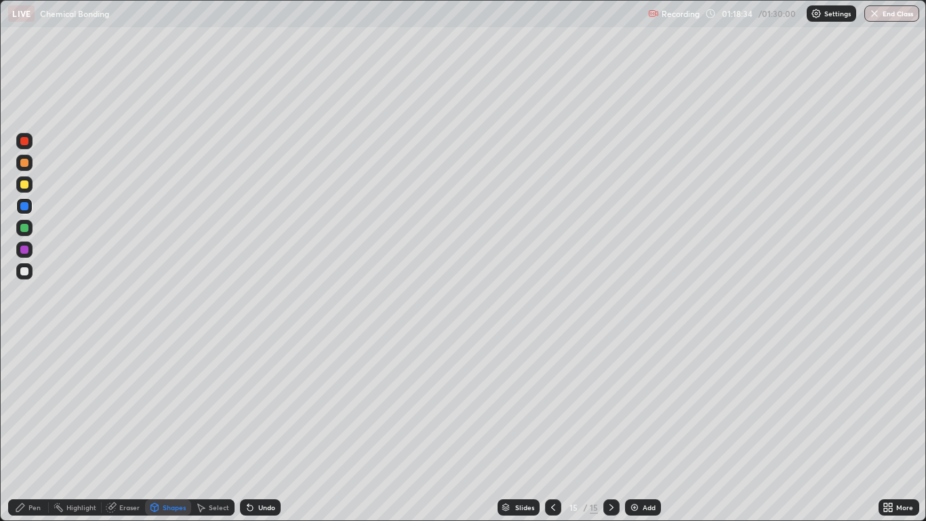
click at [28, 250] on div at bounding box center [24, 250] width 8 height 8
click at [41, 429] on div "Pen" at bounding box center [28, 507] width 41 height 16
click at [25, 228] on div at bounding box center [24, 228] width 8 height 8
click at [25, 250] on div at bounding box center [24, 250] width 8 height 8
click at [254, 429] on icon at bounding box center [250, 507] width 11 height 11
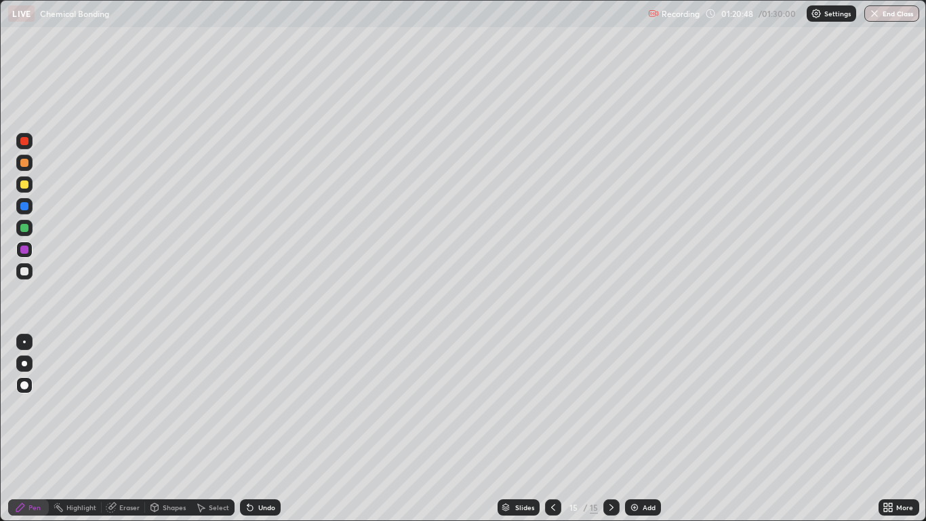
click at [26, 206] on div at bounding box center [24, 206] width 8 height 8
click at [264, 429] on div "Undo" at bounding box center [260, 507] width 41 height 16
click at [545, 429] on div at bounding box center [553, 507] width 16 height 27
click at [612, 429] on div at bounding box center [612, 507] width 16 height 16
click at [26, 190] on div at bounding box center [24, 184] width 16 height 16
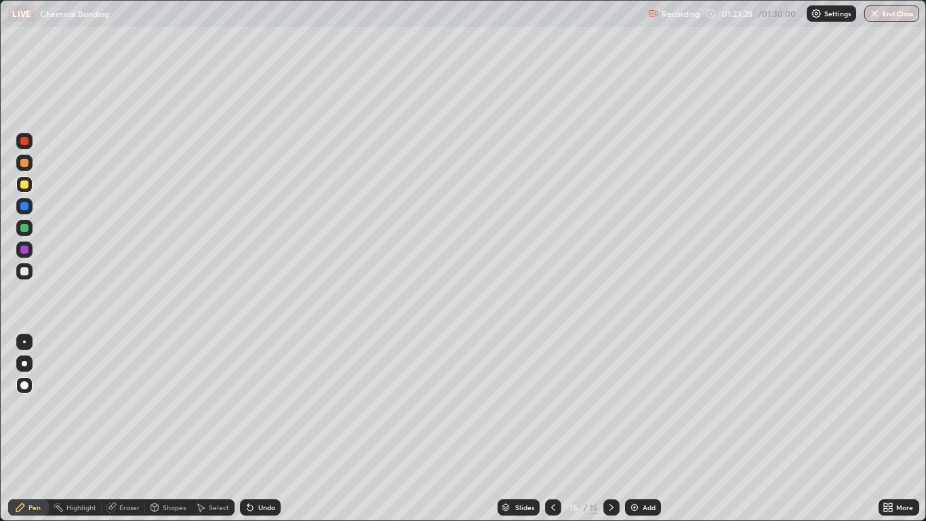
click at [644, 429] on div "Add" at bounding box center [649, 507] width 13 height 7
click at [206, 429] on icon at bounding box center [200, 507] width 11 height 11
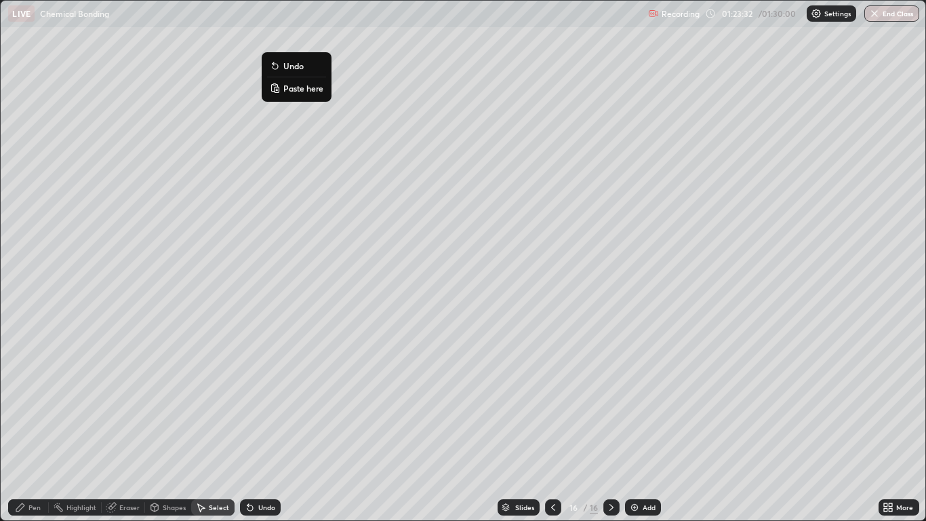
click at [291, 87] on p "Paste here" at bounding box center [304, 88] width 40 height 11
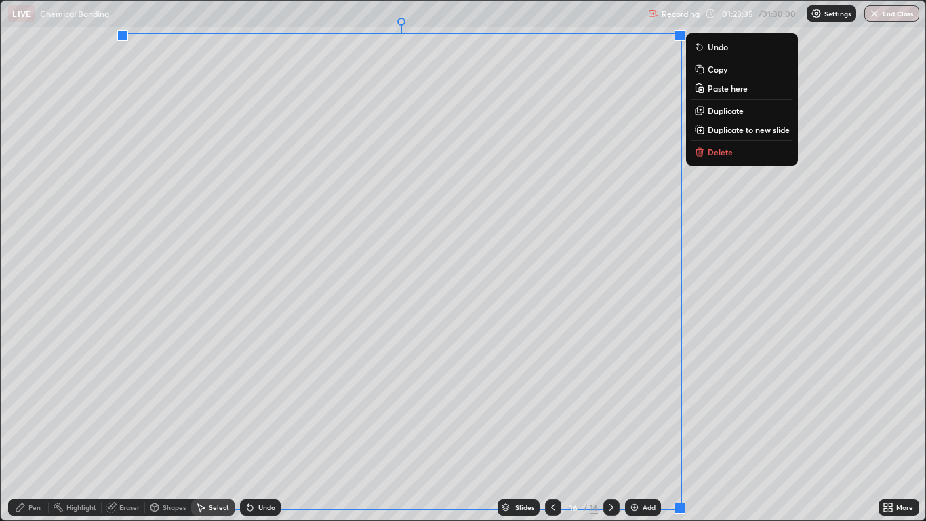
click at [123, 429] on div "Eraser" at bounding box center [129, 507] width 20 height 7
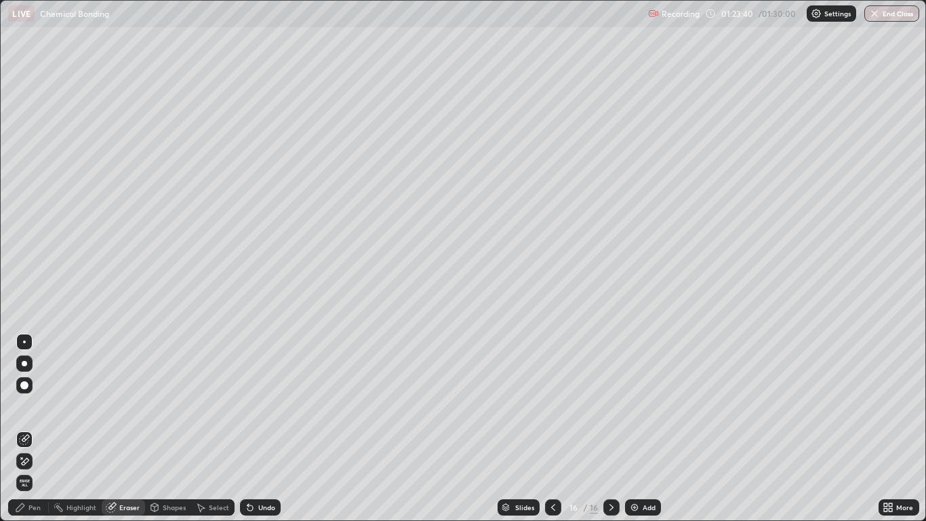
click at [33, 429] on div "Pen" at bounding box center [34, 507] width 12 height 7
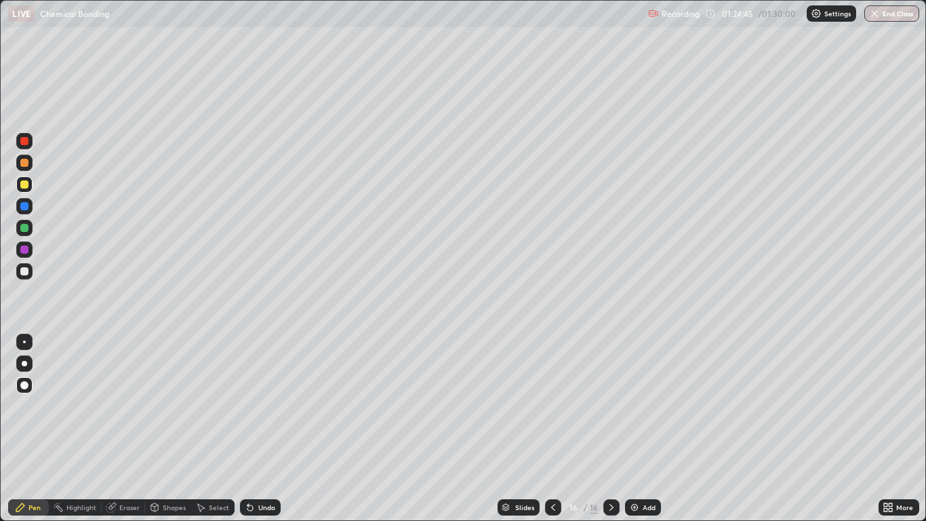
click at [257, 429] on div "Undo" at bounding box center [260, 507] width 41 height 16
click at [897, 17] on button "End Class" at bounding box center [893, 13] width 54 height 16
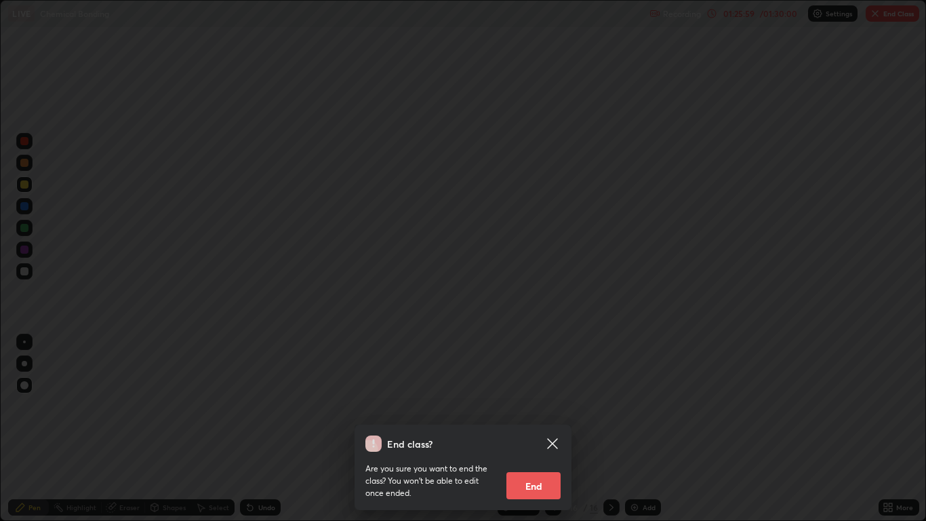
click at [541, 429] on button "End" at bounding box center [534, 485] width 54 height 27
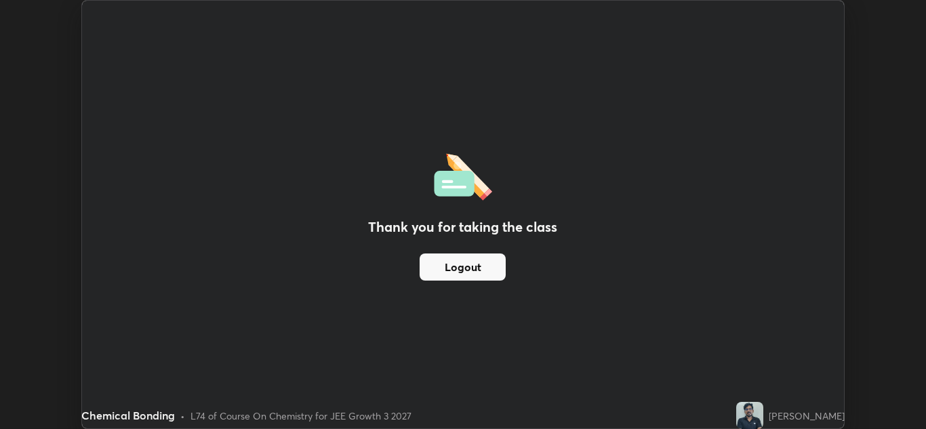
scroll to position [67395, 66898]
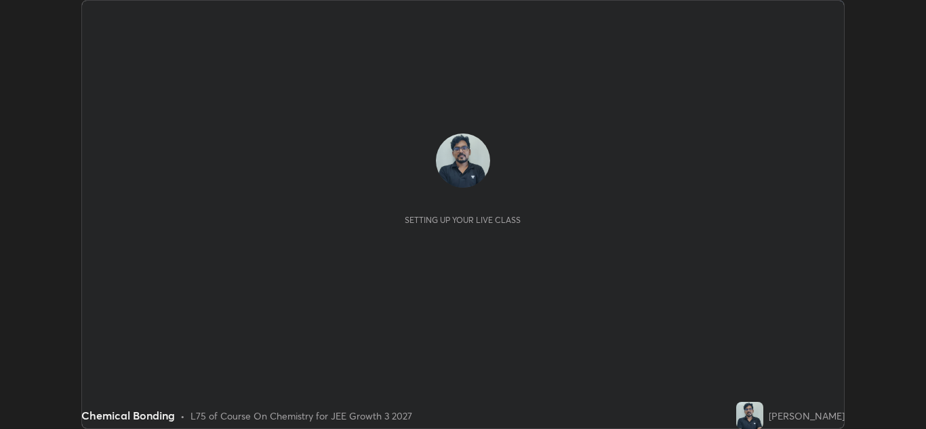
scroll to position [429, 926]
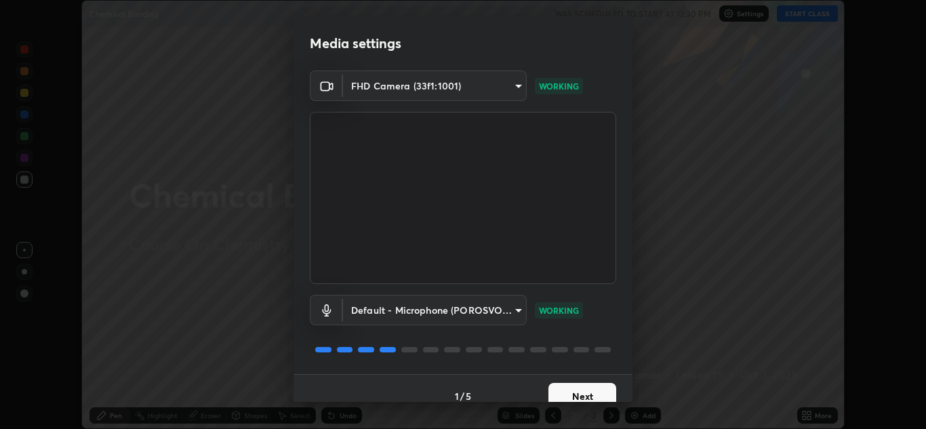
click at [571, 395] on button "Next" at bounding box center [583, 396] width 68 height 27
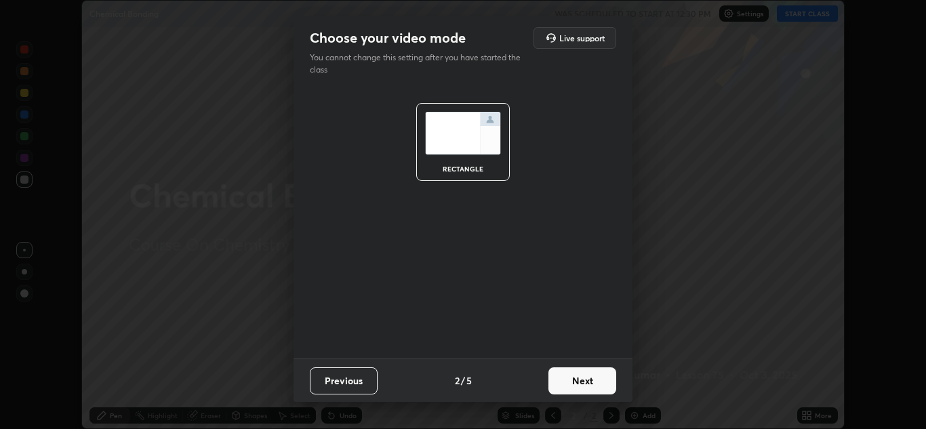
click at [572, 388] on button "Next" at bounding box center [583, 381] width 68 height 27
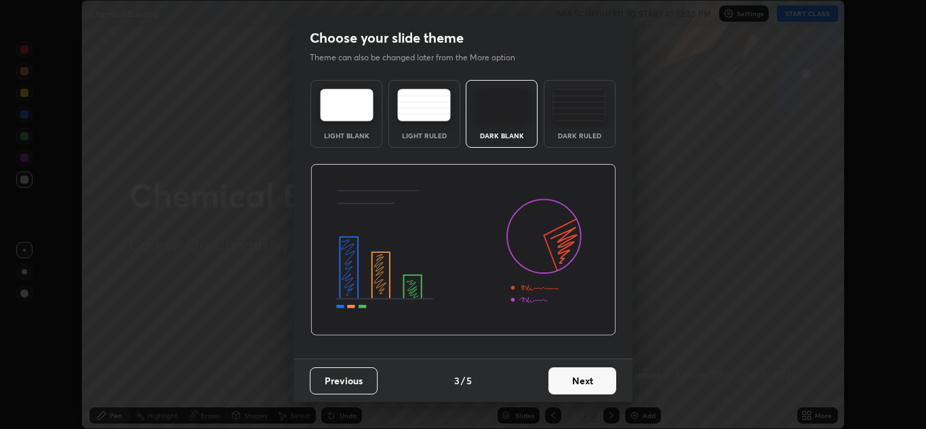
click at [572, 379] on button "Next" at bounding box center [583, 381] width 68 height 27
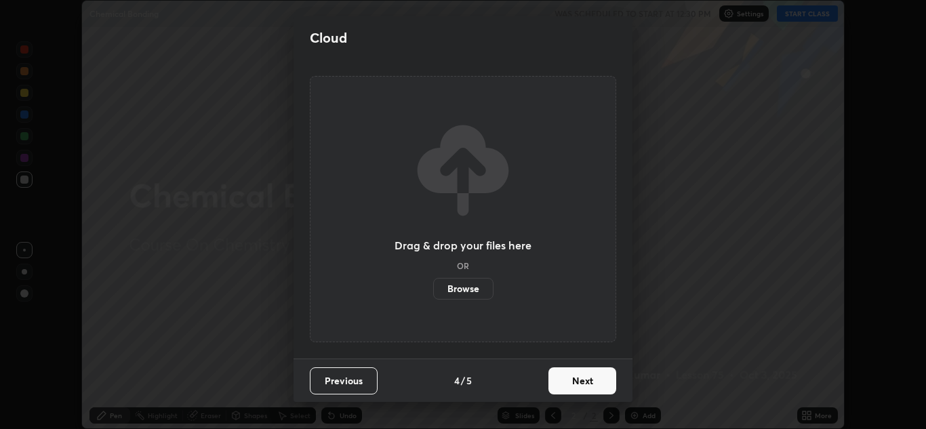
click at [577, 378] on button "Next" at bounding box center [583, 381] width 68 height 27
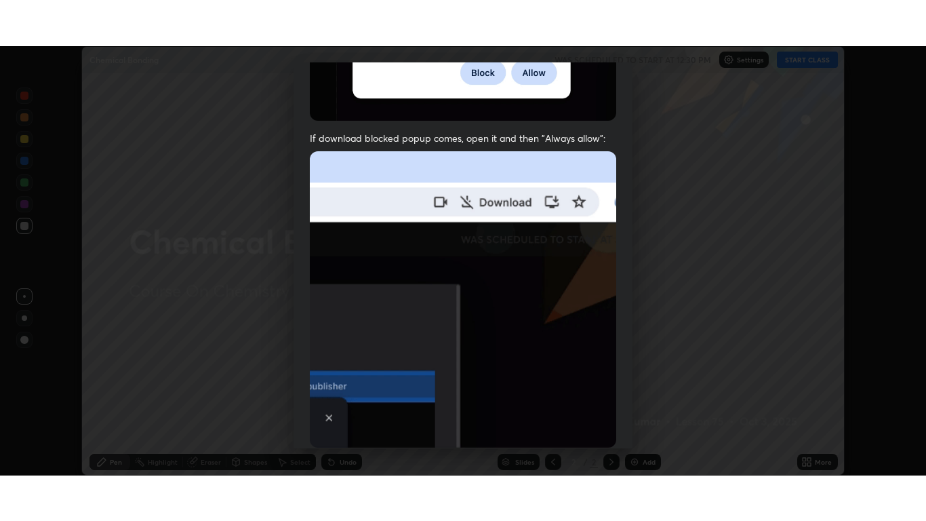
scroll to position [293, 0]
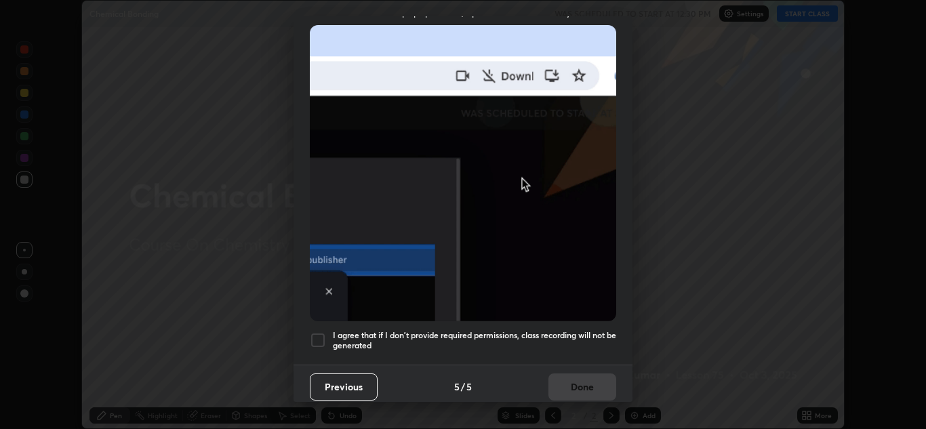
click at [316, 336] on div at bounding box center [318, 340] width 16 height 16
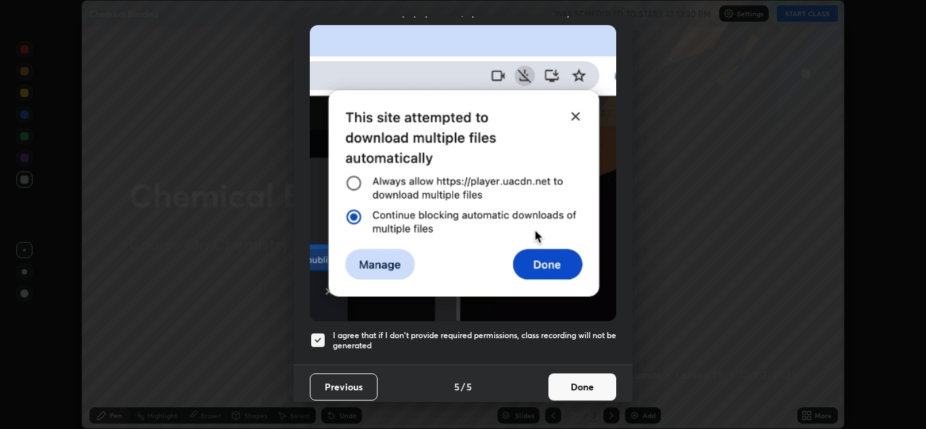
click at [566, 383] on button "Done" at bounding box center [583, 387] width 68 height 27
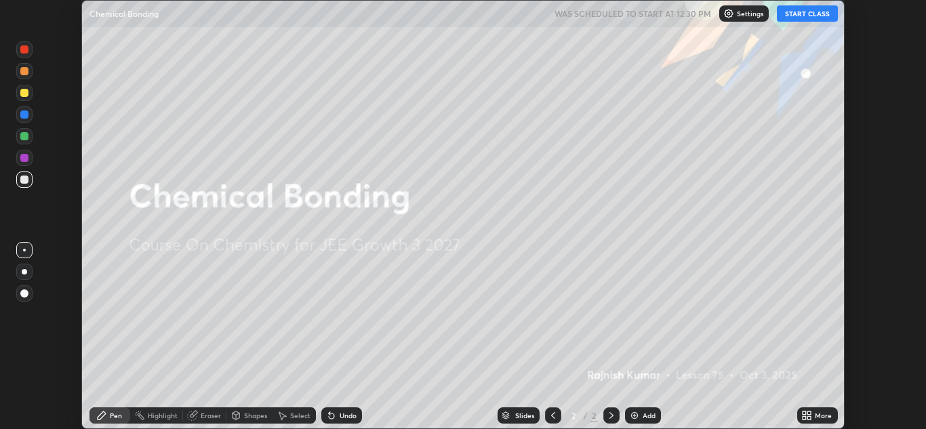
click at [810, 16] on button "START CLASS" at bounding box center [807, 13] width 61 height 16
click at [808, 415] on icon at bounding box center [809, 413] width 3 height 3
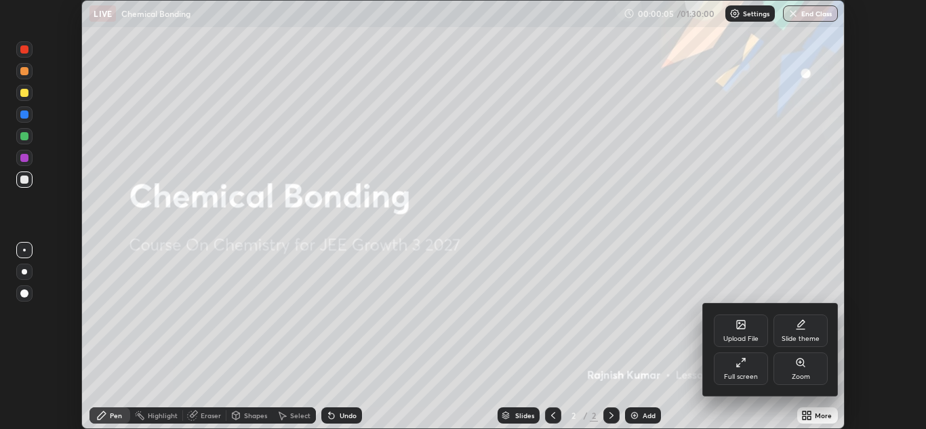
click at [735, 368] on div "Full screen" at bounding box center [741, 369] width 54 height 33
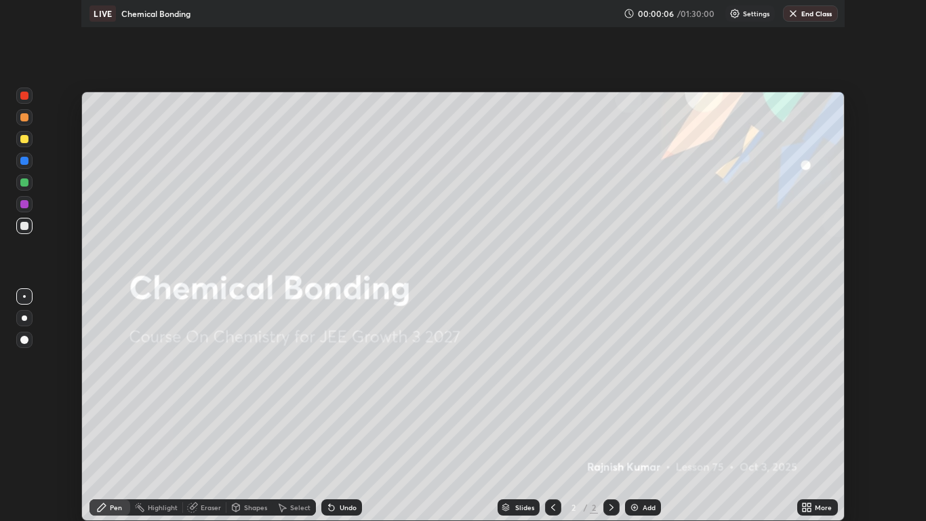
scroll to position [521, 926]
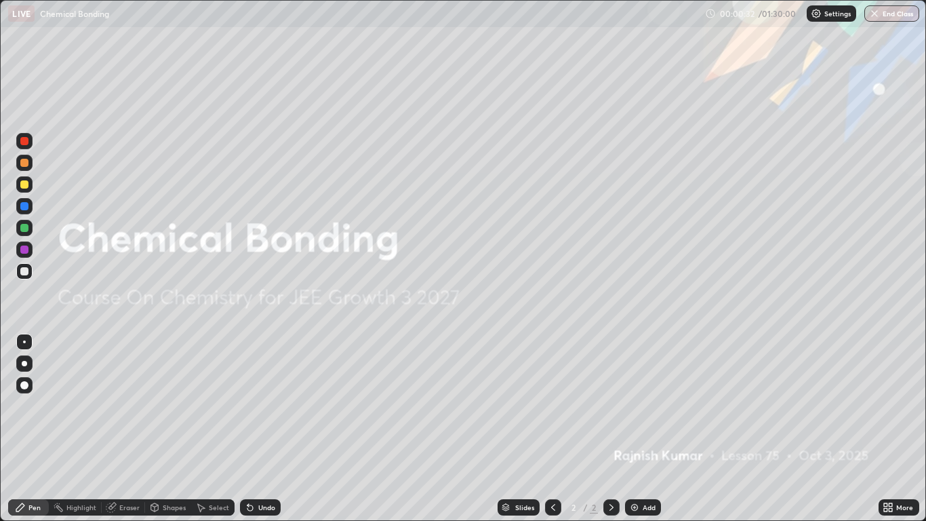
click at [827, 10] on p "Settings" at bounding box center [838, 13] width 26 height 7
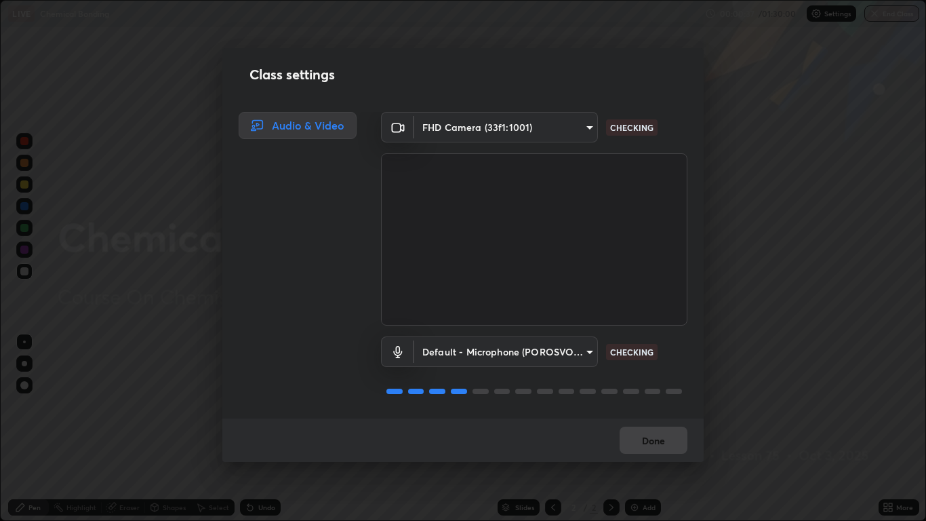
click at [570, 397] on div at bounding box center [534, 391] width 307 height 16
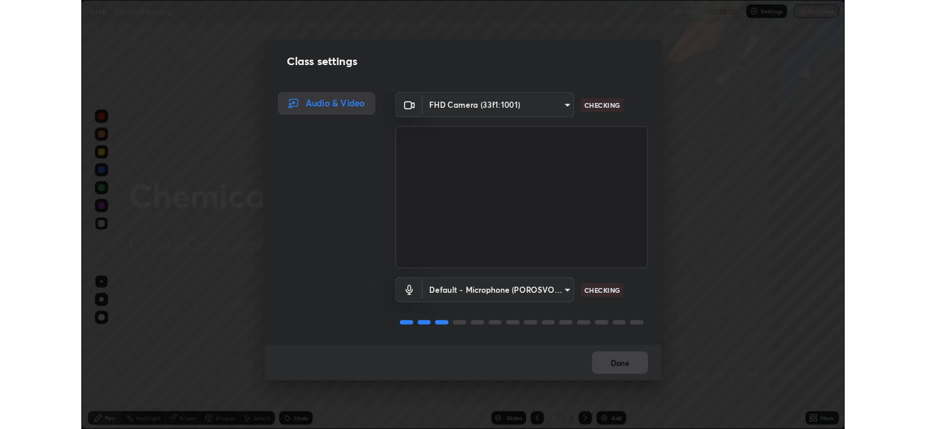
scroll to position [1, 0]
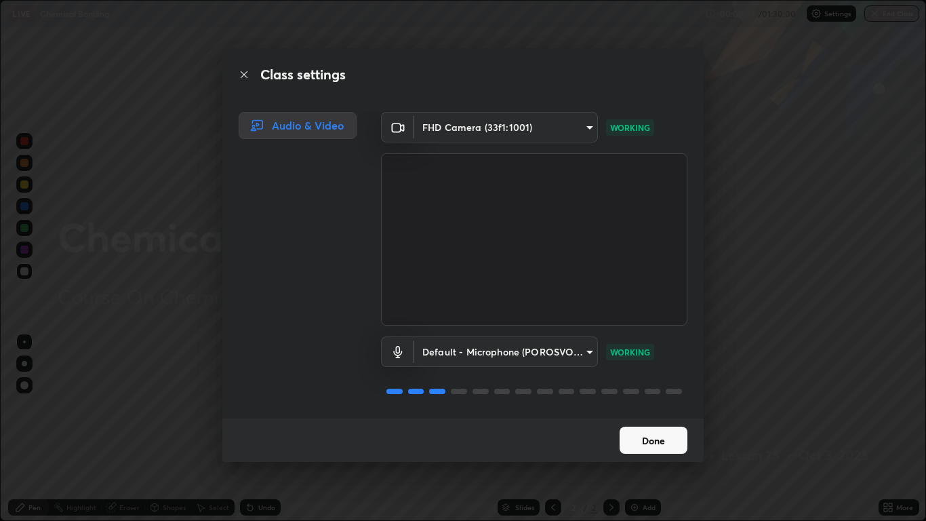
click at [648, 427] on button "Done" at bounding box center [654, 440] width 68 height 27
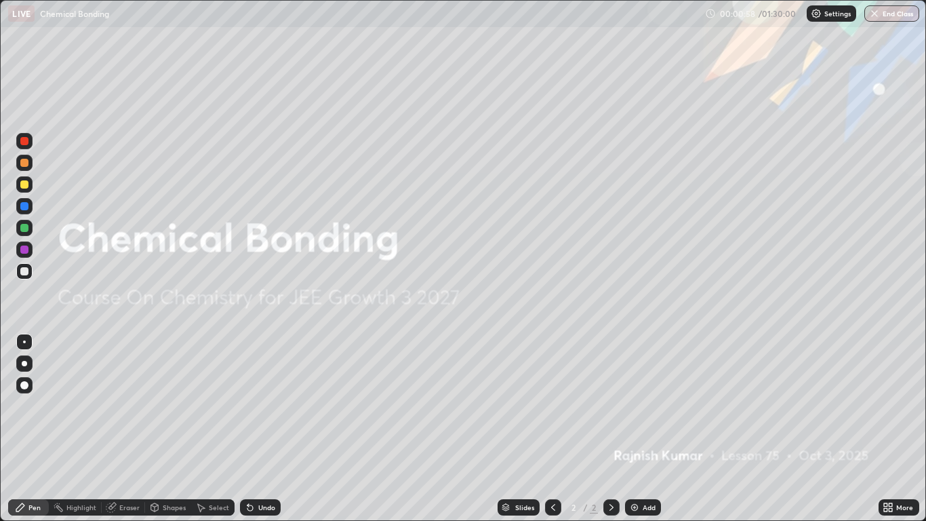
click at [887, 429] on icon at bounding box center [885, 504] width 3 height 3
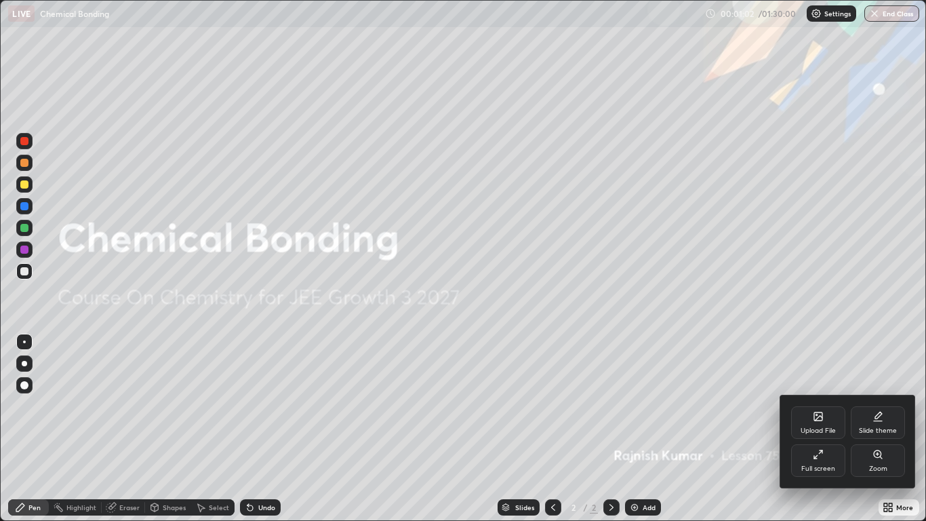
click at [813, 429] on div "Full screen" at bounding box center [819, 460] width 54 height 33
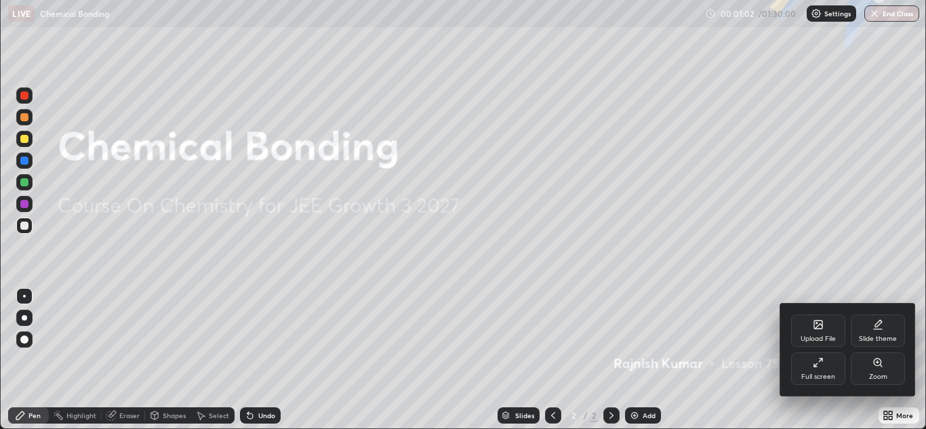
scroll to position [67395, 66898]
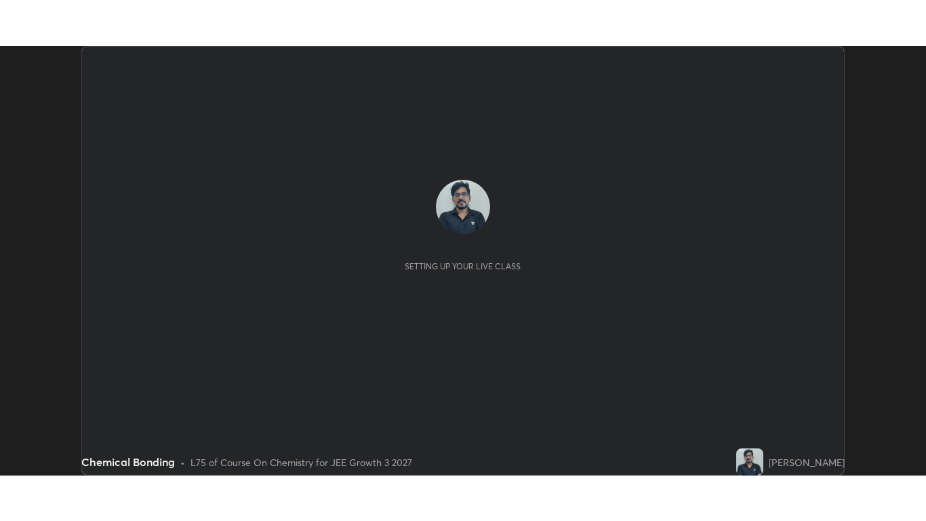
scroll to position [429, 926]
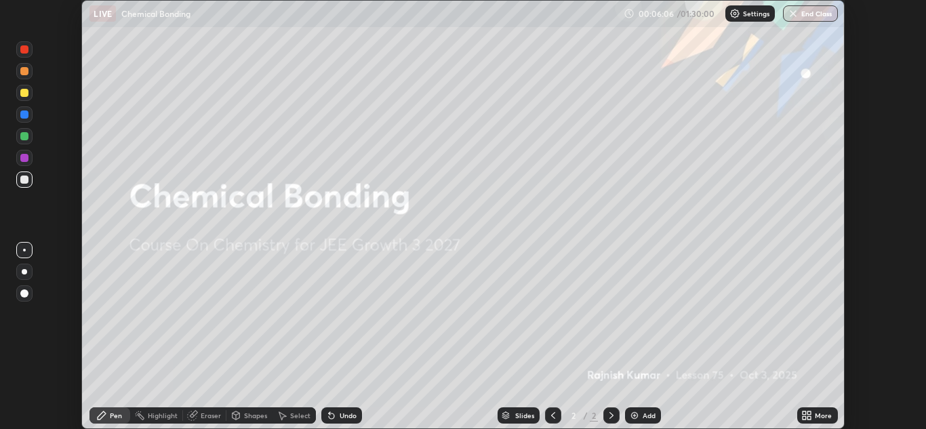
click at [804, 413] on icon at bounding box center [804, 413] width 3 height 3
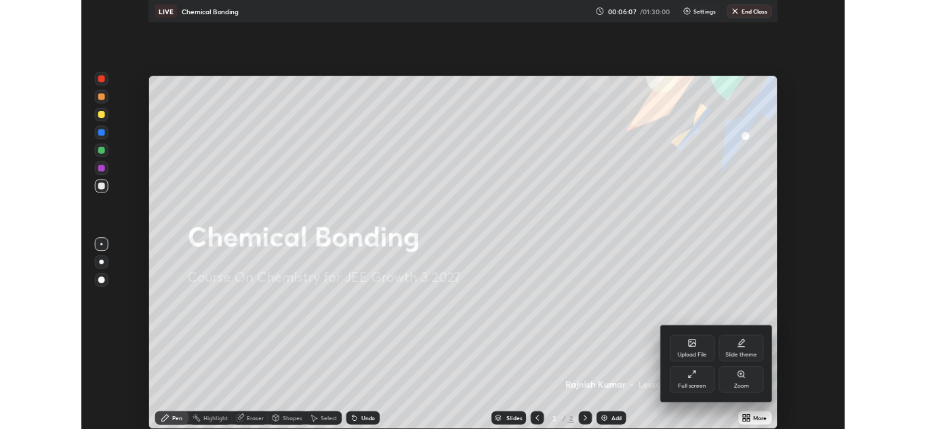
scroll to position [521, 926]
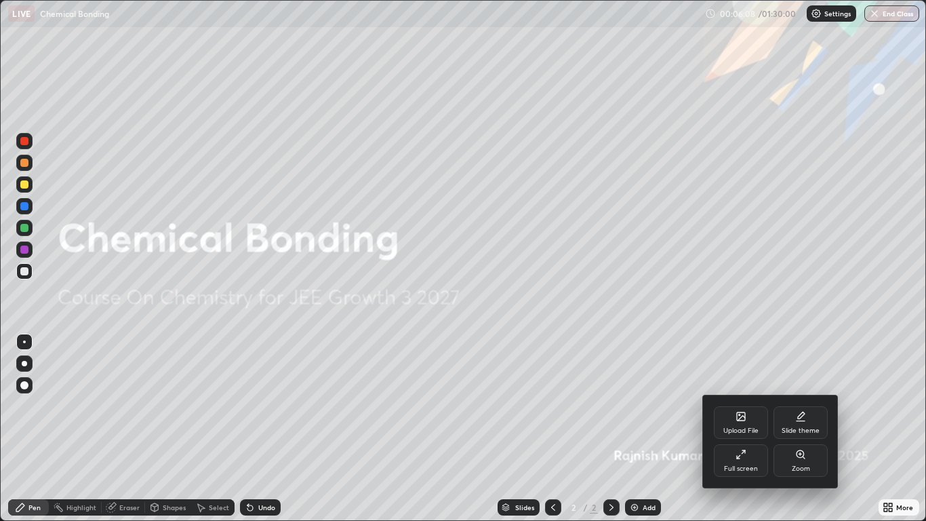
click at [727, 429] on div "Full screen" at bounding box center [741, 460] width 54 height 33
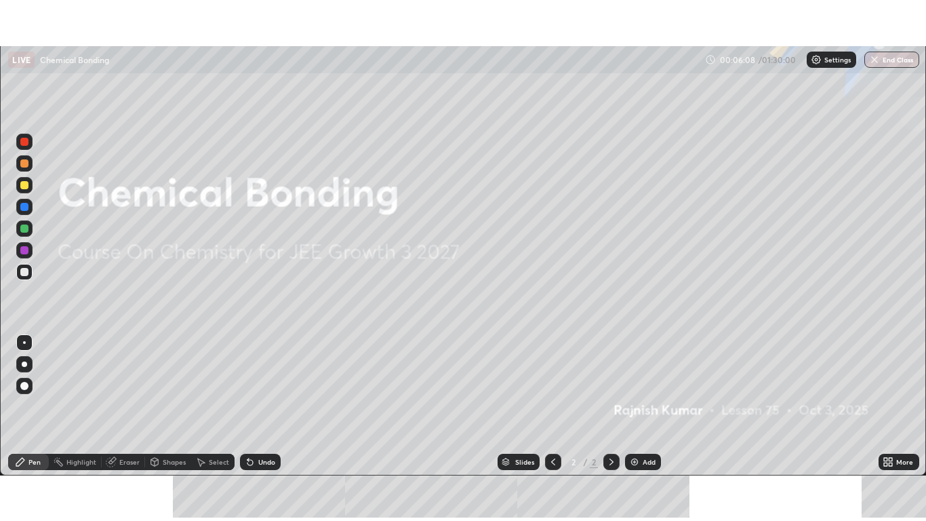
scroll to position [67395, 66898]
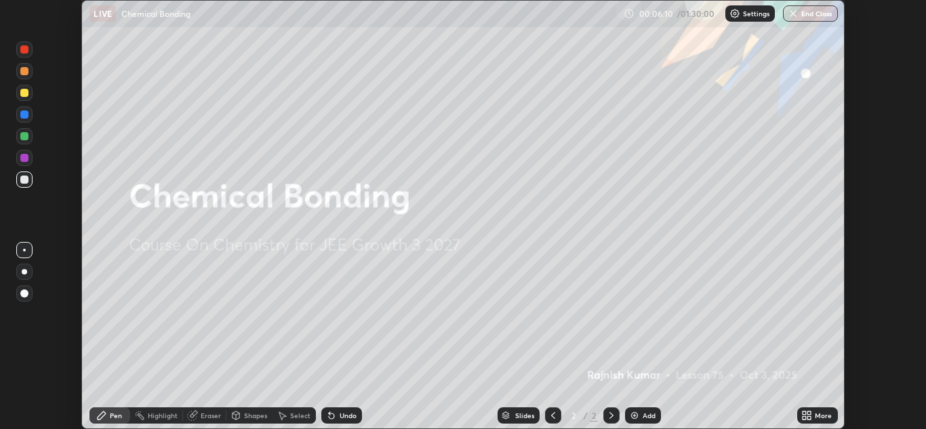
click at [804, 413] on icon at bounding box center [804, 413] width 3 height 3
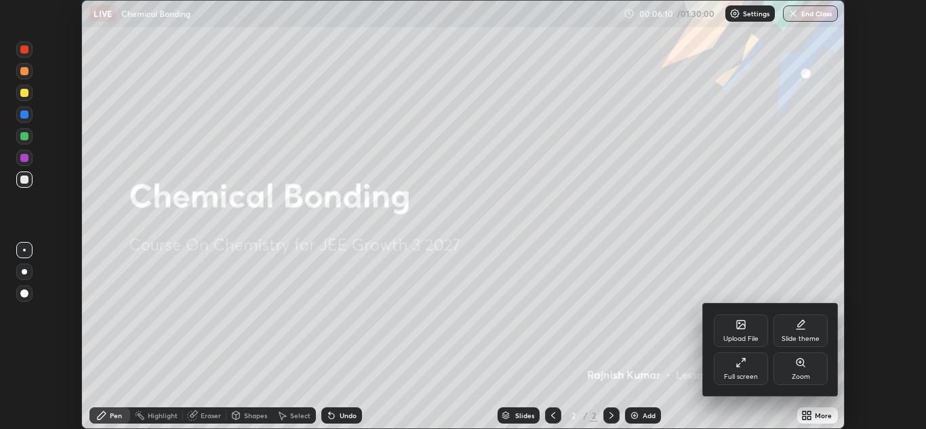
click at [729, 379] on div "Full screen" at bounding box center [741, 377] width 34 height 7
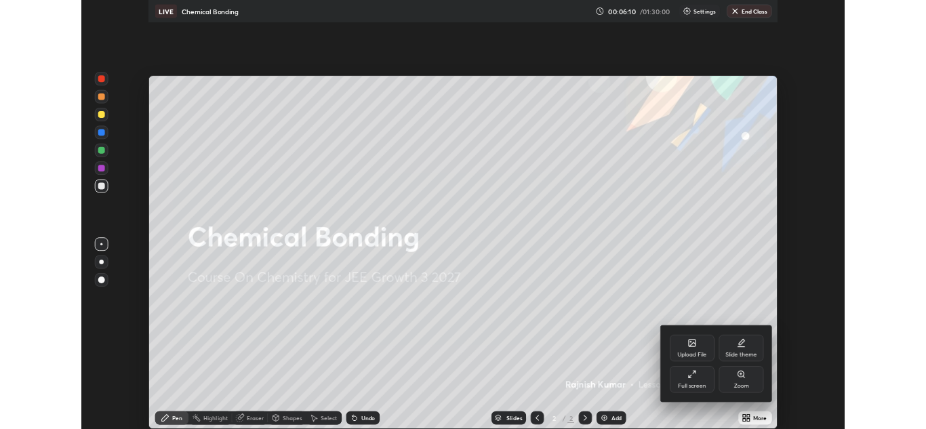
scroll to position [521, 926]
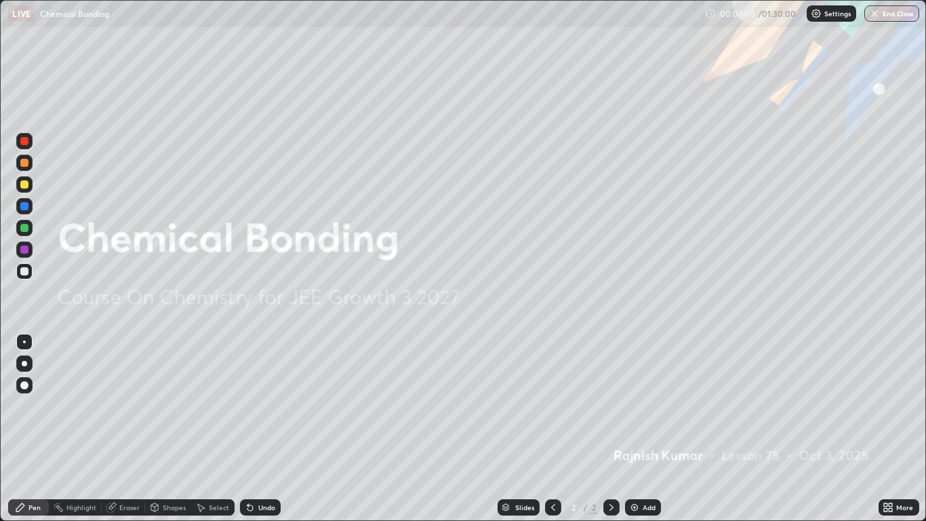
click at [641, 429] on div "Add" at bounding box center [643, 507] width 36 height 16
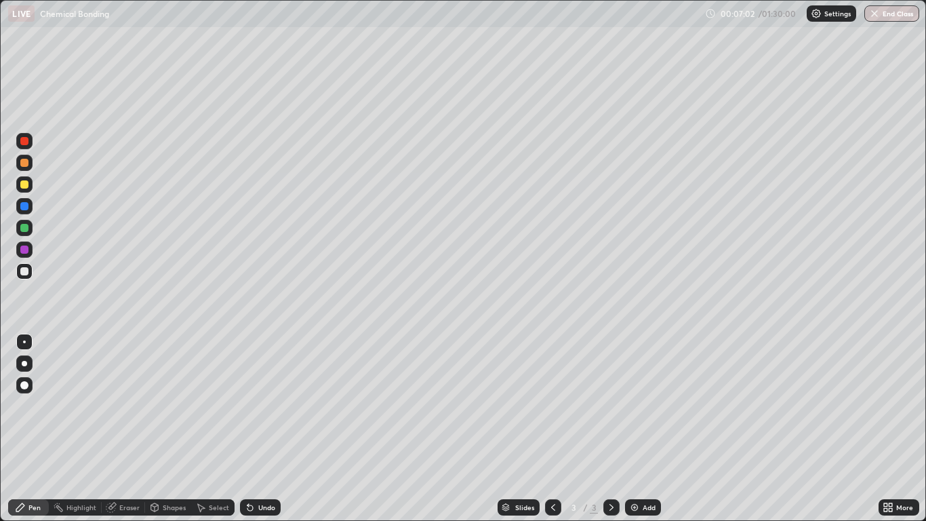
click at [26, 180] on div at bounding box center [24, 184] width 8 height 8
click at [26, 383] on div at bounding box center [24, 385] width 8 height 8
click at [125, 429] on div "Eraser" at bounding box center [129, 507] width 20 height 7
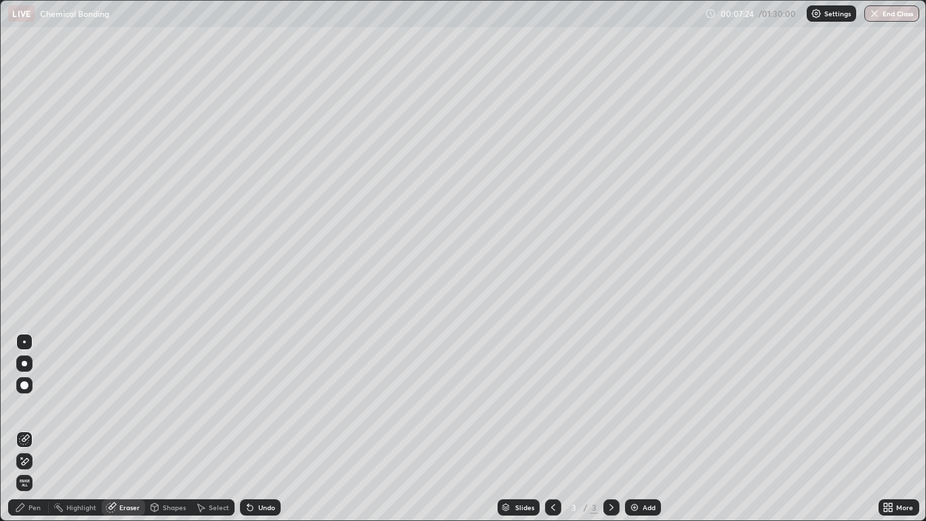
click at [37, 429] on div "Pen" at bounding box center [34, 507] width 12 height 7
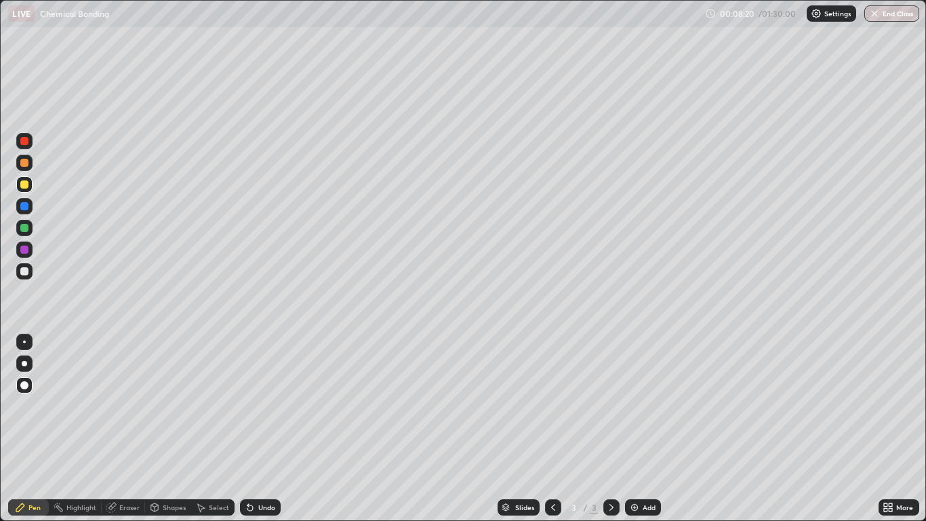
click at [25, 276] on div at bounding box center [24, 271] width 16 height 16
click at [271, 429] on div "Undo" at bounding box center [266, 507] width 17 height 7
click at [22, 271] on div at bounding box center [24, 271] width 8 height 8
click at [272, 429] on div "Undo" at bounding box center [266, 507] width 17 height 7
click at [22, 206] on div at bounding box center [24, 206] width 8 height 8
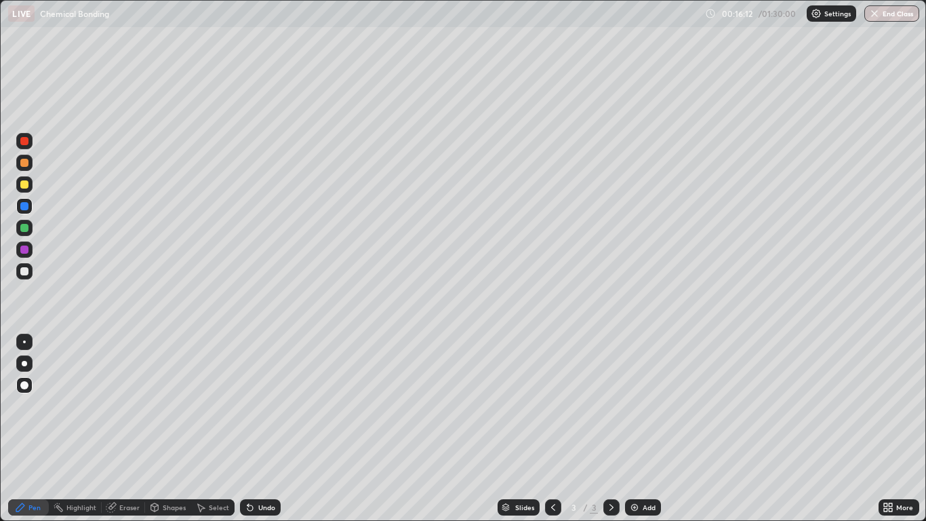
click at [648, 429] on div "Add" at bounding box center [643, 507] width 36 height 16
click at [25, 229] on div at bounding box center [24, 228] width 8 height 8
click at [265, 429] on div "Undo" at bounding box center [266, 507] width 17 height 7
click at [254, 429] on icon at bounding box center [250, 507] width 11 height 11
click at [251, 429] on icon at bounding box center [250, 507] width 5 height 5
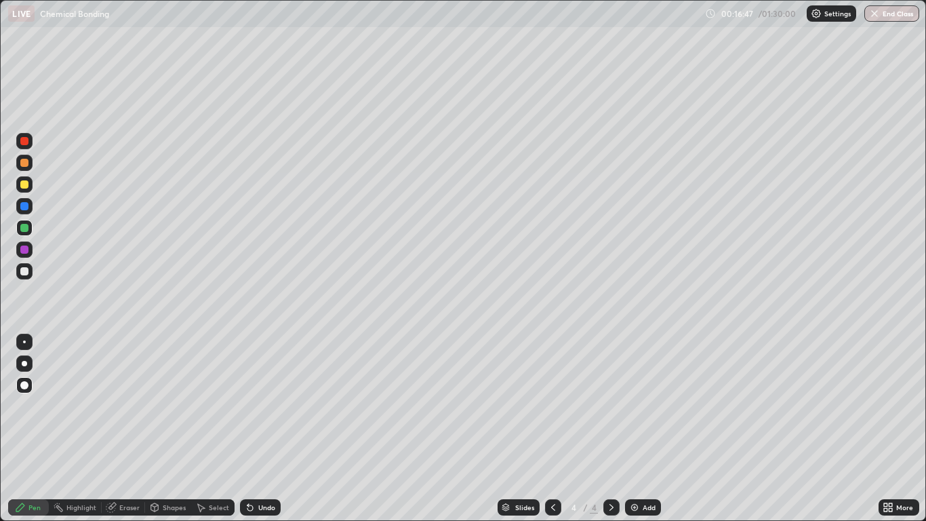
click at [265, 429] on div "Undo" at bounding box center [266, 507] width 17 height 7
click at [267, 429] on div "Undo" at bounding box center [260, 507] width 41 height 16
click at [130, 429] on div "Eraser" at bounding box center [129, 507] width 20 height 7
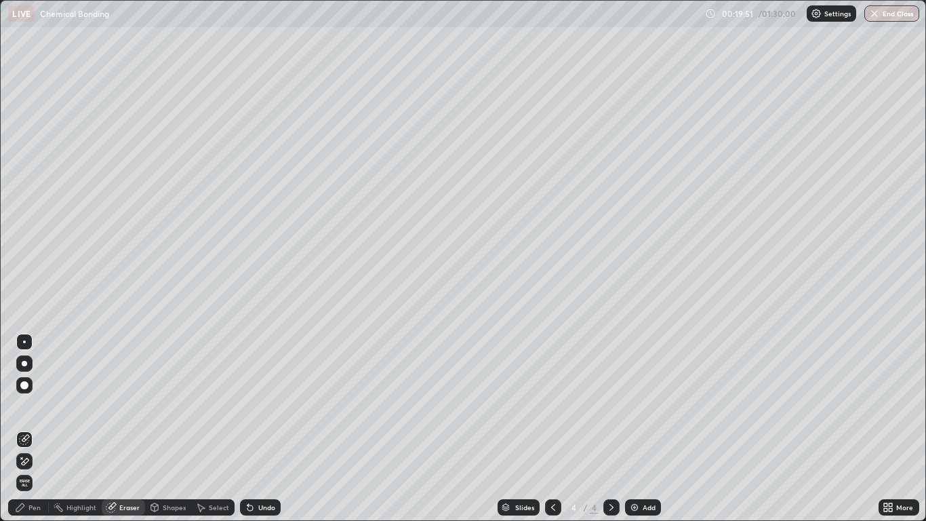
click at [43, 429] on div "Pen" at bounding box center [28, 507] width 41 height 16
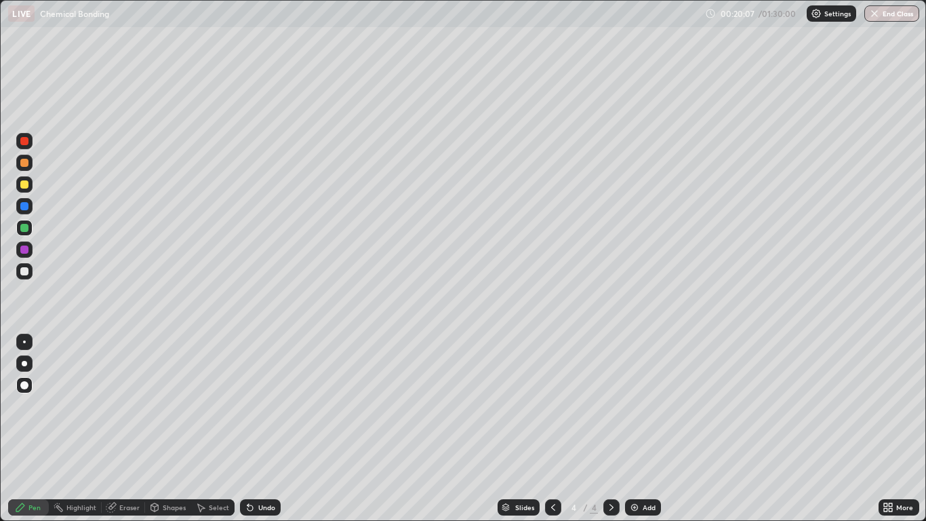
click at [31, 166] on div at bounding box center [24, 163] width 16 height 16
click at [24, 231] on div at bounding box center [24, 228] width 8 height 8
click at [27, 231] on div at bounding box center [24, 228] width 8 height 8
click at [28, 212] on div at bounding box center [24, 206] width 16 height 16
click at [270, 429] on div "Undo" at bounding box center [266, 507] width 17 height 7
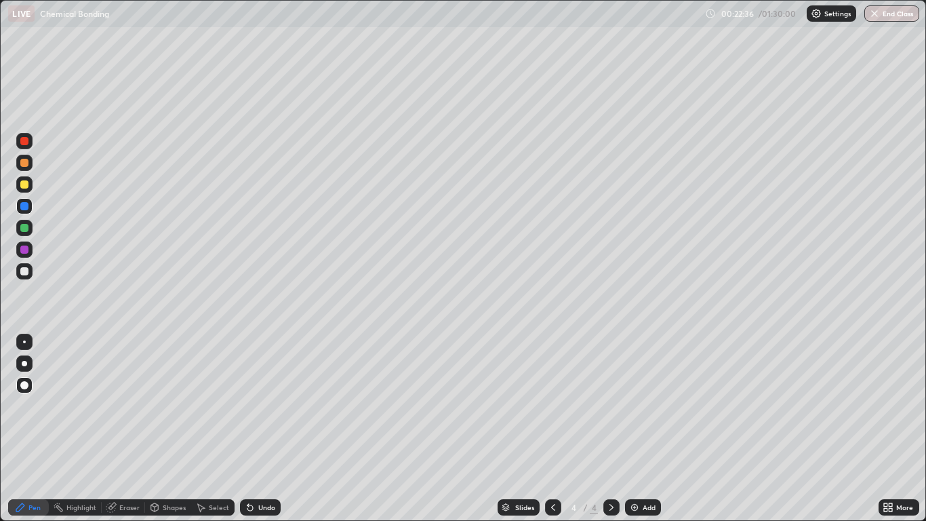
click at [266, 429] on div "Undo" at bounding box center [266, 507] width 17 height 7
click at [264, 429] on div "Undo" at bounding box center [266, 507] width 17 height 7
click at [22, 231] on div at bounding box center [24, 228] width 8 height 8
click at [25, 249] on div at bounding box center [24, 250] width 8 height 8
click at [262, 429] on div "Undo" at bounding box center [260, 507] width 41 height 16
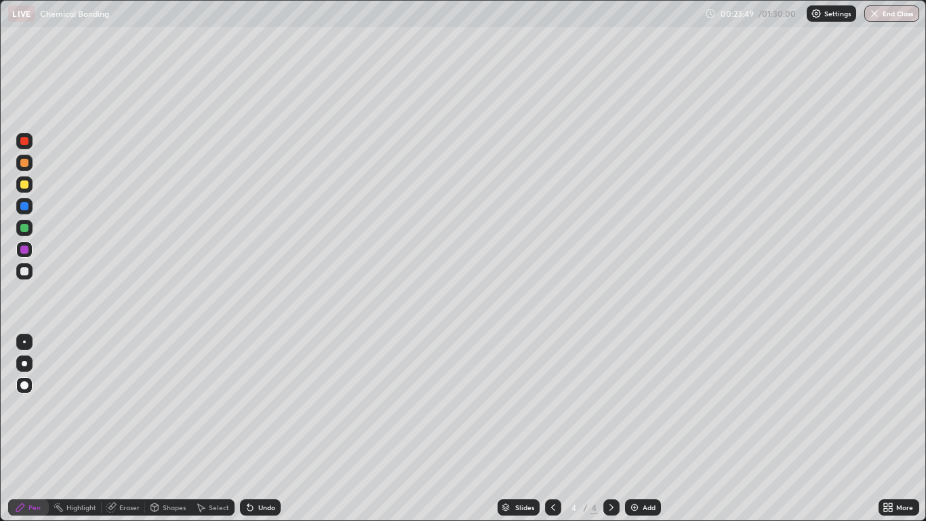
click at [246, 429] on div "Undo" at bounding box center [260, 507] width 41 height 16
click at [258, 429] on div "Undo" at bounding box center [266, 507] width 17 height 7
click at [26, 231] on div at bounding box center [24, 228] width 8 height 8
click at [22, 250] on div at bounding box center [24, 250] width 8 height 8
click at [636, 429] on img at bounding box center [634, 507] width 11 height 11
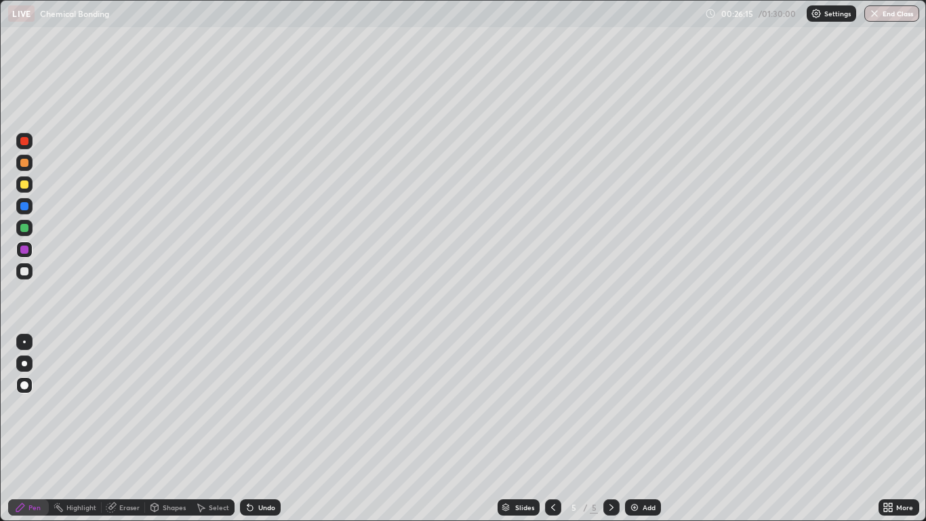
click at [25, 228] on div at bounding box center [24, 228] width 8 height 8
click at [26, 250] on div at bounding box center [24, 250] width 8 height 8
click at [24, 227] on div at bounding box center [24, 228] width 8 height 8
click at [268, 429] on div "Undo" at bounding box center [266, 507] width 17 height 7
click at [24, 165] on div at bounding box center [24, 163] width 8 height 8
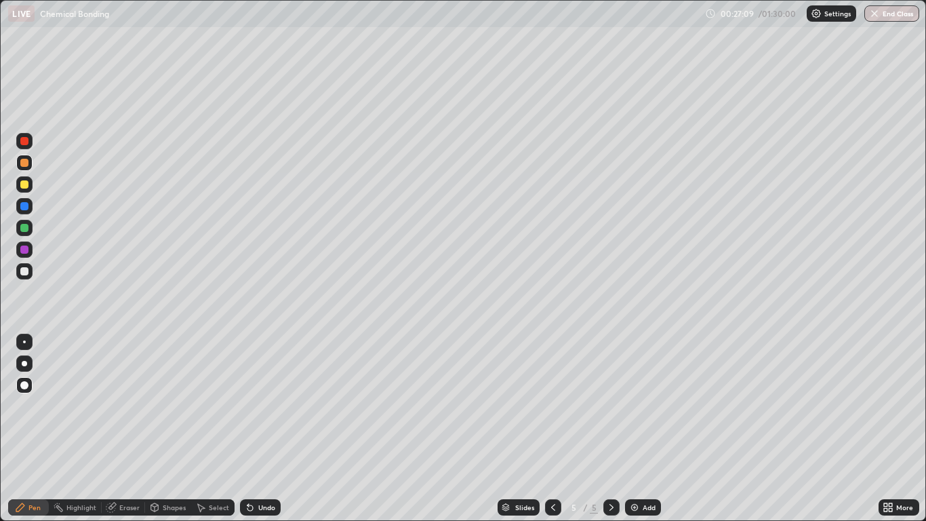
click at [22, 250] on div at bounding box center [24, 250] width 8 height 8
click at [168, 429] on div "Shapes" at bounding box center [174, 507] width 23 height 7
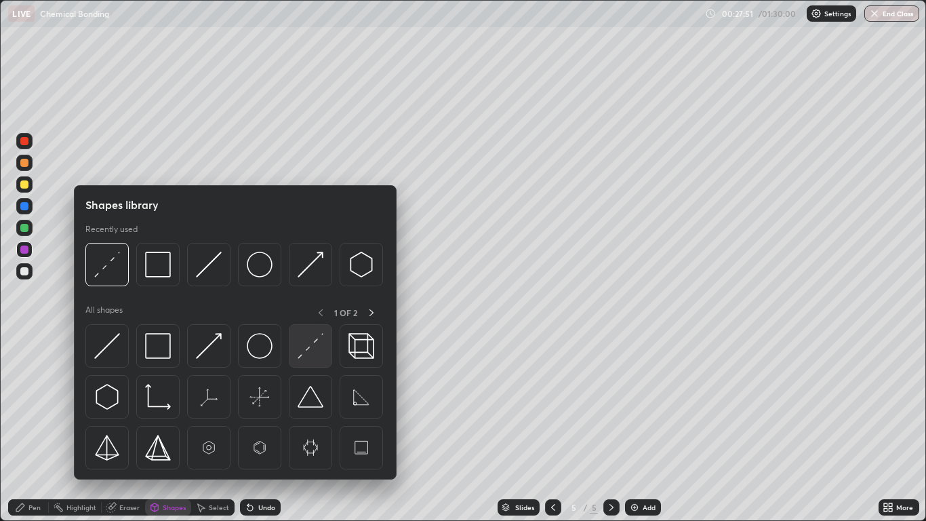
click at [309, 351] on img at bounding box center [311, 346] width 26 height 26
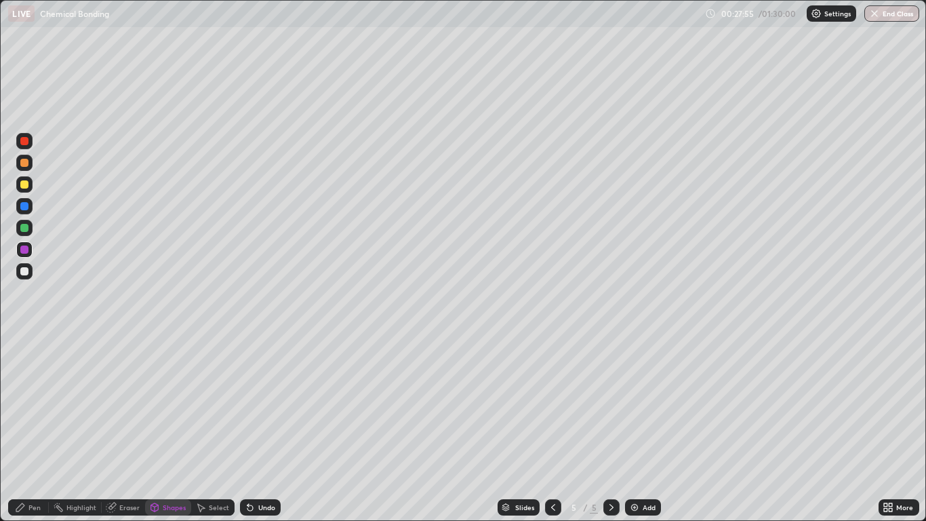
click at [27, 273] on div at bounding box center [24, 271] width 8 height 8
click at [173, 429] on div "Shapes" at bounding box center [174, 507] width 23 height 7
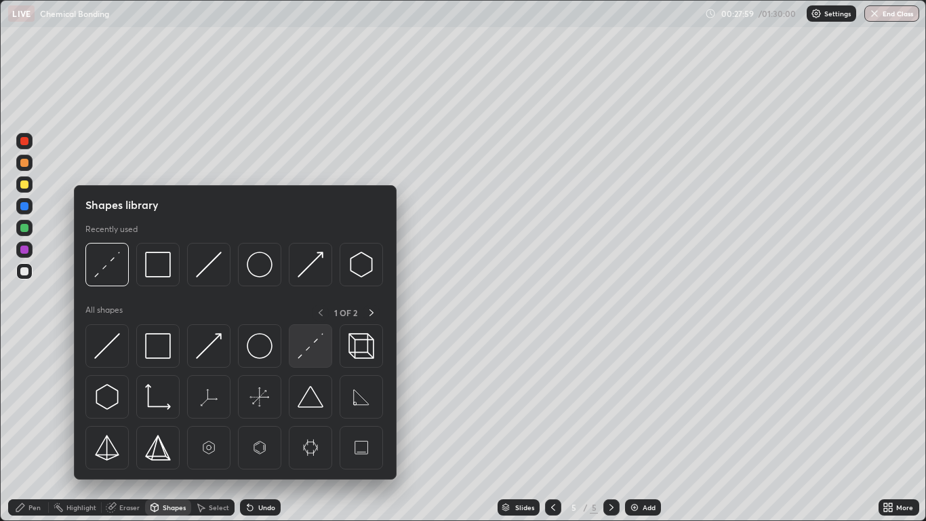
click at [306, 354] on img at bounding box center [311, 346] width 26 height 26
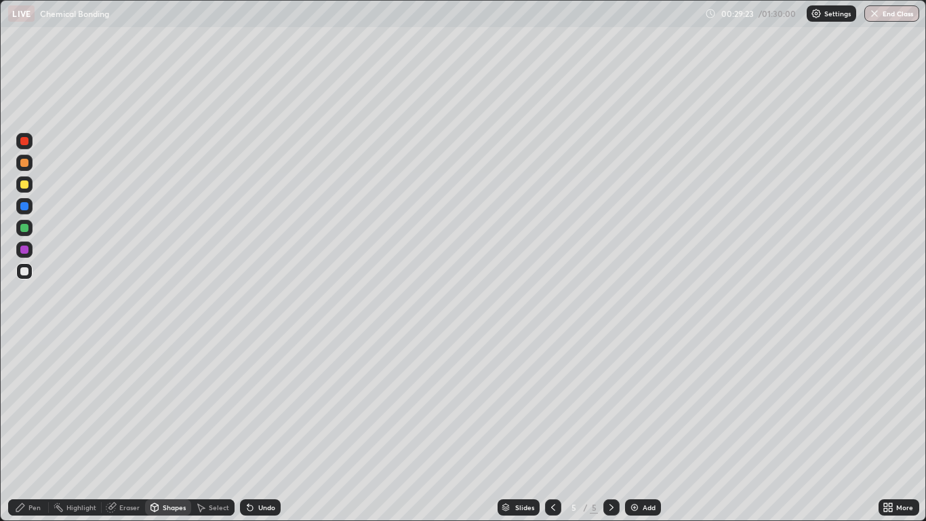
click at [161, 429] on div "Shapes" at bounding box center [168, 507] width 46 height 16
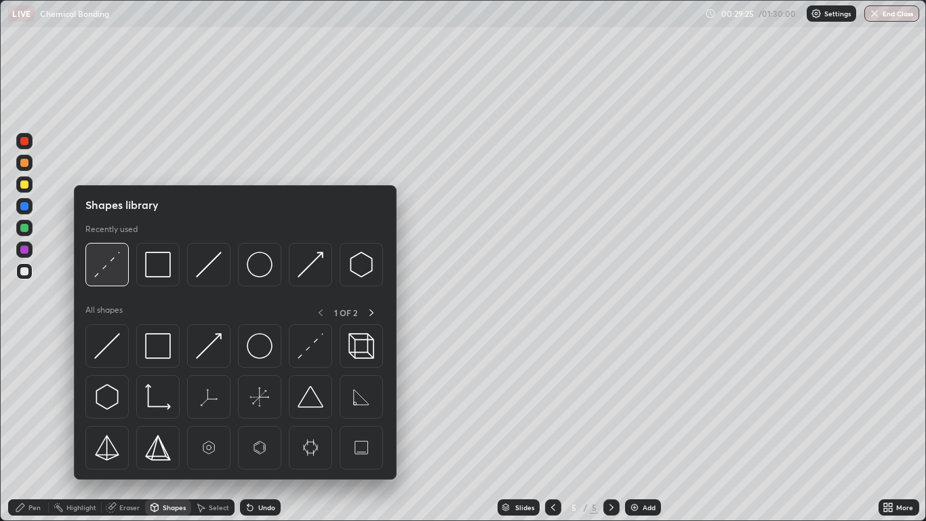
click at [102, 269] on img at bounding box center [107, 265] width 26 height 26
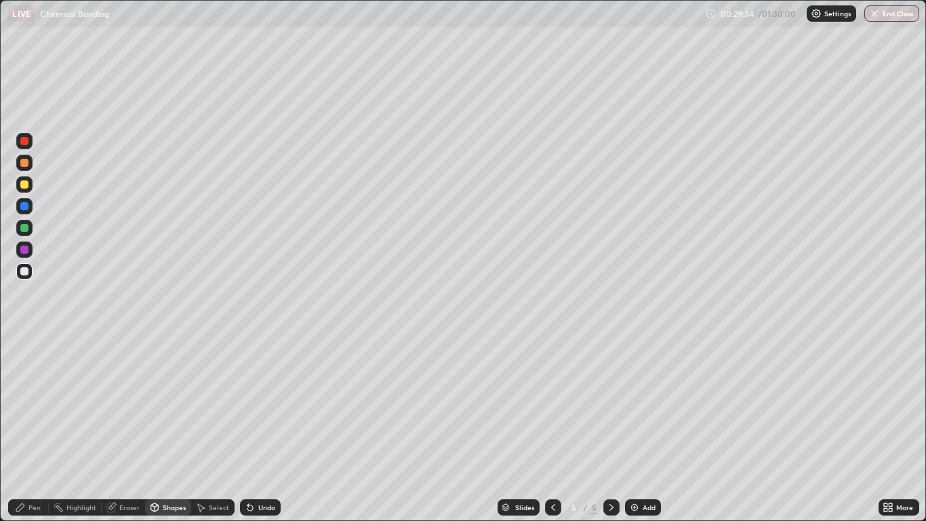
click at [25, 251] on div at bounding box center [24, 250] width 8 height 8
click at [24, 271] on div at bounding box center [24, 271] width 8 height 8
click at [47, 429] on div "Pen" at bounding box center [28, 507] width 41 height 16
click at [259, 429] on div "Undo" at bounding box center [260, 507] width 41 height 16
click at [258, 429] on div "Undo" at bounding box center [266, 507] width 17 height 7
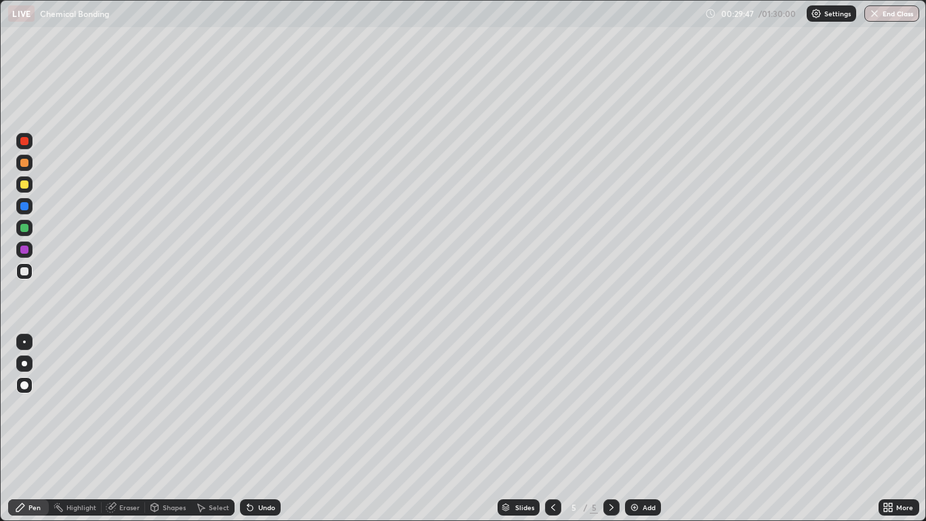
click at [258, 429] on div "Undo" at bounding box center [266, 507] width 17 height 7
click at [272, 429] on div "Undo" at bounding box center [260, 507] width 41 height 16
click at [258, 429] on div "Undo" at bounding box center [260, 507] width 41 height 16
click at [262, 429] on div "Undo" at bounding box center [258, 507] width 46 height 27
click at [258, 429] on div "Undo" at bounding box center [266, 507] width 17 height 7
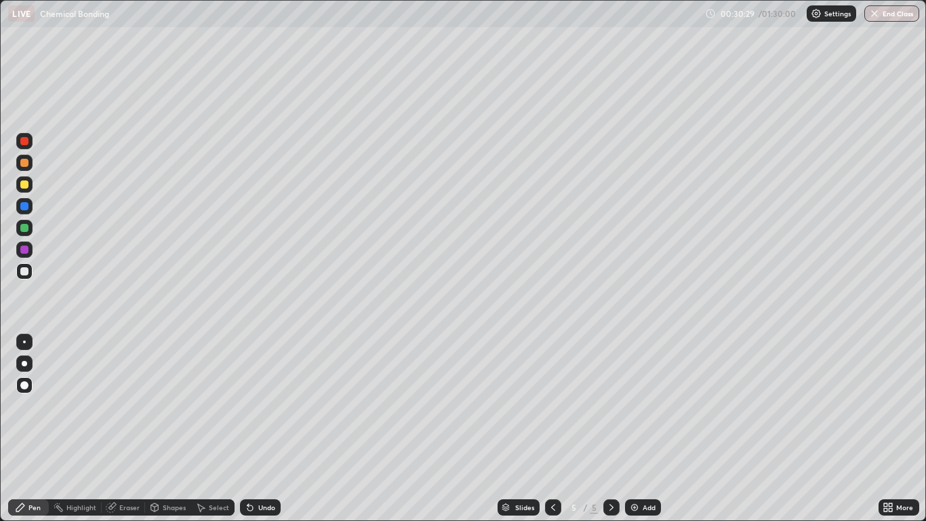
click at [266, 429] on div "Undo" at bounding box center [266, 507] width 17 height 7
click at [248, 429] on icon at bounding box center [250, 507] width 5 height 5
click at [216, 429] on div "Select" at bounding box center [219, 507] width 20 height 7
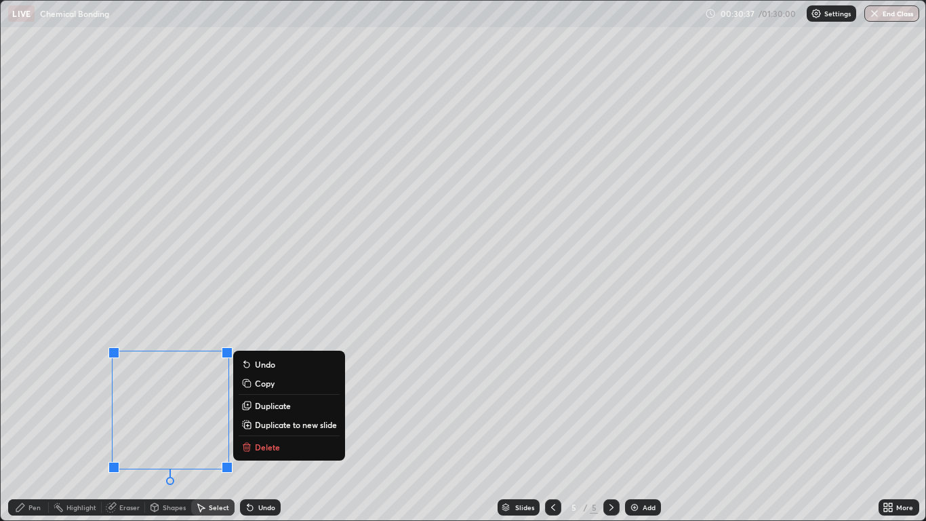
click at [265, 429] on p "Delete" at bounding box center [267, 447] width 25 height 11
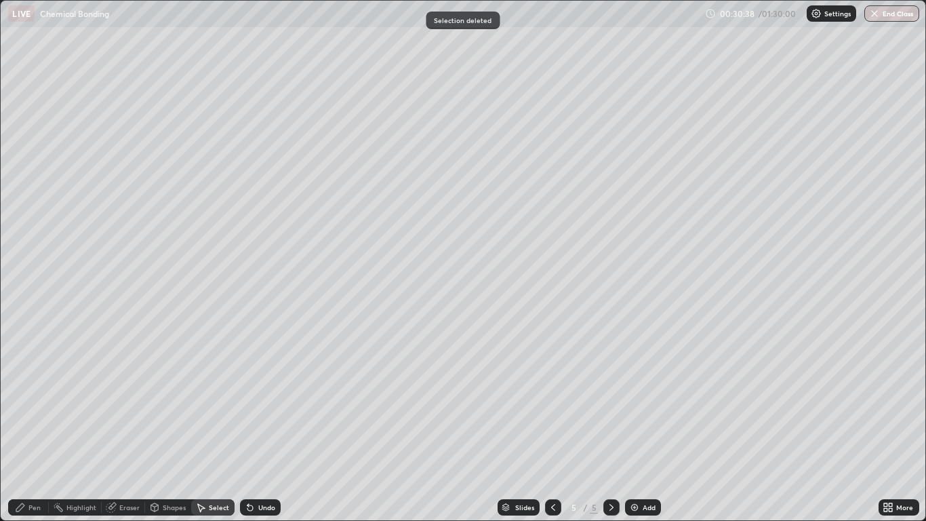
click at [35, 429] on div "Pen" at bounding box center [34, 507] width 12 height 7
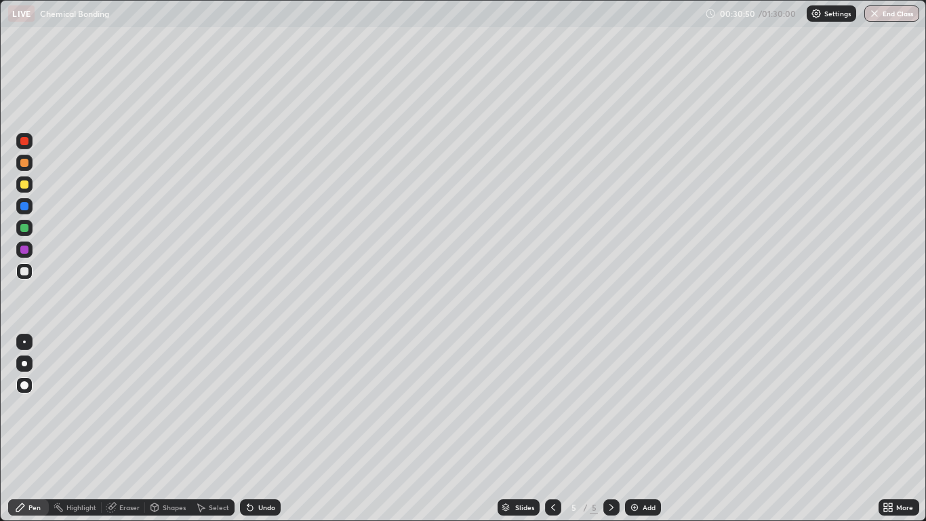
click at [18, 244] on div at bounding box center [24, 249] width 16 height 16
click at [25, 249] on div at bounding box center [24, 250] width 8 height 8
click at [646, 429] on div "Add" at bounding box center [643, 507] width 36 height 16
click at [26, 184] on div at bounding box center [24, 184] width 8 height 8
click at [260, 429] on div "Undo" at bounding box center [260, 507] width 41 height 16
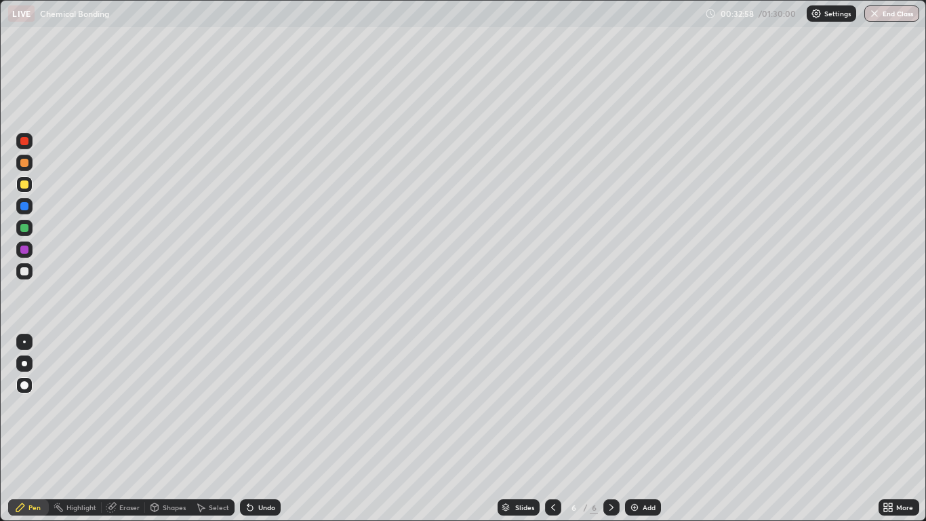
click at [264, 429] on div "Undo" at bounding box center [260, 507] width 41 height 16
click at [256, 429] on div "Undo" at bounding box center [260, 507] width 41 height 16
click at [258, 429] on div "Undo" at bounding box center [266, 507] width 17 height 7
click at [555, 429] on icon at bounding box center [553, 507] width 11 height 11
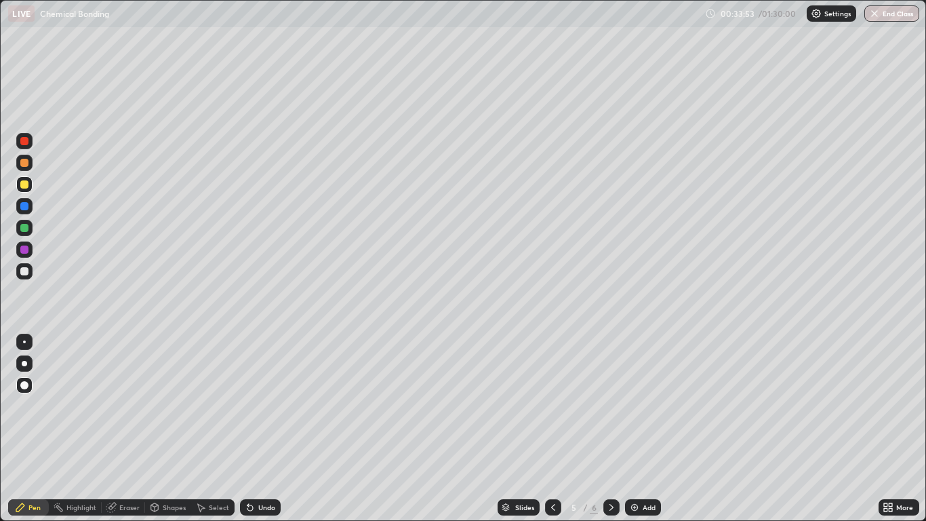
click at [612, 429] on icon at bounding box center [611, 507] width 11 height 11
click at [24, 252] on div at bounding box center [24, 250] width 8 height 8
click at [25, 228] on div at bounding box center [24, 228] width 8 height 8
click at [216, 429] on div "Select" at bounding box center [219, 507] width 20 height 7
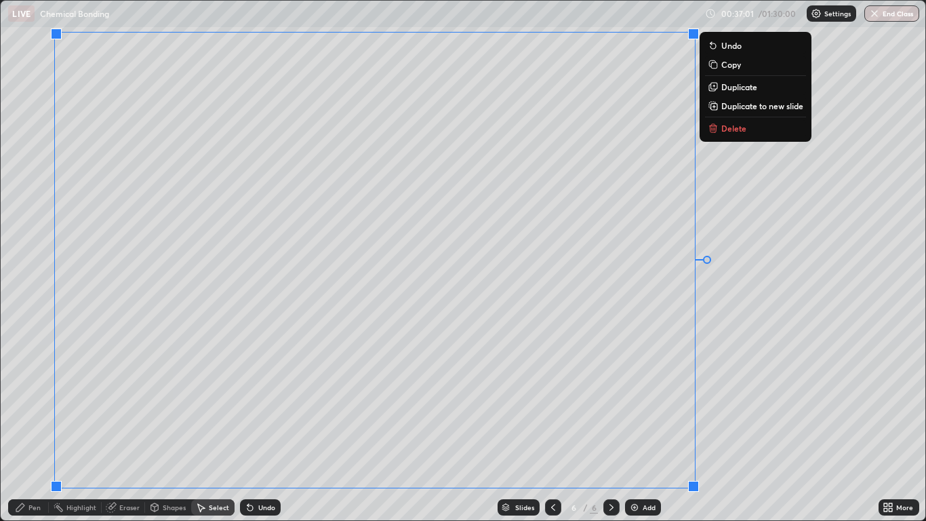
click at [809, 366] on div "0 ° Undo Copy Duplicate Duplicate to new slide Delete" at bounding box center [463, 261] width 924 height 520
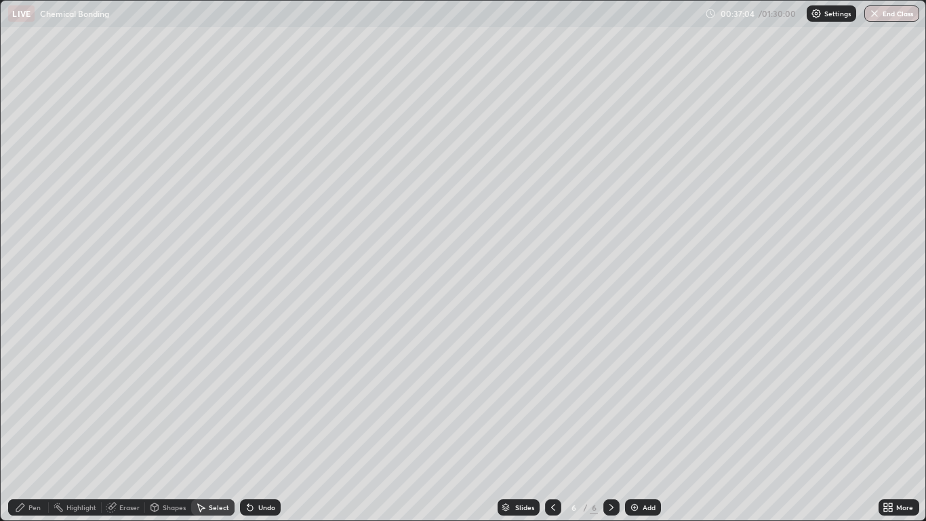
click at [42, 429] on div "Pen" at bounding box center [28, 507] width 41 height 16
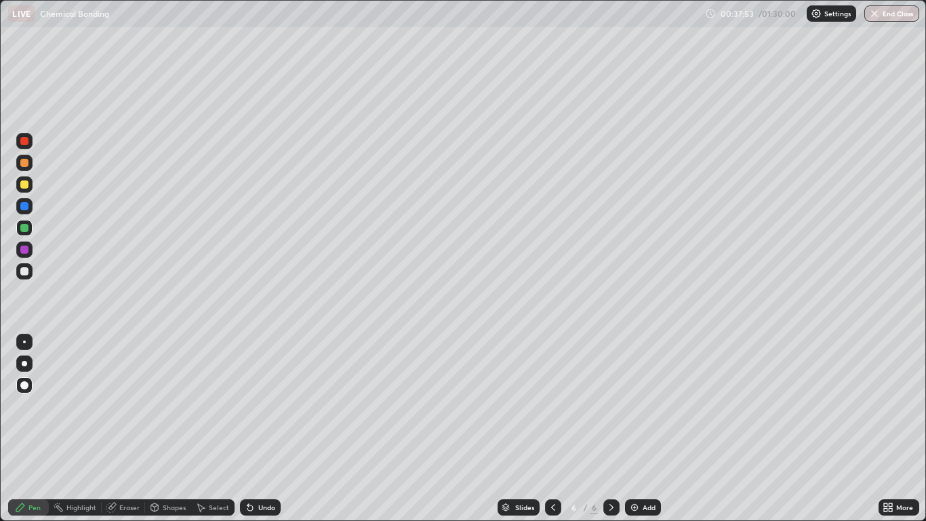
click at [24, 163] on div at bounding box center [24, 163] width 8 height 8
click at [638, 429] on img at bounding box center [634, 507] width 11 height 11
click at [551, 429] on icon at bounding box center [553, 507] width 11 height 11
click at [552, 429] on icon at bounding box center [553, 507] width 4 height 7
click at [553, 429] on div at bounding box center [553, 507] width 16 height 16
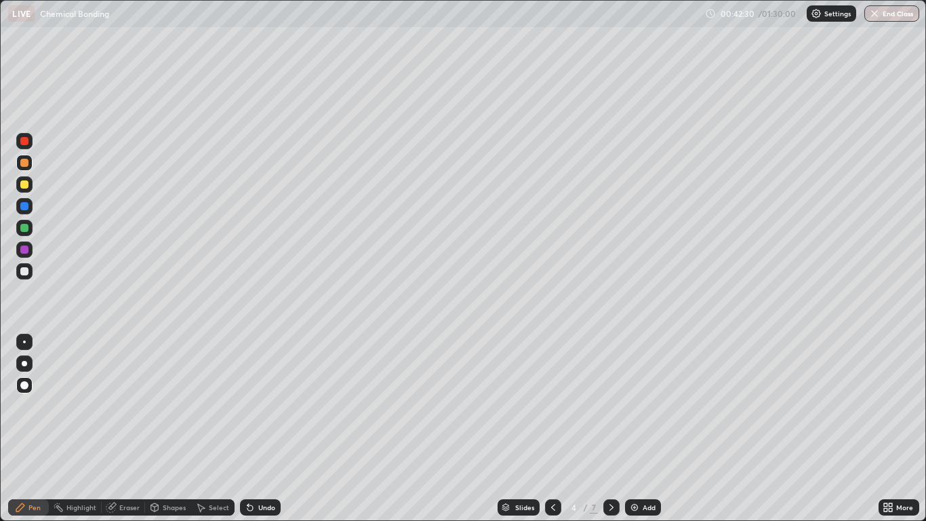
click at [266, 429] on div "Undo" at bounding box center [266, 507] width 17 height 7
click at [604, 429] on div at bounding box center [612, 507] width 16 height 16
click at [604, 429] on div at bounding box center [612, 507] width 16 height 27
click at [611, 429] on icon at bounding box center [611, 507] width 11 height 11
click at [263, 429] on div "Undo" at bounding box center [260, 507] width 41 height 16
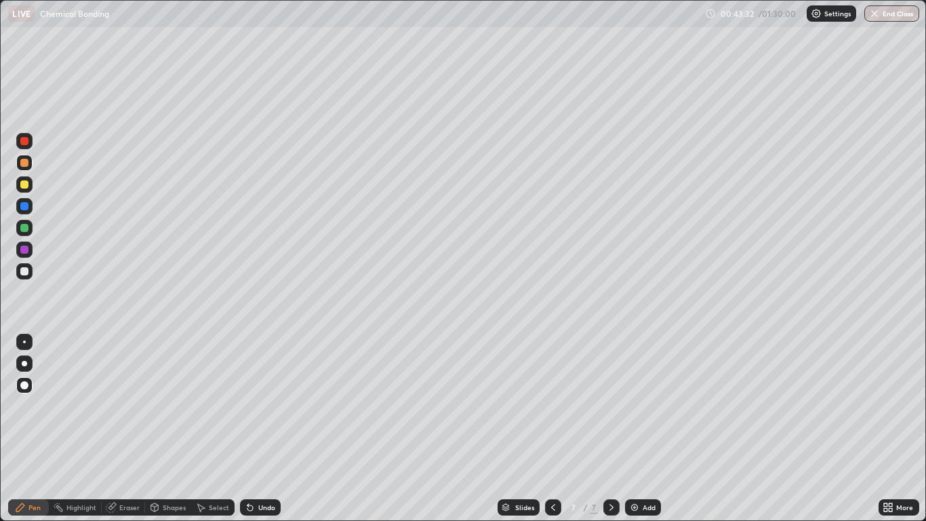
click at [22, 184] on div at bounding box center [24, 184] width 8 height 8
click at [20, 231] on div at bounding box center [24, 228] width 16 height 16
click at [26, 208] on div at bounding box center [24, 206] width 8 height 8
click at [25, 251] on div at bounding box center [24, 250] width 8 height 8
click at [259, 429] on div "Undo" at bounding box center [266, 507] width 17 height 7
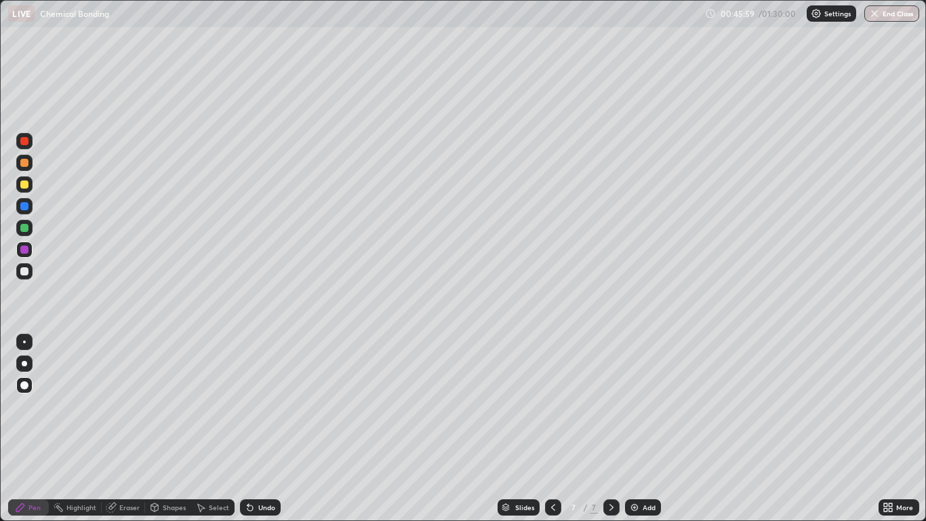
click at [261, 429] on div "Undo" at bounding box center [266, 507] width 17 height 7
click at [260, 429] on div "Undo" at bounding box center [266, 507] width 17 height 7
click at [262, 429] on div "Undo" at bounding box center [266, 507] width 17 height 7
click at [260, 429] on div "Undo" at bounding box center [266, 507] width 17 height 7
click at [553, 429] on icon at bounding box center [553, 507] width 11 height 11
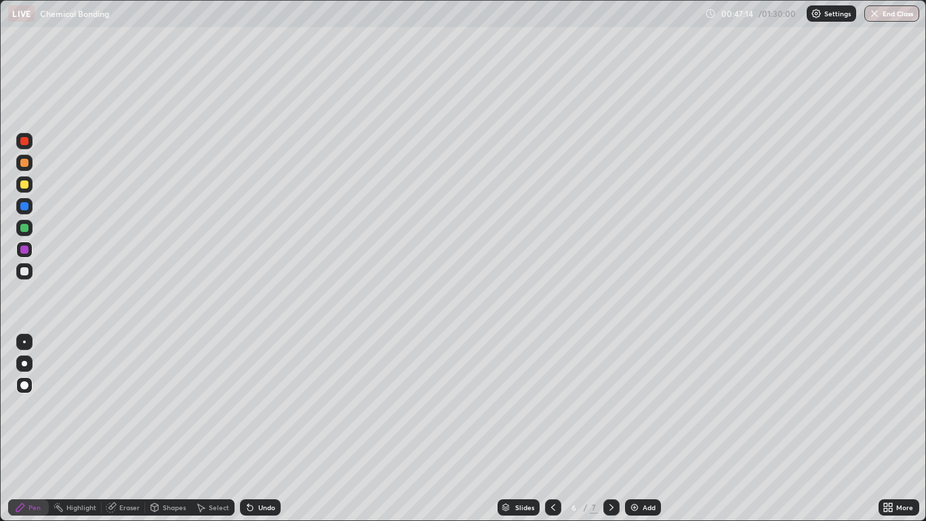
click at [553, 429] on icon at bounding box center [553, 507] width 11 height 11
click at [608, 429] on div at bounding box center [612, 507] width 16 height 16
click at [611, 429] on icon at bounding box center [611, 507] width 11 height 11
click at [256, 429] on div "Undo" at bounding box center [260, 507] width 41 height 16
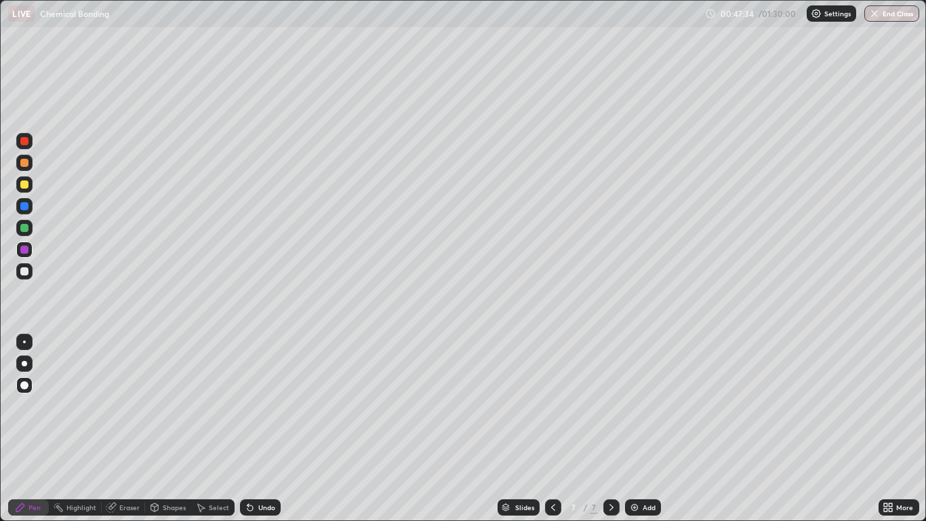
click at [256, 429] on div "Undo" at bounding box center [260, 507] width 41 height 16
click at [248, 429] on icon at bounding box center [250, 507] width 5 height 5
click at [650, 429] on div "Add" at bounding box center [649, 507] width 13 height 7
click at [26, 184] on div at bounding box center [24, 184] width 8 height 8
click at [26, 251] on div at bounding box center [24, 250] width 8 height 8
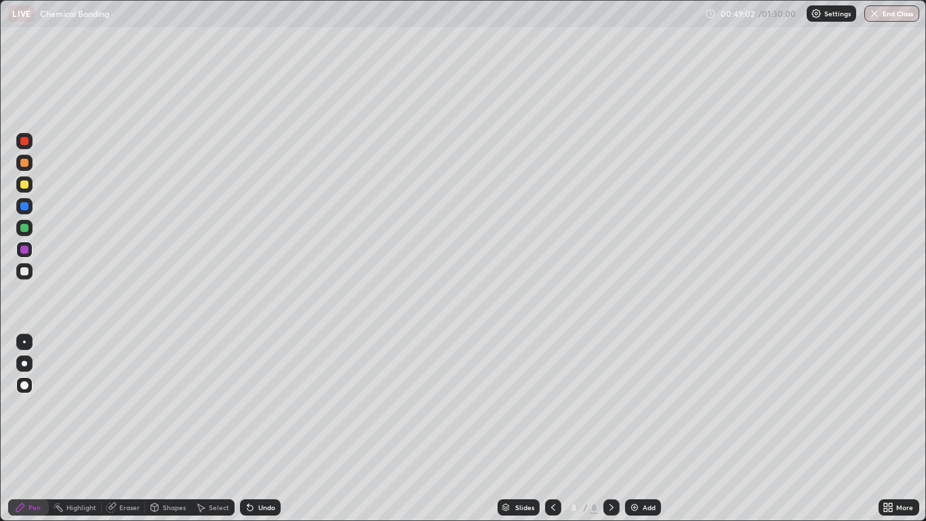
click at [262, 429] on div "Undo" at bounding box center [266, 507] width 17 height 7
click at [23, 187] on div at bounding box center [24, 184] width 8 height 8
click at [269, 429] on div "Undo" at bounding box center [260, 507] width 41 height 16
click at [265, 429] on div "Undo" at bounding box center [266, 507] width 17 height 7
click at [263, 429] on div "Undo" at bounding box center [266, 507] width 17 height 7
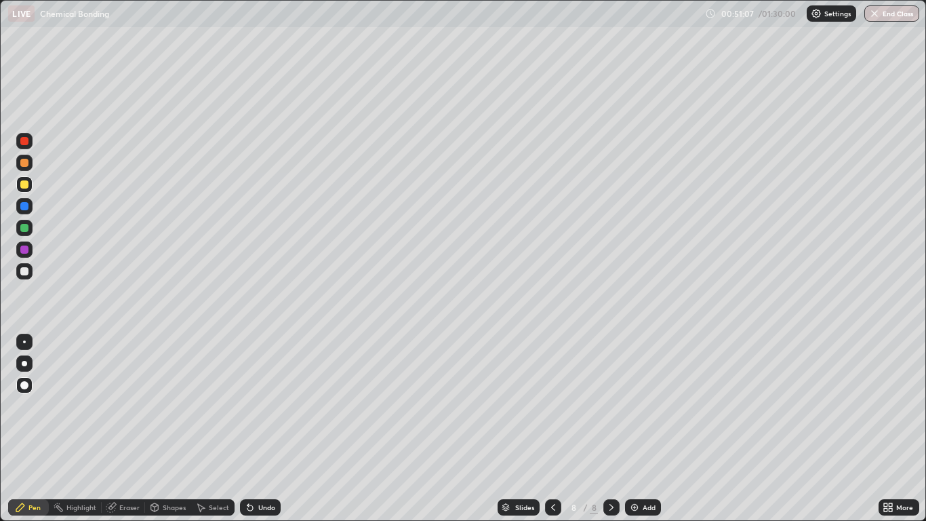
click at [220, 429] on div "Select" at bounding box center [219, 507] width 20 height 7
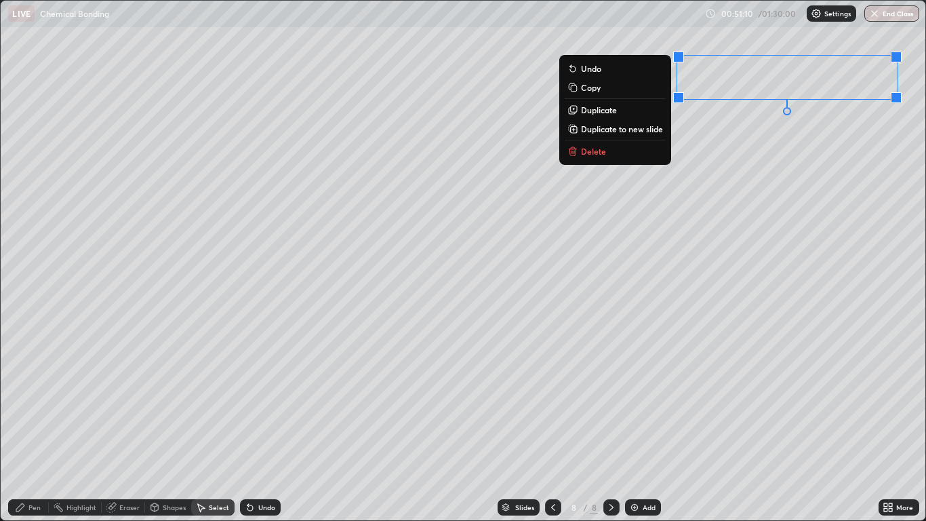
click at [797, 230] on div "0 ° Undo Copy Duplicate Duplicate to new slide Delete" at bounding box center [463, 261] width 924 height 520
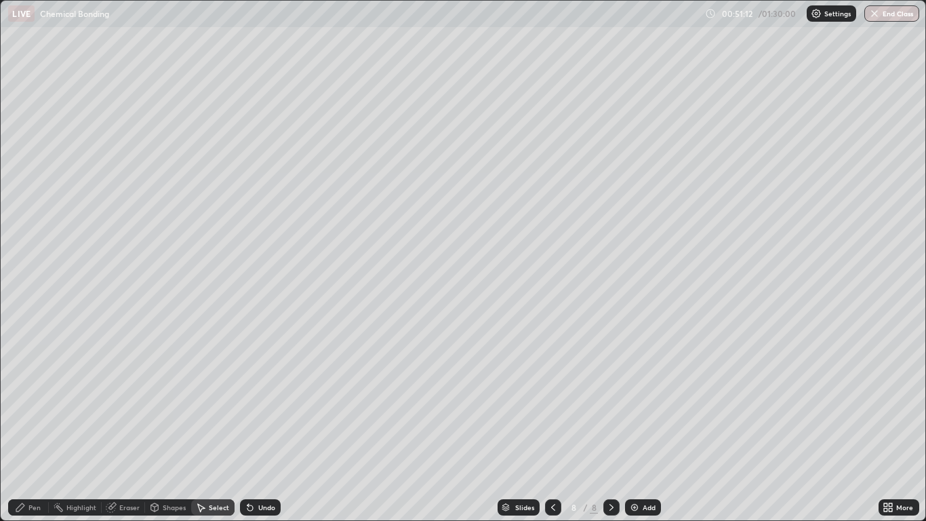
click at [35, 429] on div "Pen" at bounding box center [34, 507] width 12 height 7
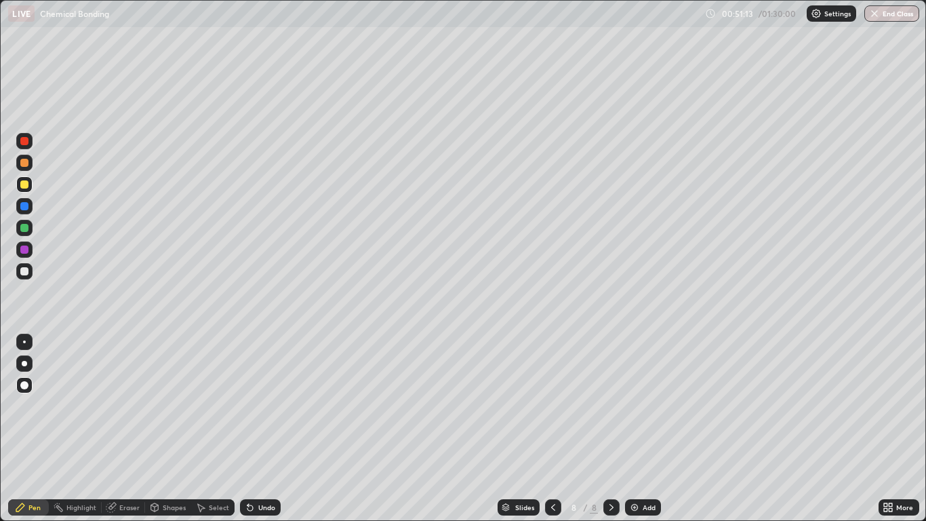
click at [26, 227] on div at bounding box center [24, 228] width 8 height 8
click at [26, 265] on div at bounding box center [24, 271] width 16 height 16
click at [24, 163] on div at bounding box center [24, 163] width 8 height 8
click at [134, 429] on div "Eraser" at bounding box center [123, 507] width 43 height 16
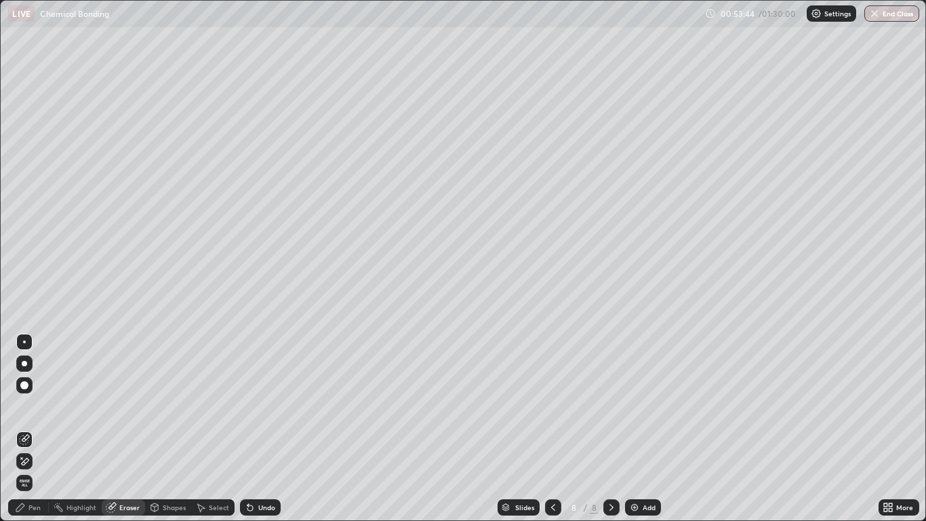
click at [45, 429] on div "Pen" at bounding box center [28, 507] width 41 height 16
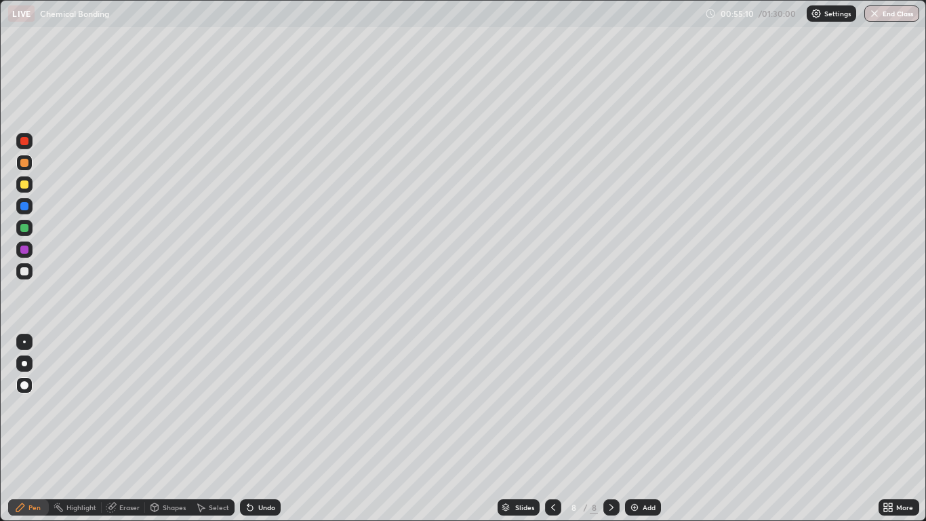
click at [648, 429] on div "Add" at bounding box center [649, 507] width 13 height 7
click at [266, 429] on div "Undo" at bounding box center [260, 507] width 41 height 16
click at [24, 185] on div at bounding box center [24, 184] width 8 height 8
click at [184, 429] on div "Shapes" at bounding box center [168, 507] width 46 height 16
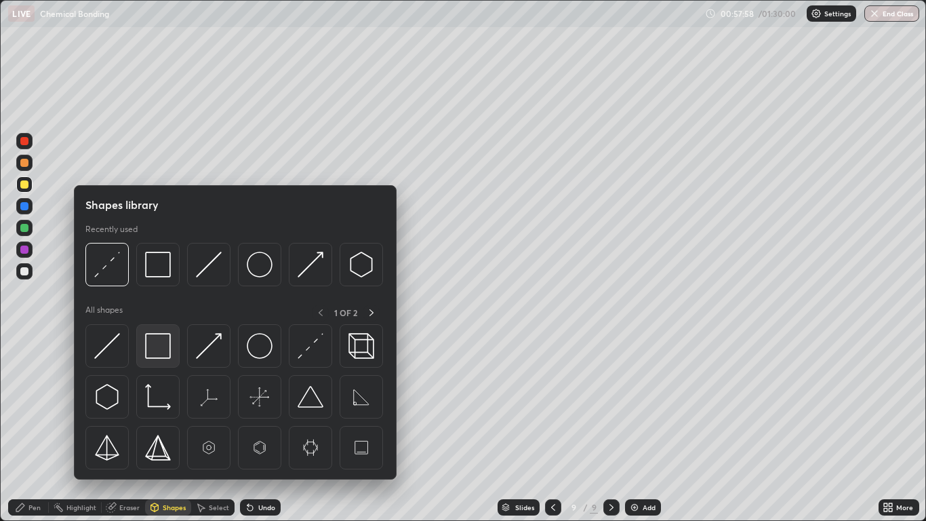
click at [157, 348] on img at bounding box center [158, 346] width 26 height 26
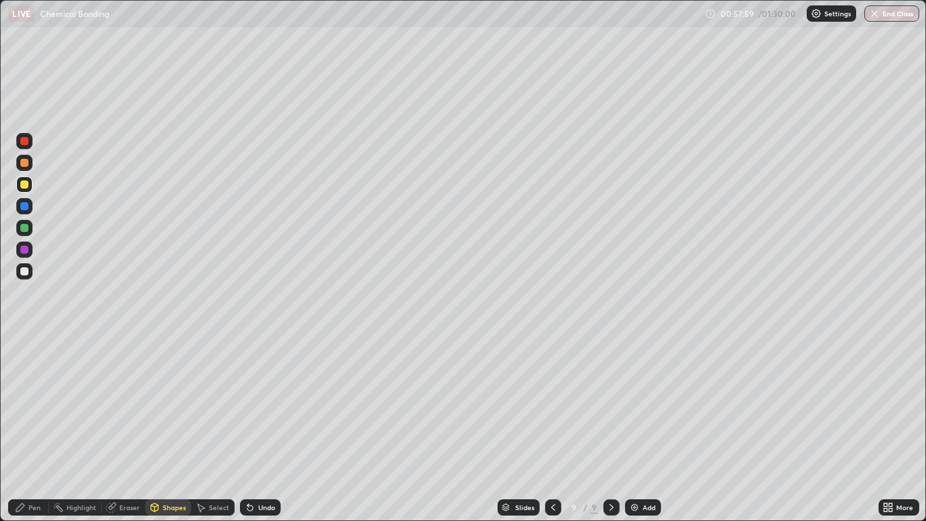
click at [27, 250] on div at bounding box center [24, 250] width 8 height 8
click at [37, 429] on div "Pen" at bounding box center [28, 507] width 41 height 16
click at [26, 224] on div at bounding box center [24, 228] width 8 height 8
click at [24, 267] on div at bounding box center [24, 271] width 16 height 16
click at [261, 429] on div "Undo" at bounding box center [266, 507] width 17 height 7
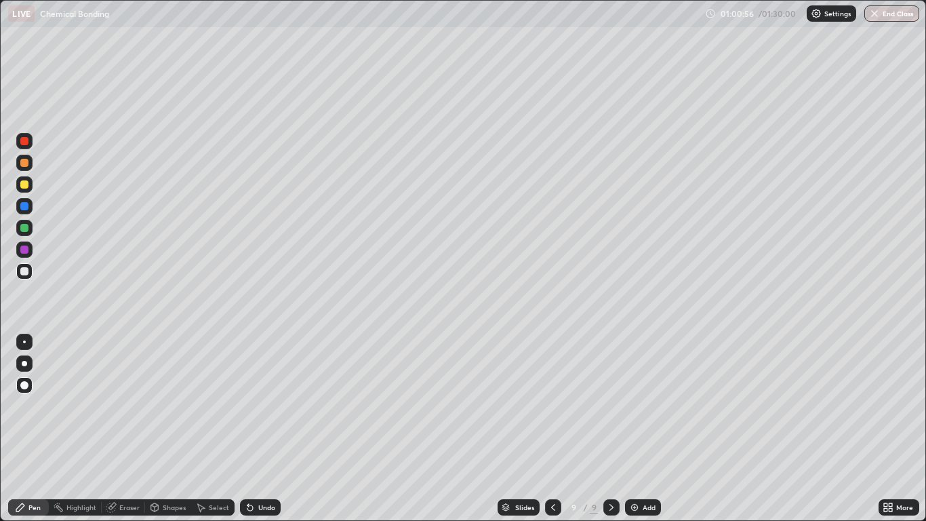
click at [643, 429] on div "Add" at bounding box center [649, 507] width 13 height 7
click at [262, 429] on div "Undo" at bounding box center [260, 507] width 41 height 16
click at [264, 429] on div "Undo" at bounding box center [260, 507] width 41 height 16
click at [26, 252] on div at bounding box center [24, 250] width 8 height 8
click at [27, 227] on div at bounding box center [24, 228] width 8 height 8
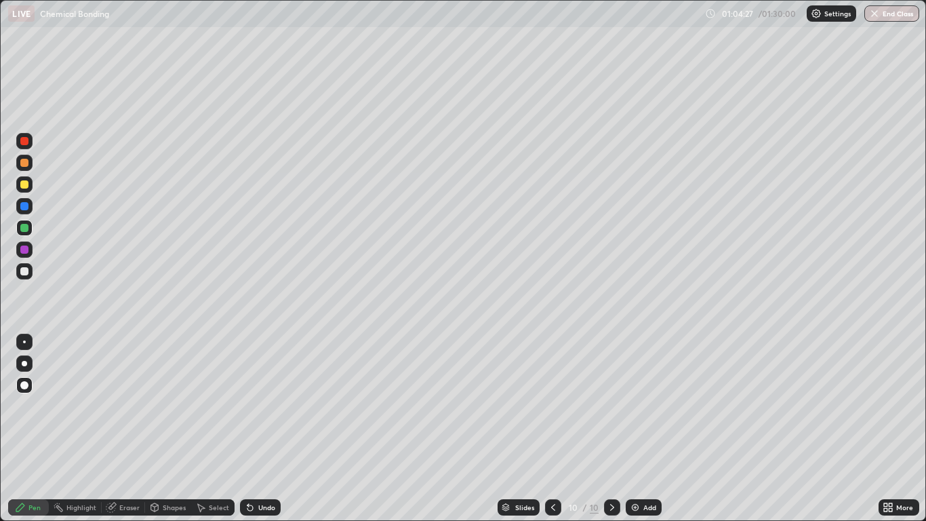
click at [27, 273] on div at bounding box center [24, 271] width 8 height 8
click at [262, 429] on div "Undo" at bounding box center [260, 507] width 41 height 16
click at [264, 429] on div "Undo" at bounding box center [260, 507] width 41 height 16
click at [641, 429] on div "Add" at bounding box center [644, 507] width 36 height 16
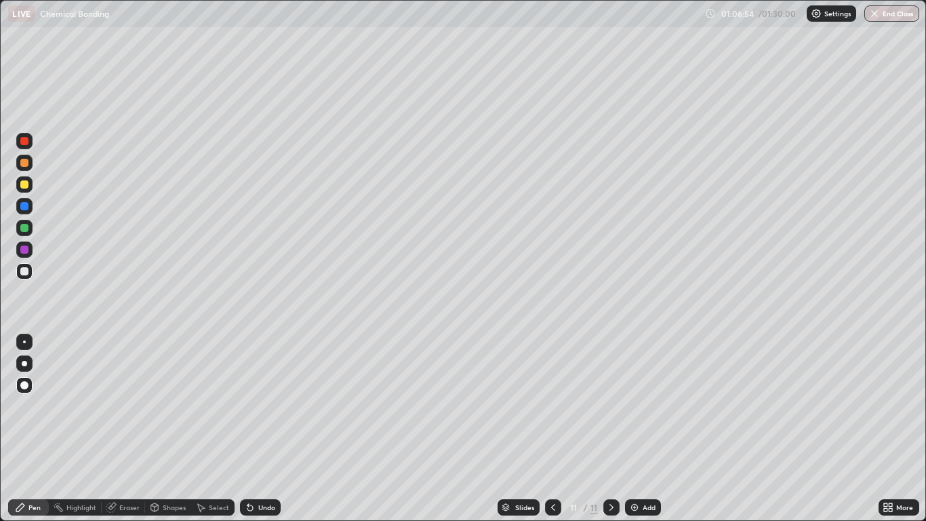
click at [171, 429] on div "Shapes" at bounding box center [174, 507] width 23 height 7
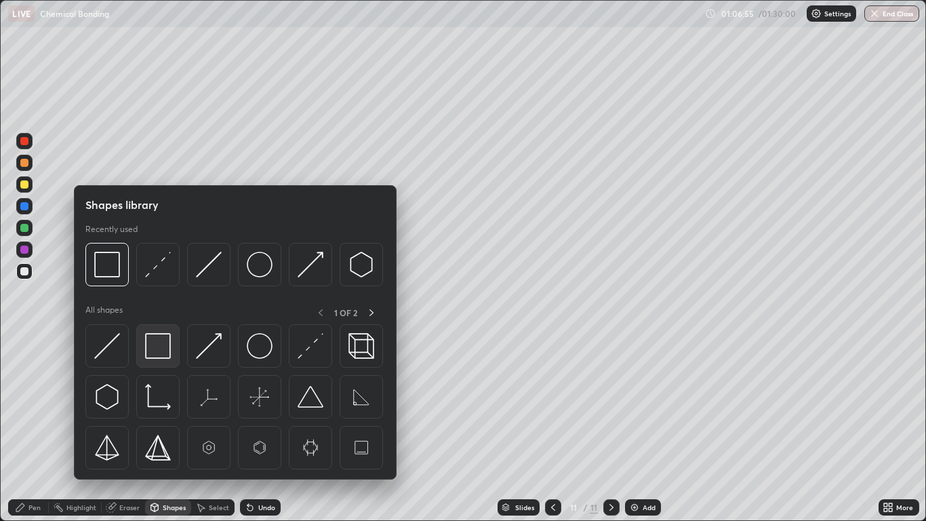
click at [157, 347] on img at bounding box center [158, 346] width 26 height 26
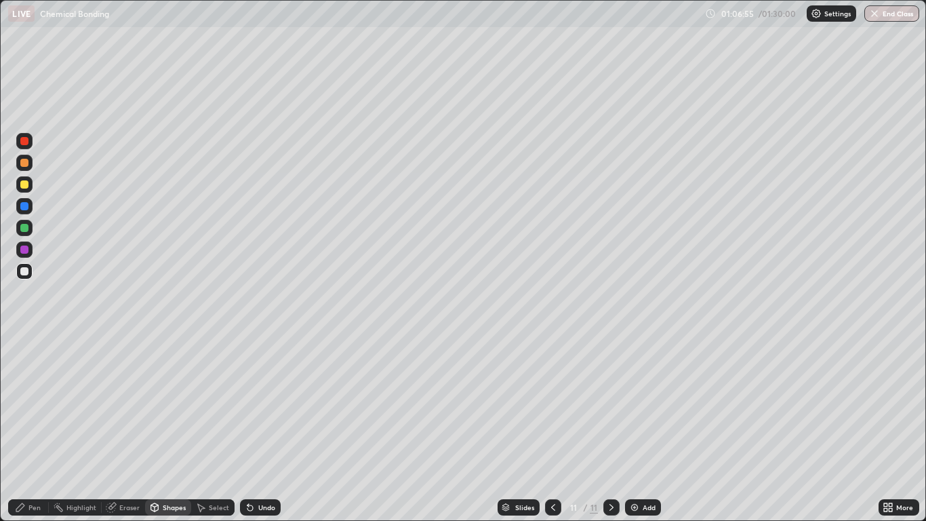
click at [24, 248] on div at bounding box center [24, 250] width 8 height 8
click at [24, 429] on icon at bounding box center [20, 507] width 11 height 11
click at [25, 269] on div at bounding box center [24, 271] width 8 height 8
click at [262, 429] on div "Undo" at bounding box center [266, 507] width 17 height 7
click at [208, 429] on div "Select" at bounding box center [212, 507] width 43 height 16
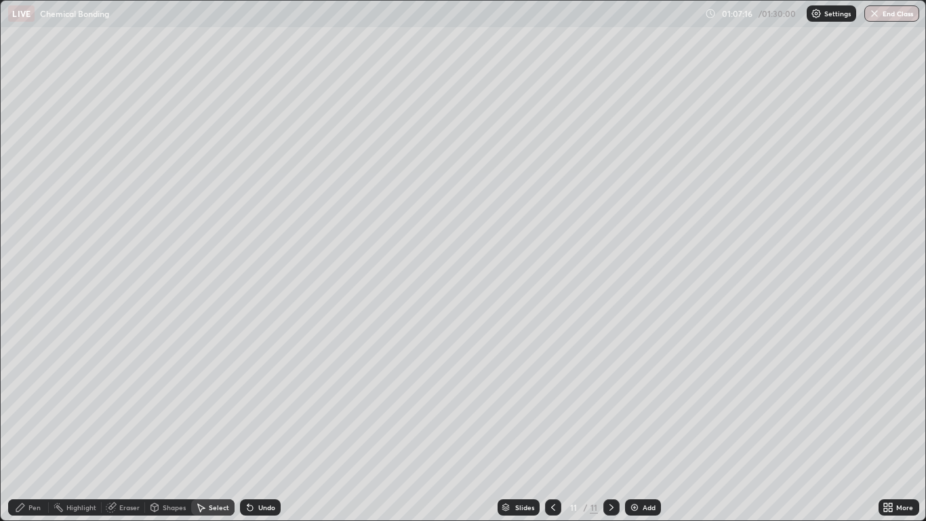
click at [170, 429] on div "Shapes" at bounding box center [174, 507] width 23 height 7
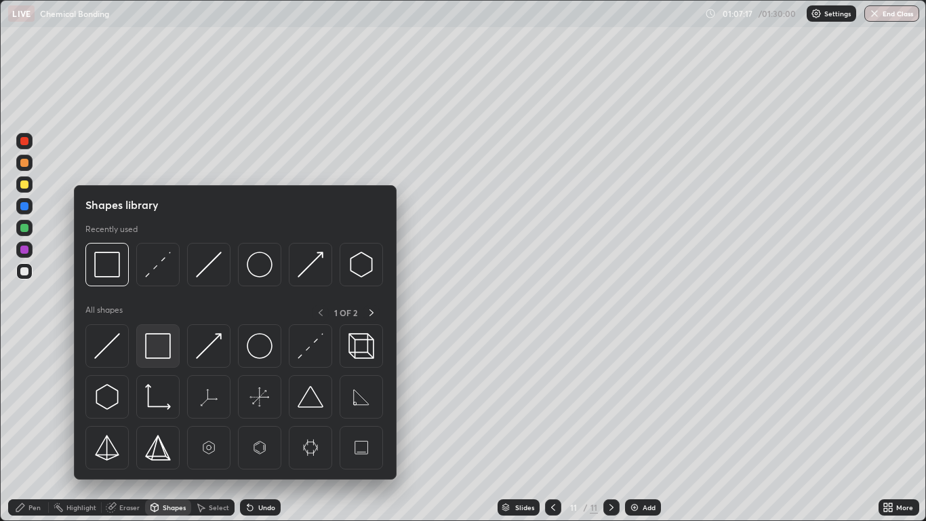
click at [162, 347] on img at bounding box center [158, 346] width 26 height 26
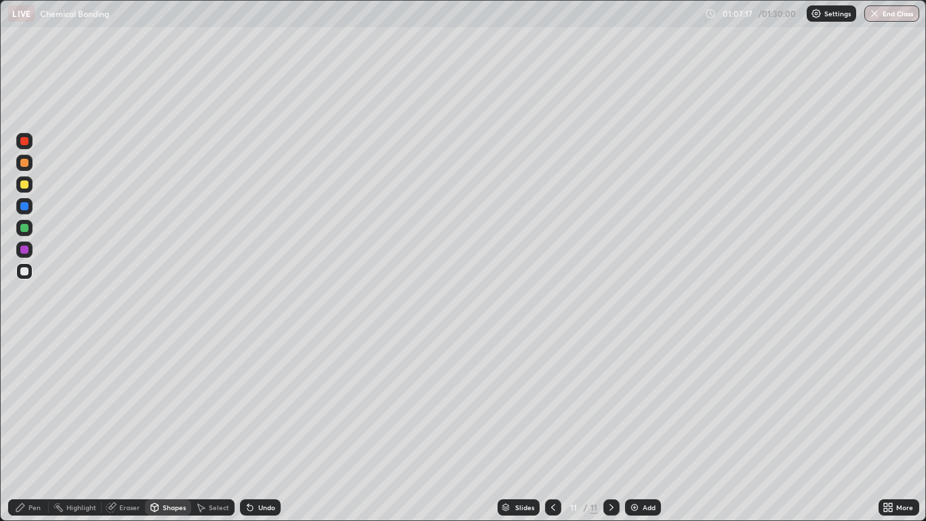
click at [27, 248] on div at bounding box center [24, 250] width 8 height 8
click at [31, 429] on div "Pen" at bounding box center [34, 507] width 12 height 7
click at [26, 272] on div at bounding box center [24, 271] width 8 height 8
click at [165, 429] on div "Shapes" at bounding box center [174, 507] width 23 height 7
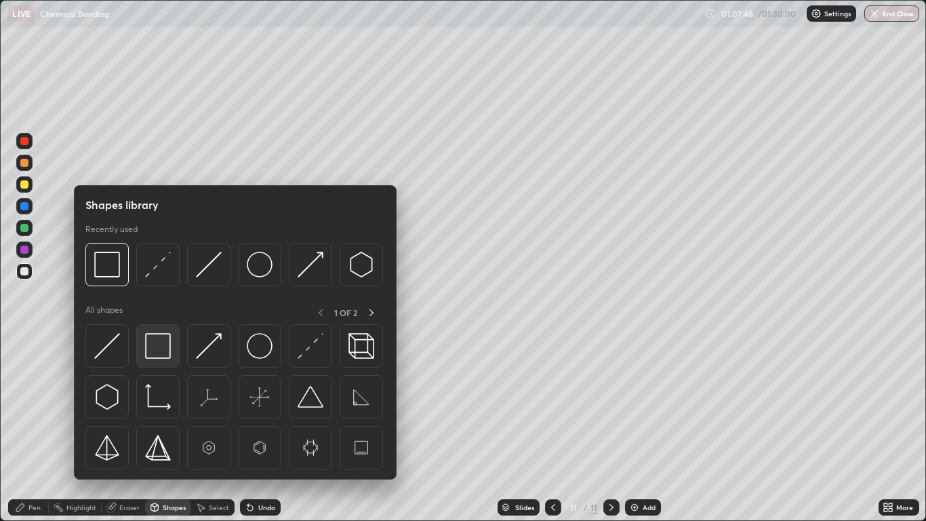
click at [153, 350] on img at bounding box center [158, 346] width 26 height 26
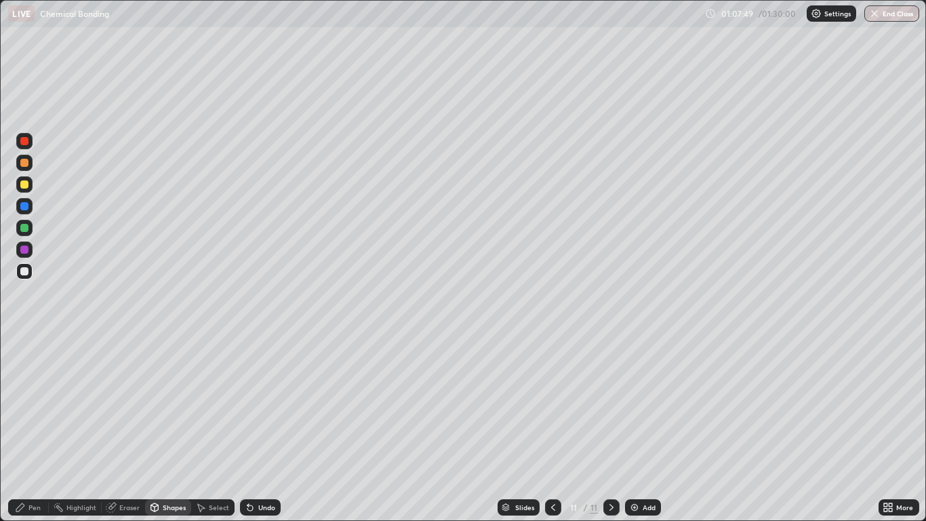
click at [30, 256] on div at bounding box center [24, 249] width 16 height 16
click at [641, 429] on div "Add" at bounding box center [643, 507] width 36 height 16
click at [35, 429] on div "Pen" at bounding box center [34, 507] width 12 height 7
click at [24, 185] on div at bounding box center [24, 184] width 8 height 8
click at [265, 429] on div "Undo" at bounding box center [260, 507] width 41 height 16
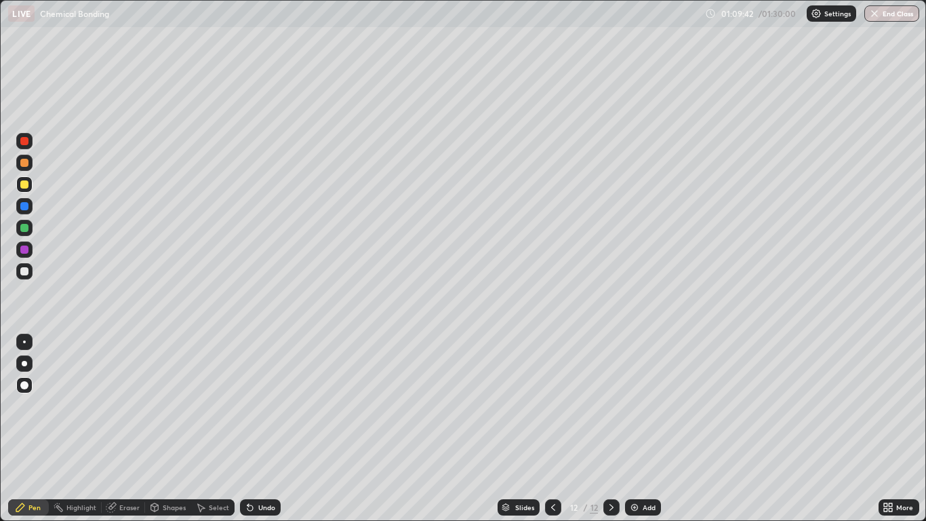
click at [24, 271] on div at bounding box center [24, 271] width 8 height 8
click at [24, 227] on div at bounding box center [24, 228] width 8 height 8
click at [258, 429] on div "Undo" at bounding box center [266, 507] width 17 height 7
click at [258, 429] on div "Undo" at bounding box center [260, 507] width 41 height 16
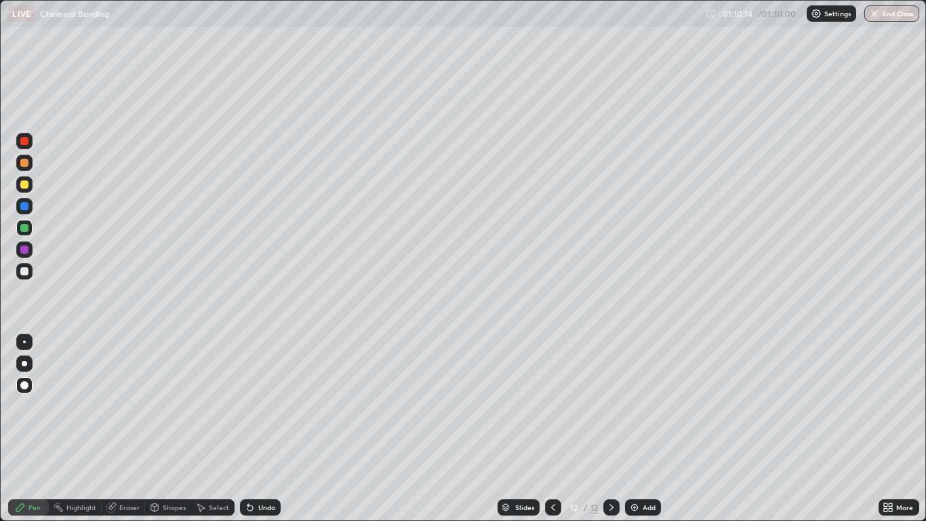
click at [260, 429] on div "Undo" at bounding box center [260, 507] width 41 height 16
click at [262, 429] on div "Undo" at bounding box center [260, 507] width 41 height 16
click at [208, 429] on div "Select" at bounding box center [212, 507] width 43 height 16
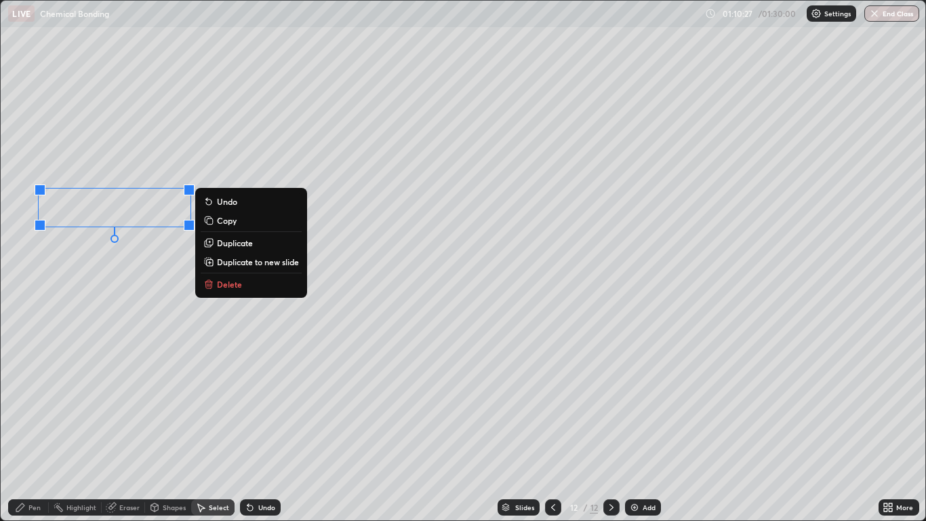
click at [134, 300] on div "0 ° Undo Copy Duplicate Duplicate to new slide Delete" at bounding box center [463, 261] width 924 height 520
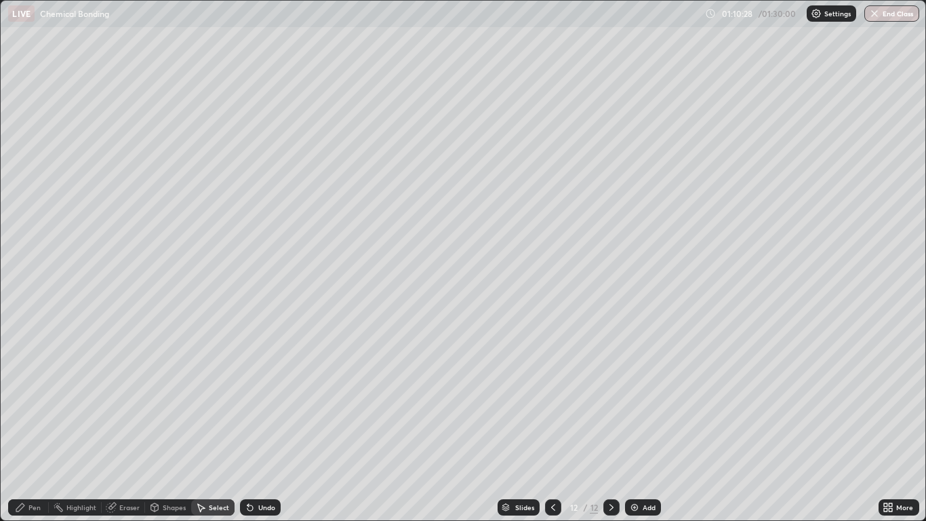
click at [30, 429] on div "Pen" at bounding box center [34, 507] width 12 height 7
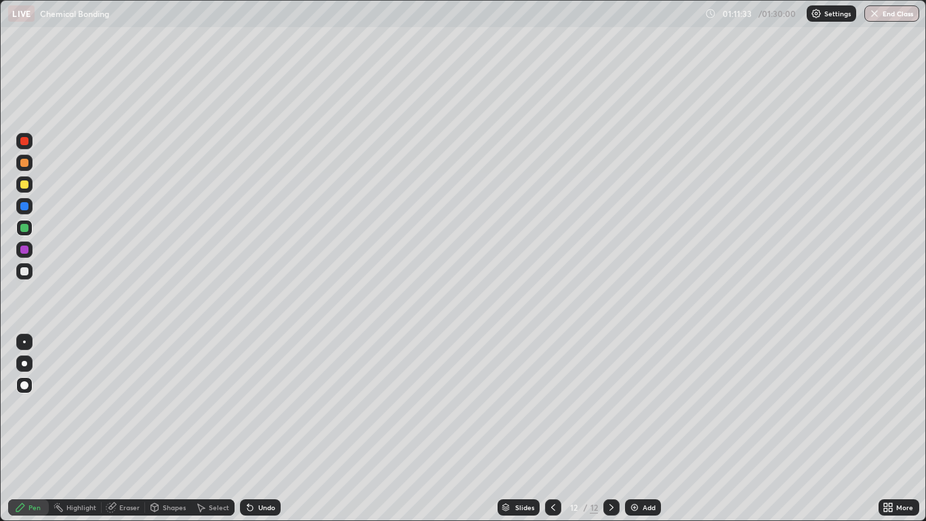
click at [212, 429] on div "Select" at bounding box center [219, 507] width 20 height 7
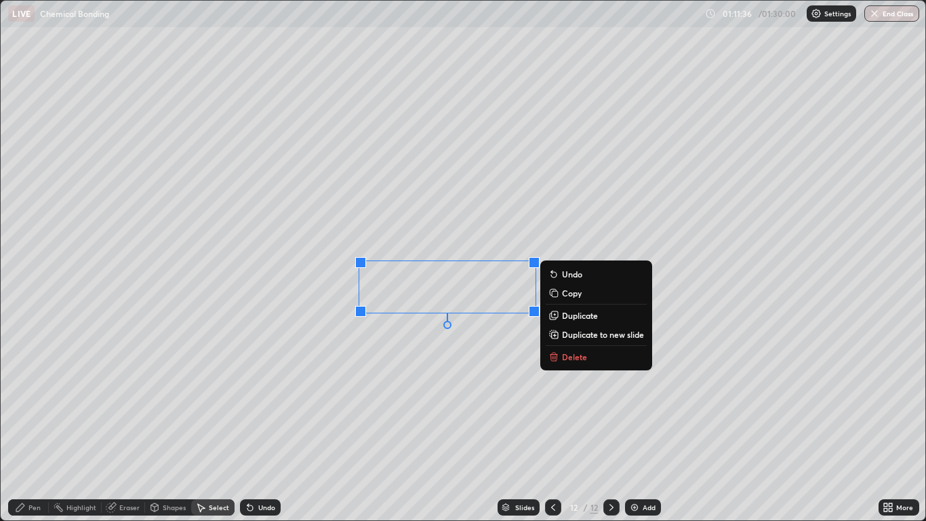
click at [406, 360] on div "0 ° Undo Copy Duplicate Duplicate to new slide Delete" at bounding box center [463, 261] width 924 height 520
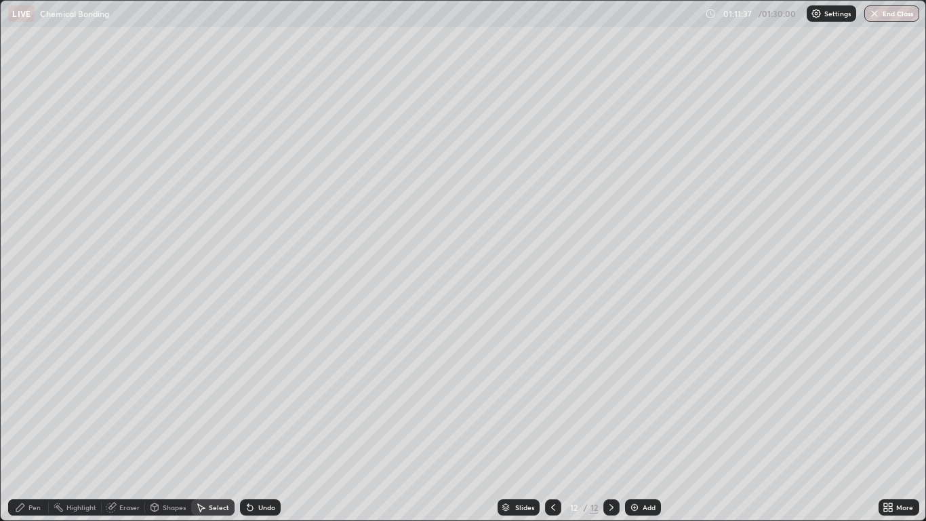
click at [34, 429] on div "Pen" at bounding box center [34, 507] width 12 height 7
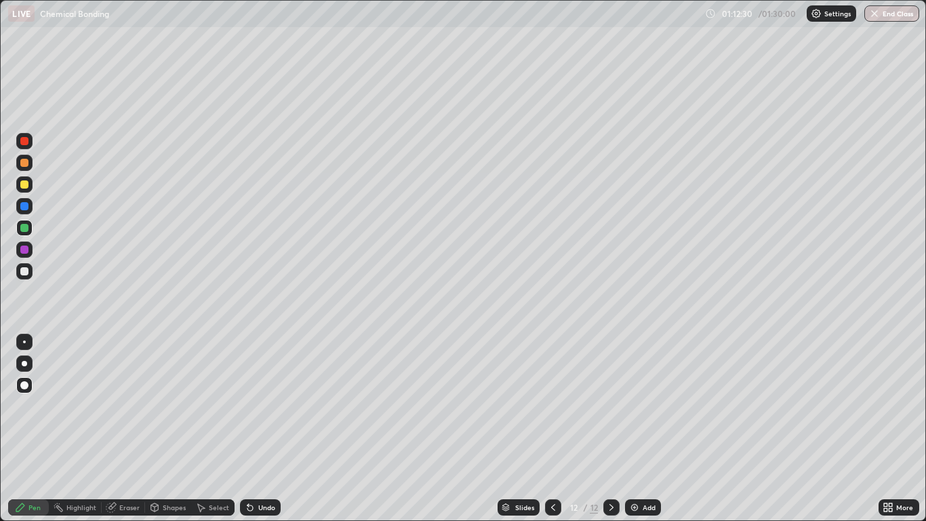
click at [24, 254] on div at bounding box center [24, 249] width 16 height 16
click at [27, 272] on div at bounding box center [24, 271] width 8 height 8
click at [650, 429] on div "Add" at bounding box center [649, 507] width 13 height 7
click at [22, 182] on div at bounding box center [24, 184] width 8 height 8
click at [553, 429] on icon at bounding box center [553, 507] width 11 height 11
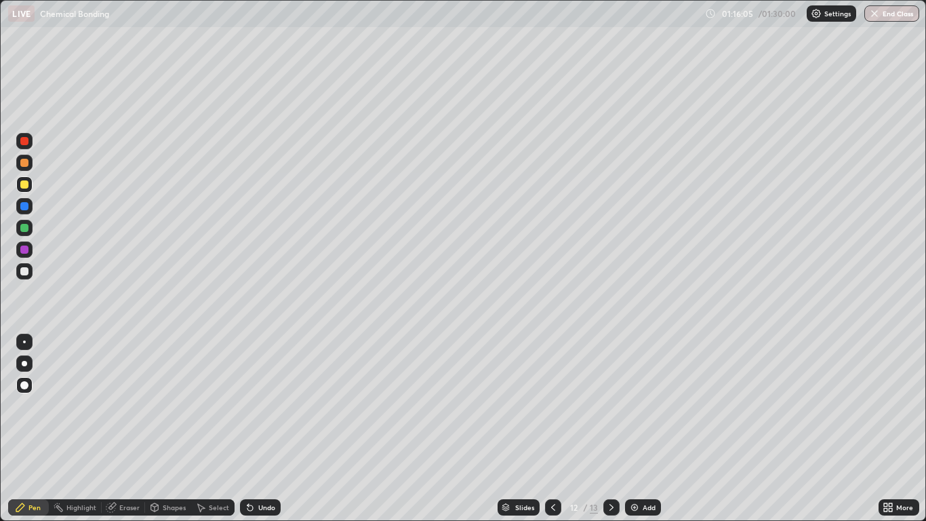
click at [553, 429] on icon at bounding box center [553, 507] width 11 height 11
click at [611, 429] on icon at bounding box center [611, 507] width 11 height 11
click at [609, 429] on icon at bounding box center [611, 507] width 11 height 11
click at [121, 429] on div "Eraser" at bounding box center [129, 507] width 20 height 7
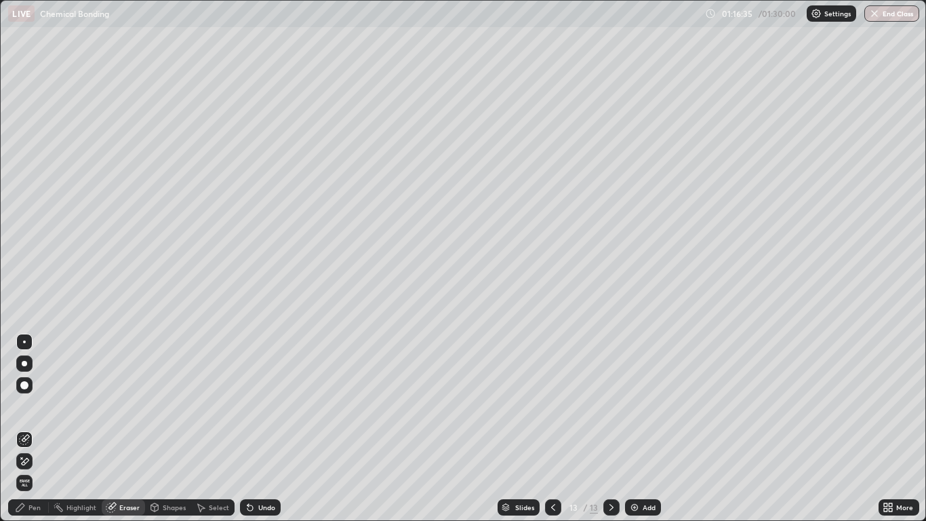
click at [24, 429] on icon at bounding box center [20, 507] width 8 height 8
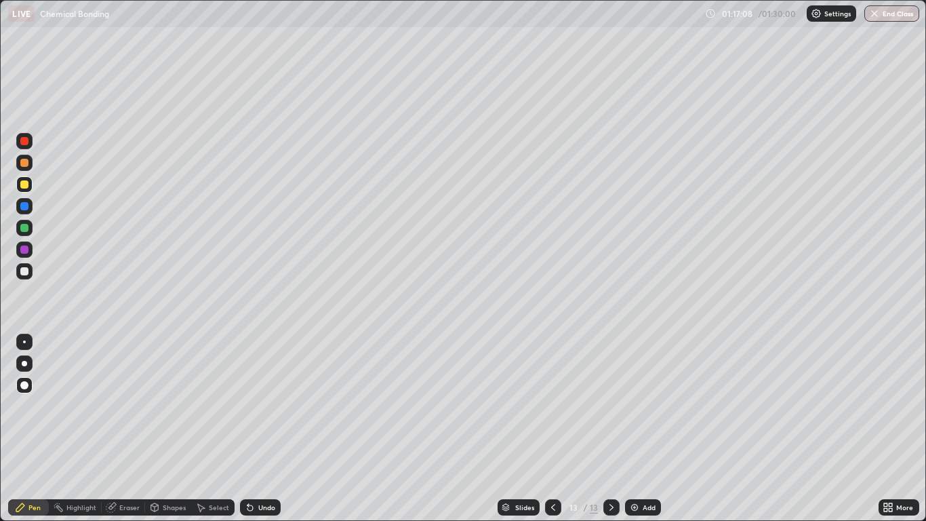
click at [256, 429] on div "Undo" at bounding box center [260, 507] width 41 height 16
click at [248, 429] on icon at bounding box center [250, 507] width 5 height 5
click at [246, 429] on icon at bounding box center [250, 507] width 11 height 11
click at [248, 429] on icon at bounding box center [250, 507] width 5 height 5
click at [27, 227] on div at bounding box center [24, 228] width 8 height 8
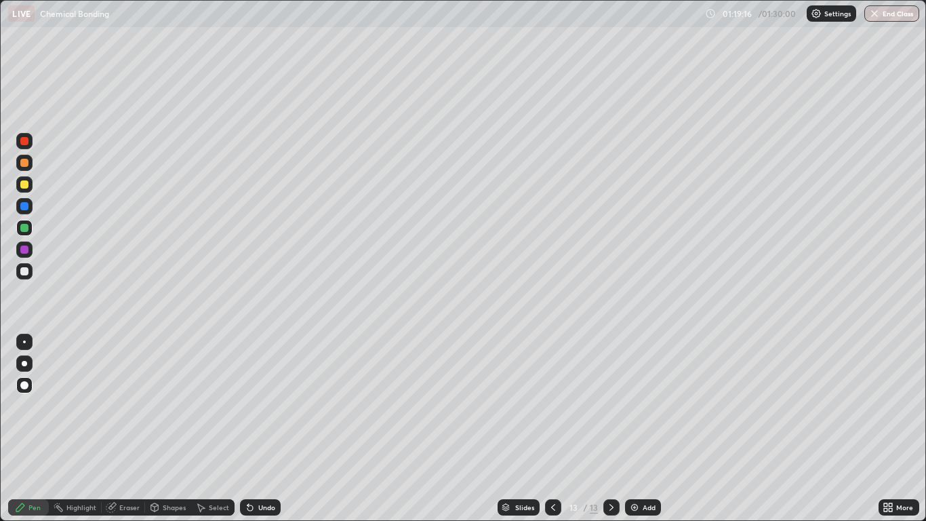
click at [31, 253] on div at bounding box center [24, 249] width 16 height 16
click at [629, 429] on div "Add" at bounding box center [643, 507] width 36 height 16
click at [25, 226] on div at bounding box center [24, 228] width 8 height 8
click at [20, 188] on div at bounding box center [24, 184] width 16 height 16
click at [130, 429] on div "Eraser" at bounding box center [129, 507] width 20 height 7
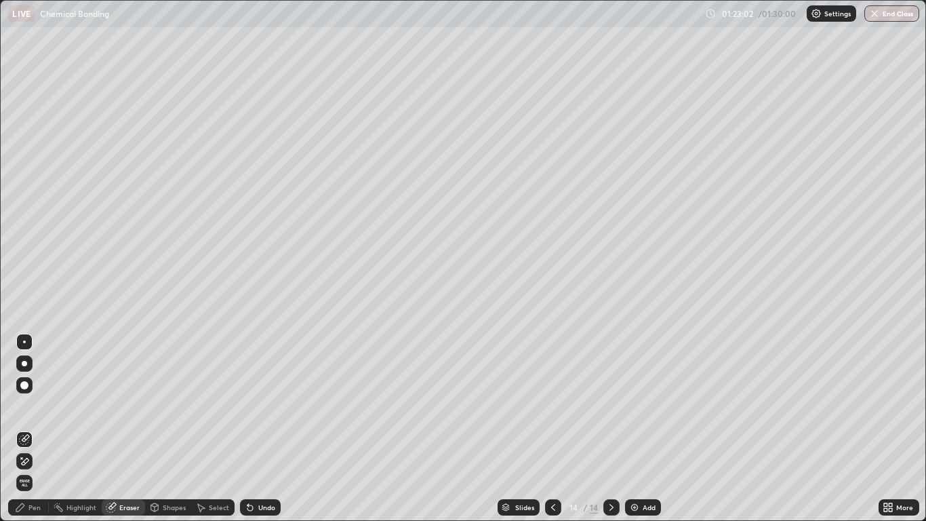
click at [39, 429] on div "Pen" at bounding box center [28, 507] width 41 height 16
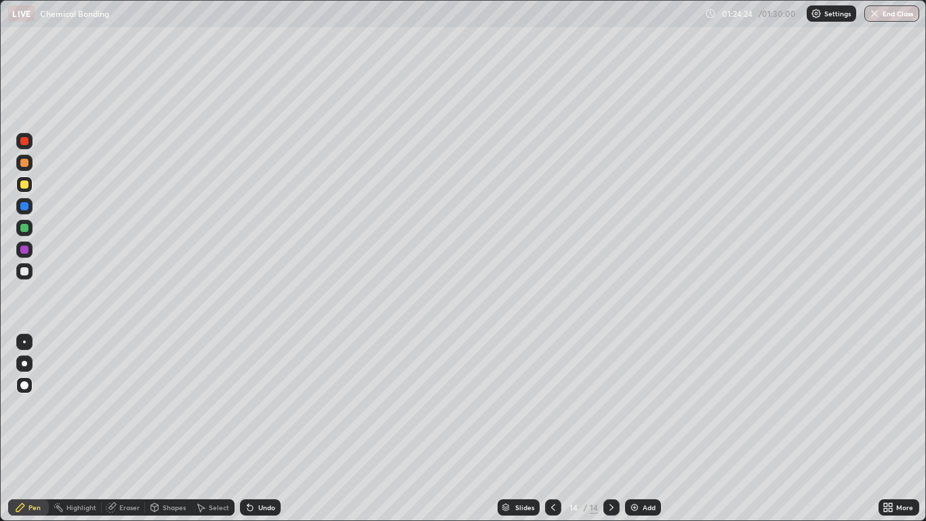
click at [23, 231] on div at bounding box center [24, 228] width 8 height 8
click at [26, 273] on div at bounding box center [24, 271] width 8 height 8
click at [265, 429] on div "Undo" at bounding box center [260, 507] width 41 height 16
click at [267, 429] on div "Undo" at bounding box center [266, 507] width 17 height 7
click at [893, 10] on button "End Class" at bounding box center [893, 13] width 54 height 16
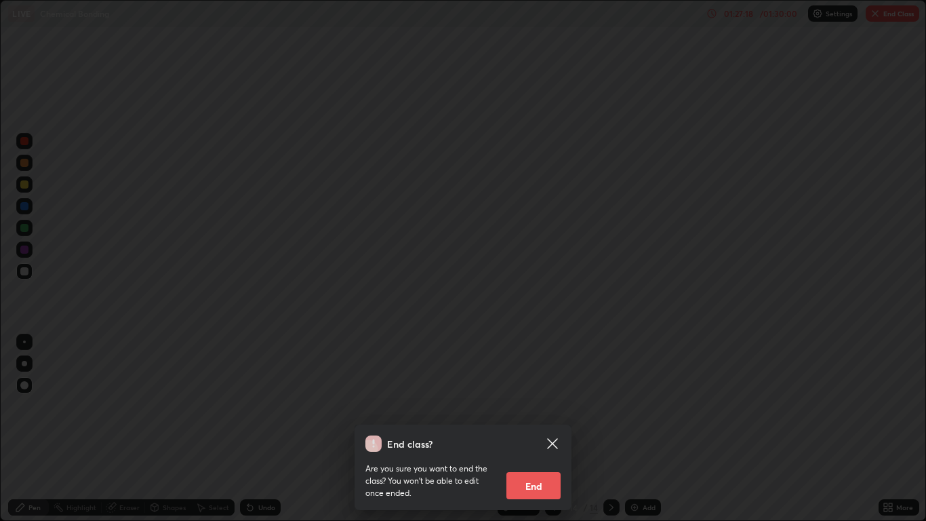
click at [532, 429] on button "End" at bounding box center [534, 485] width 54 height 27
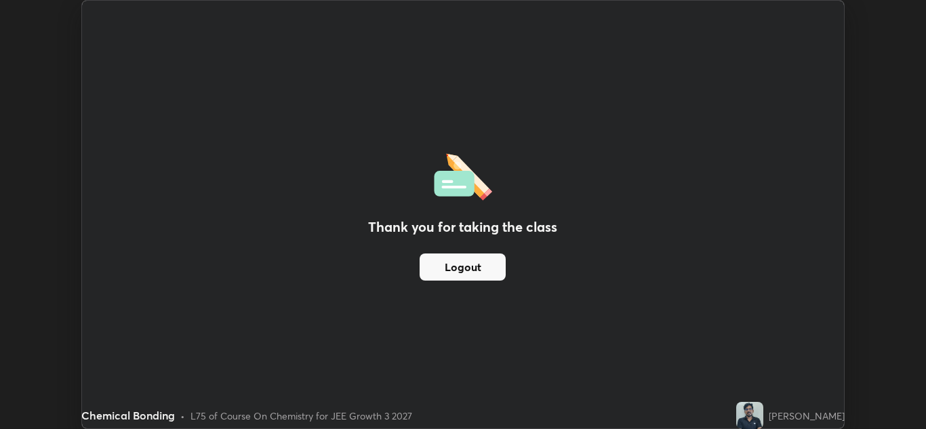
scroll to position [67395, 66898]
